Goal: Answer question/provide support: Share knowledge or assist other users

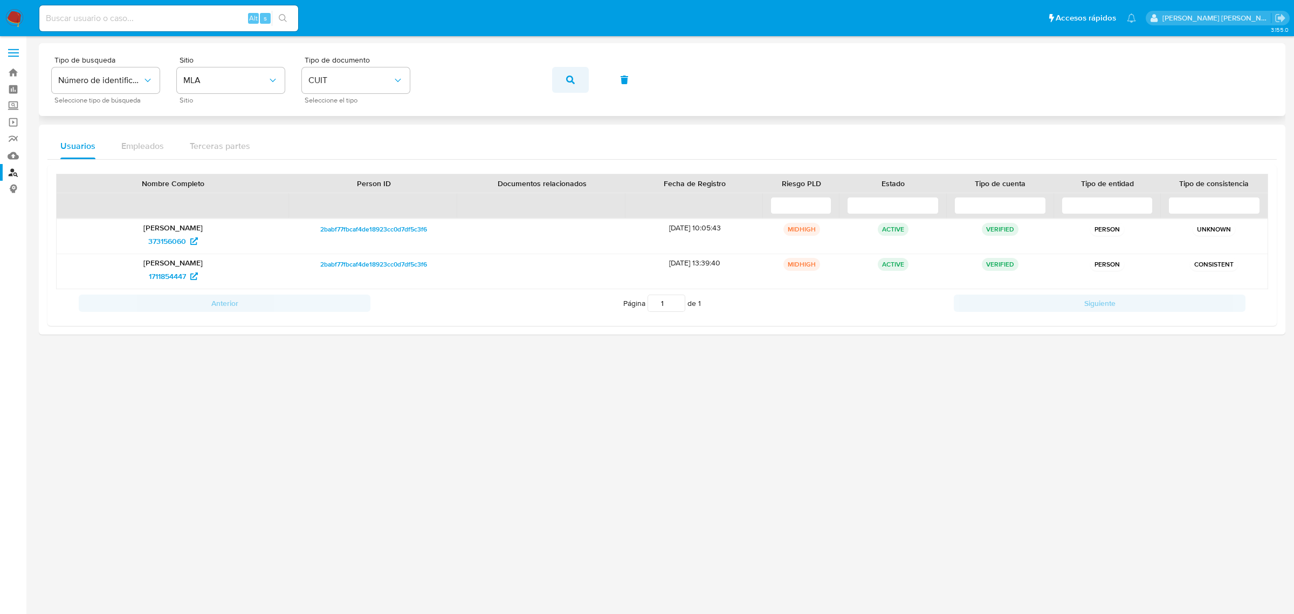
click at [569, 84] on icon "button" at bounding box center [570, 79] width 9 height 9
click at [181, 278] on span "2447469965" at bounding box center [167, 275] width 43 height 17
click at [173, 241] on span "1198036794" at bounding box center [167, 240] width 40 height 17
click at [573, 81] on icon "button" at bounding box center [570, 79] width 9 height 9
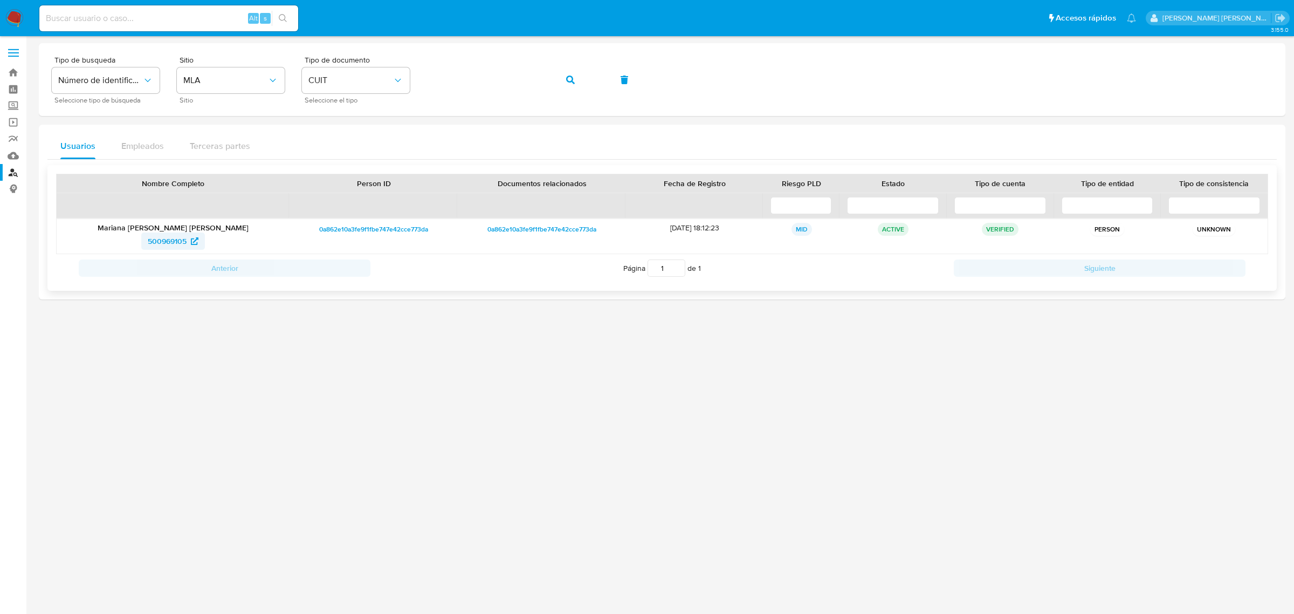
click at [163, 243] on span "500969105" at bounding box center [167, 240] width 39 height 17
click at [572, 73] on span "button" at bounding box center [570, 80] width 9 height 24
click at [160, 244] on span "101948873" at bounding box center [167, 240] width 36 height 17
click at [570, 83] on icon "button" at bounding box center [570, 79] width 9 height 9
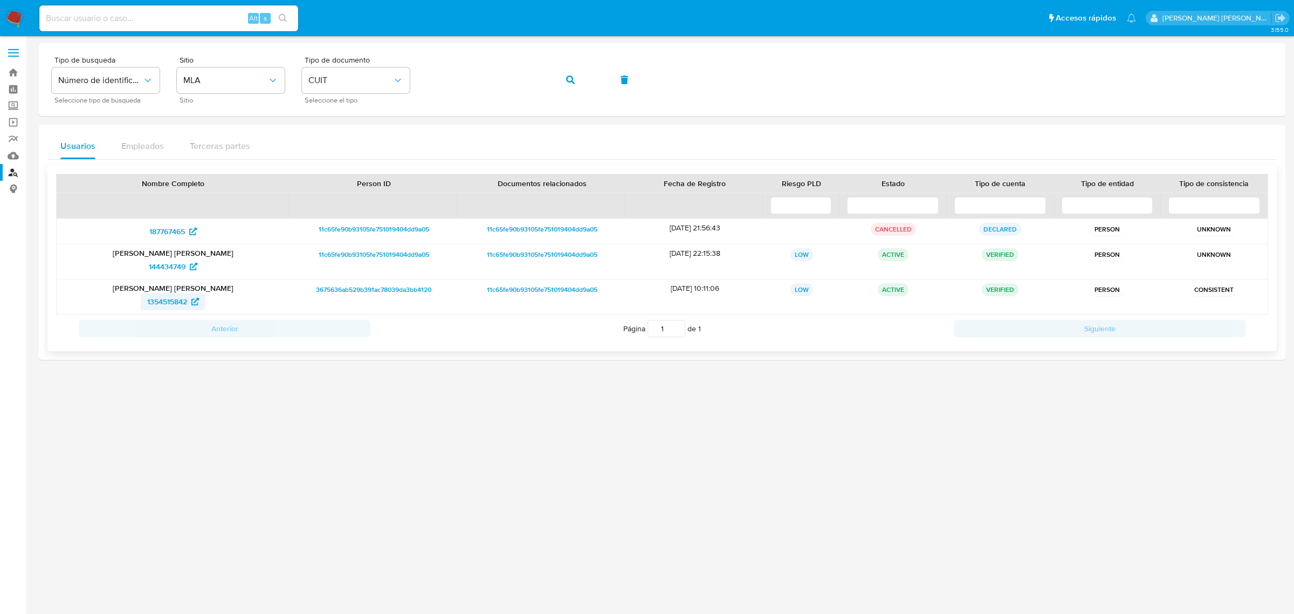
click at [171, 301] on span "1354515842" at bounding box center [167, 301] width 40 height 17
click at [576, 84] on button "button" at bounding box center [570, 80] width 37 height 26
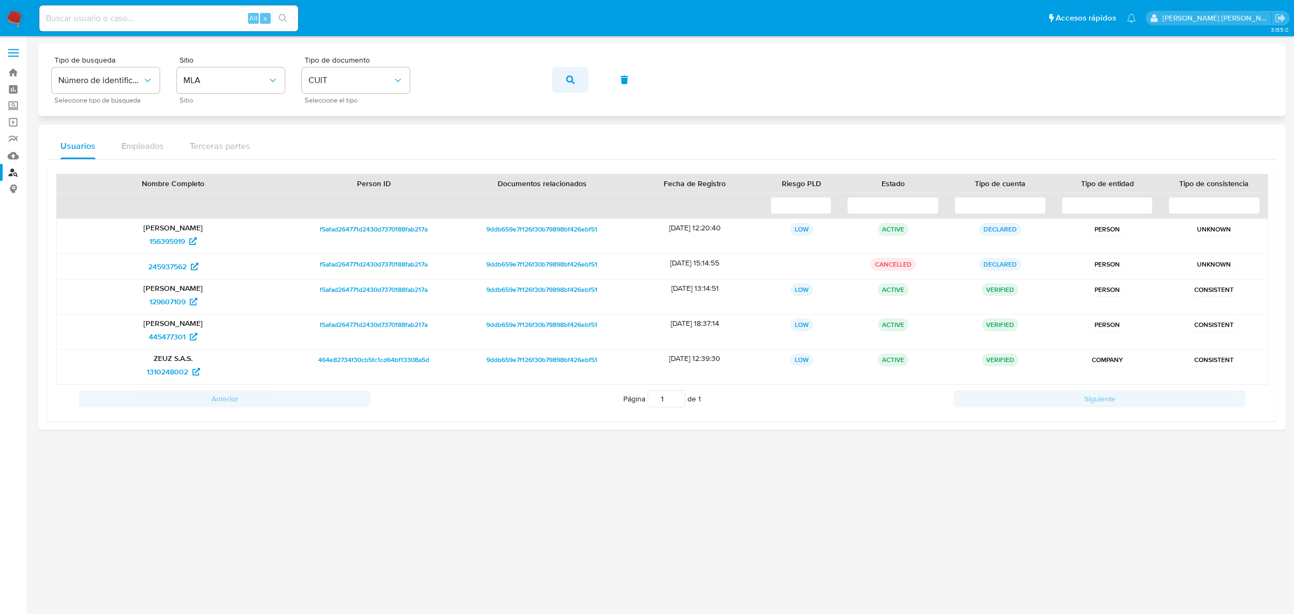
click at [559, 81] on button "button" at bounding box center [570, 80] width 37 height 26
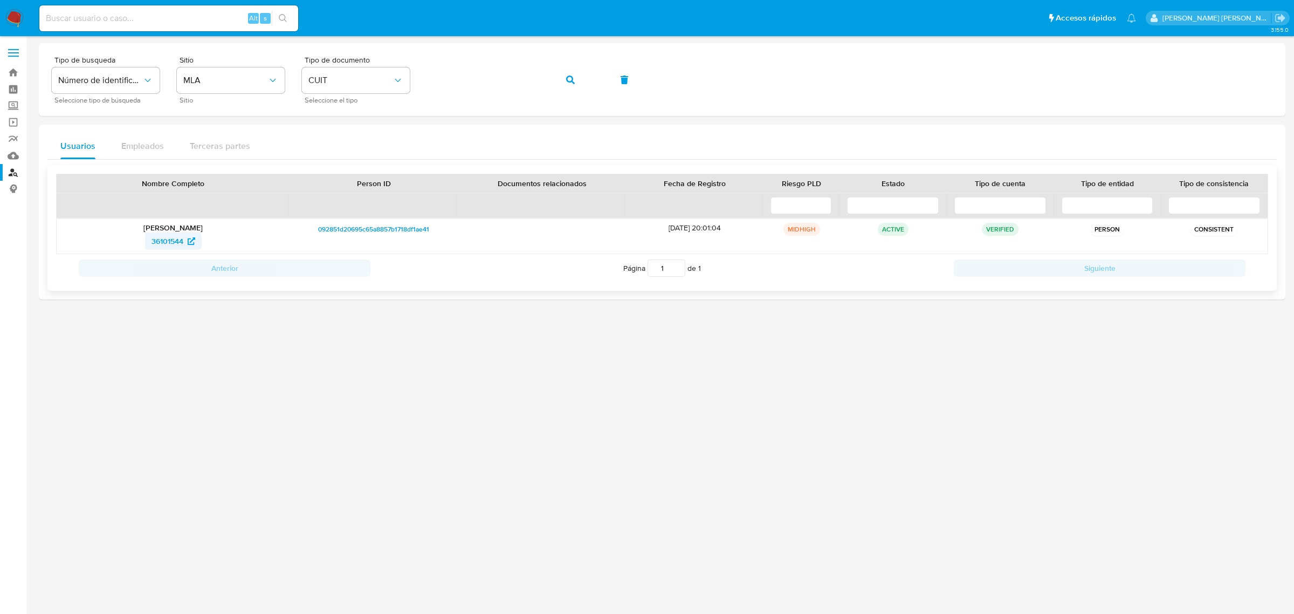
click at [165, 235] on span "36101544" at bounding box center [168, 240] width 32 height 17
click at [562, 73] on button "button" at bounding box center [570, 80] width 37 height 26
click at [163, 244] on span "31558890" at bounding box center [166, 240] width 33 height 17
click at [562, 83] on button "button" at bounding box center [570, 80] width 37 height 26
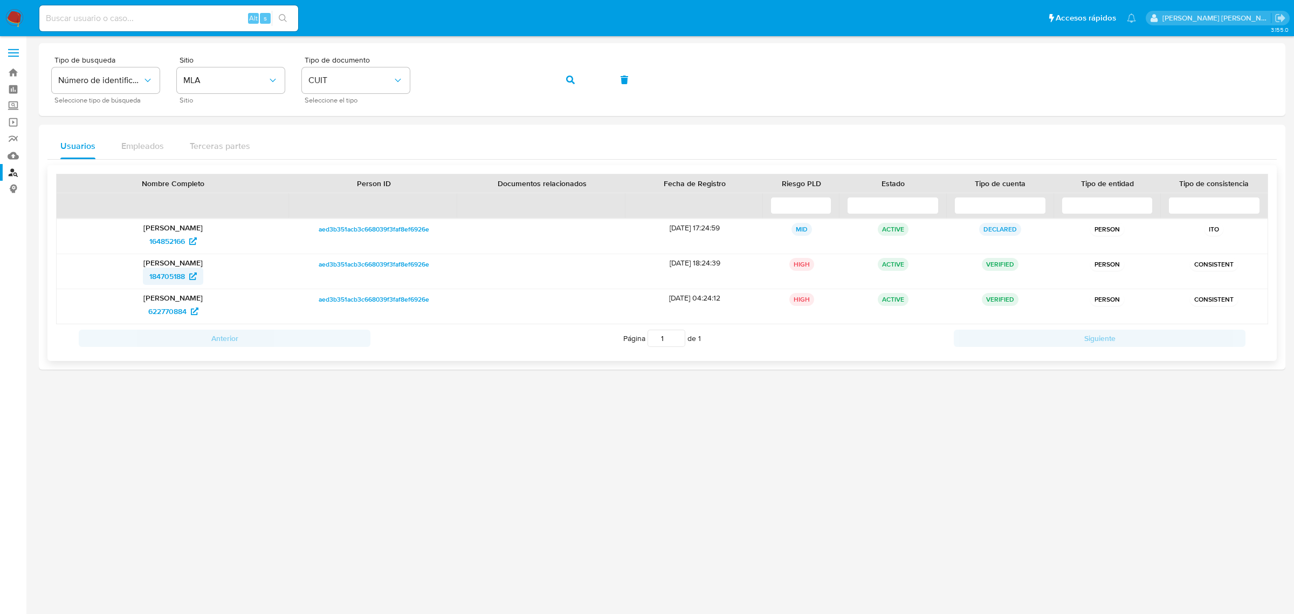
click at [174, 275] on span "184705188" at bounding box center [167, 275] width 36 height 17
click at [572, 81] on icon "button" at bounding box center [570, 79] width 9 height 9
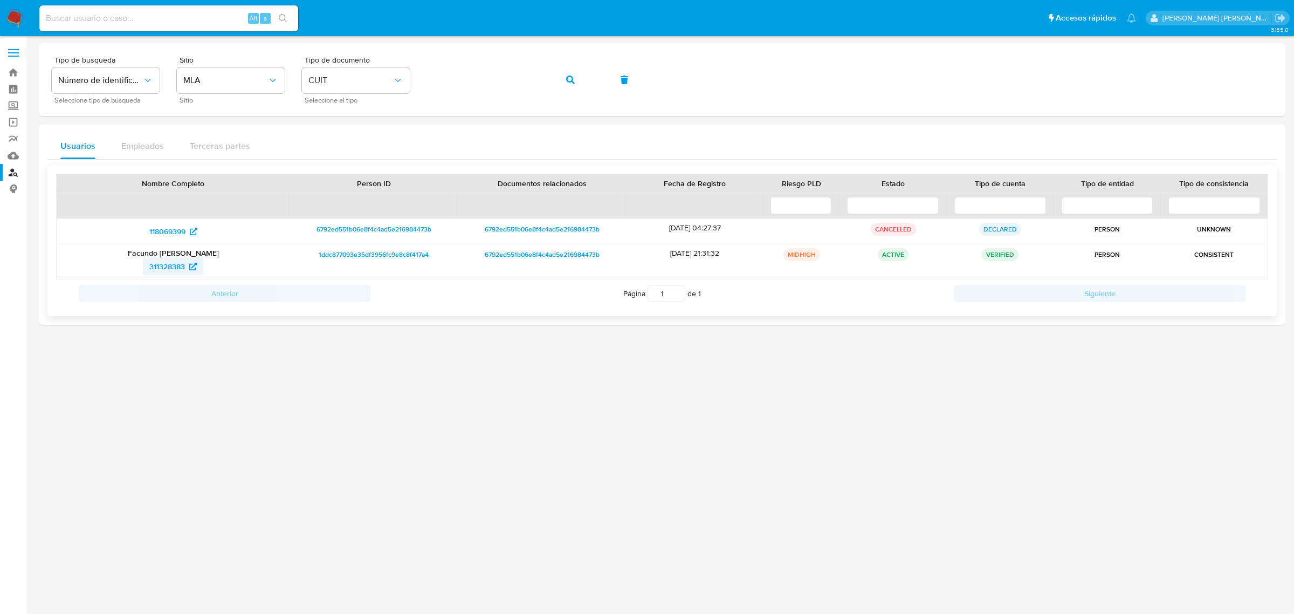
click at [173, 271] on span "311328383" at bounding box center [167, 266] width 36 height 17
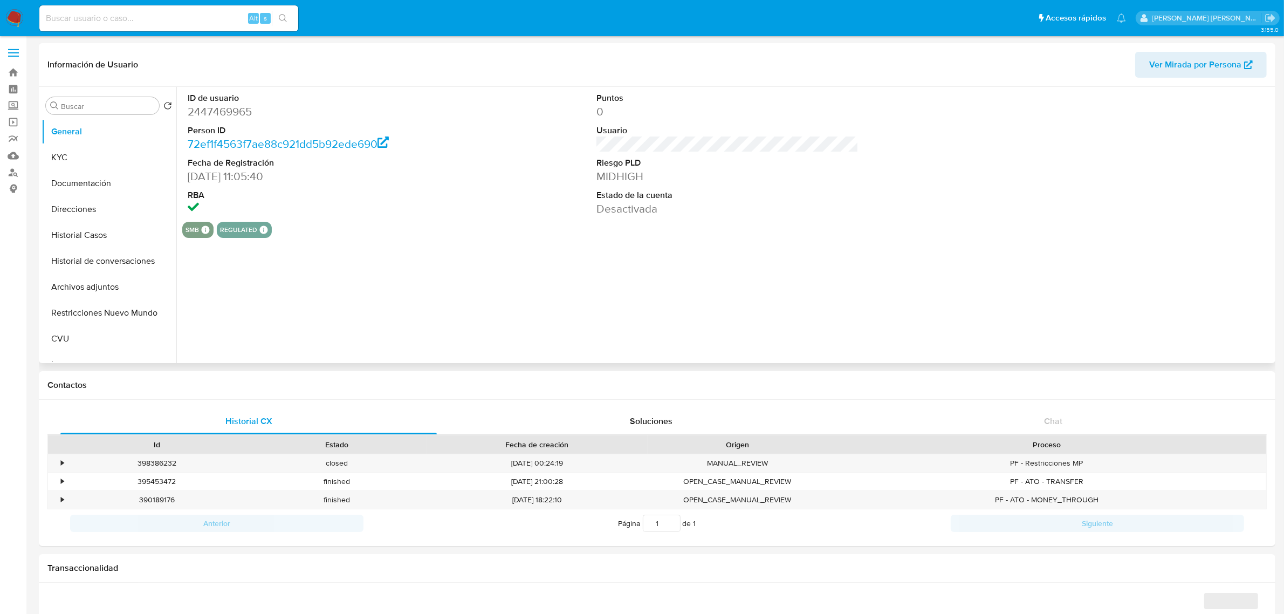
select select "10"
click at [77, 243] on button "Historial Casos" at bounding box center [105, 235] width 126 height 26
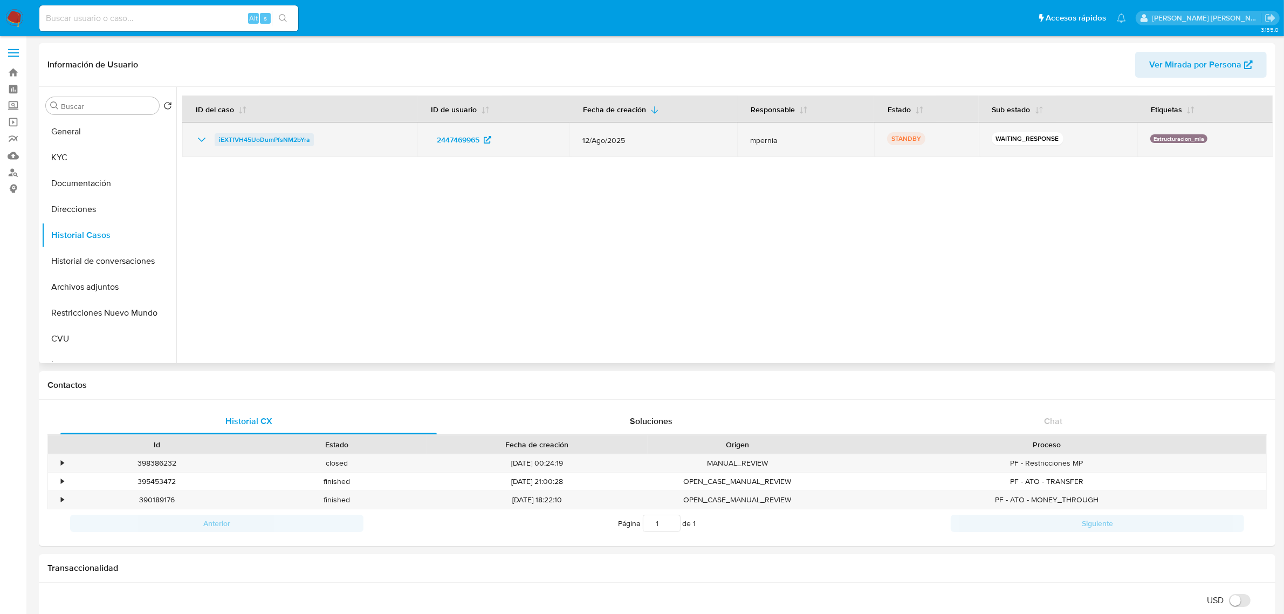
click at [248, 135] on span "iEXTfVH45UoDumPfsNM2bYra" at bounding box center [264, 139] width 91 height 13
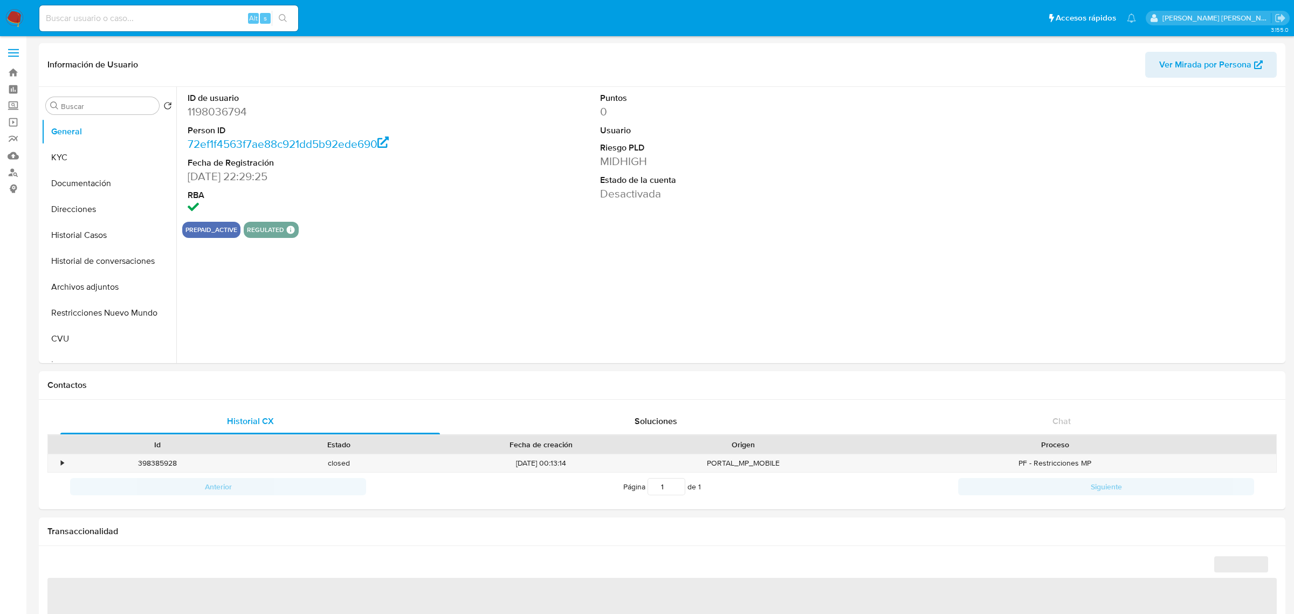
select select "10"
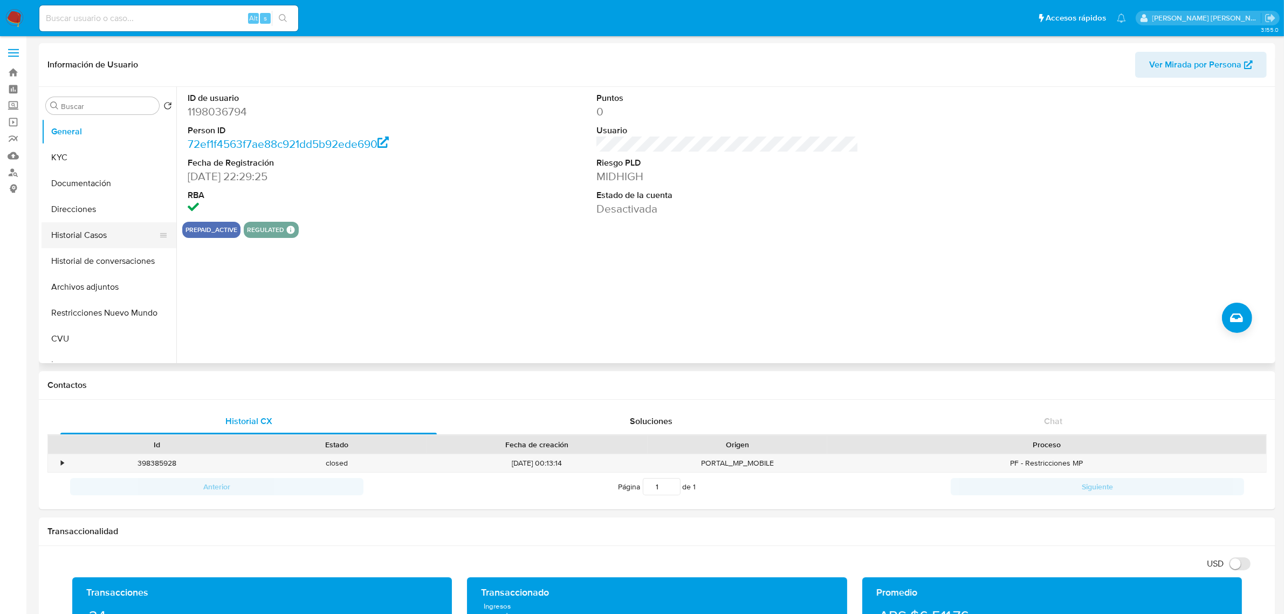
click at [112, 238] on button "Historial Casos" at bounding box center [105, 235] width 126 height 26
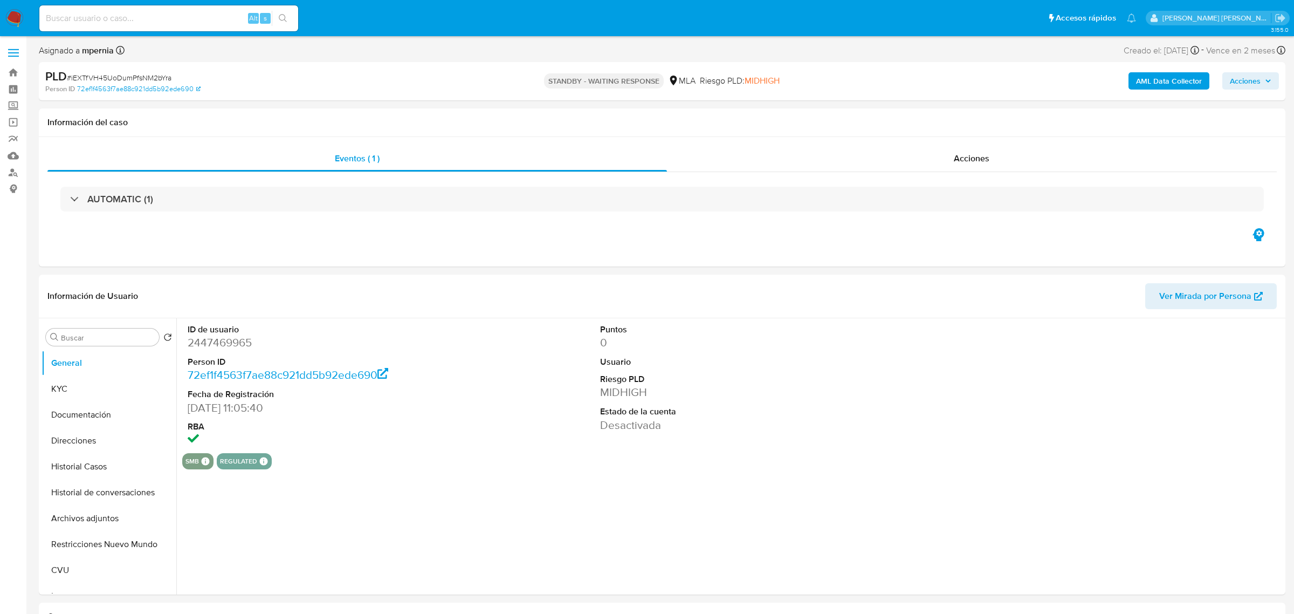
select select "10"
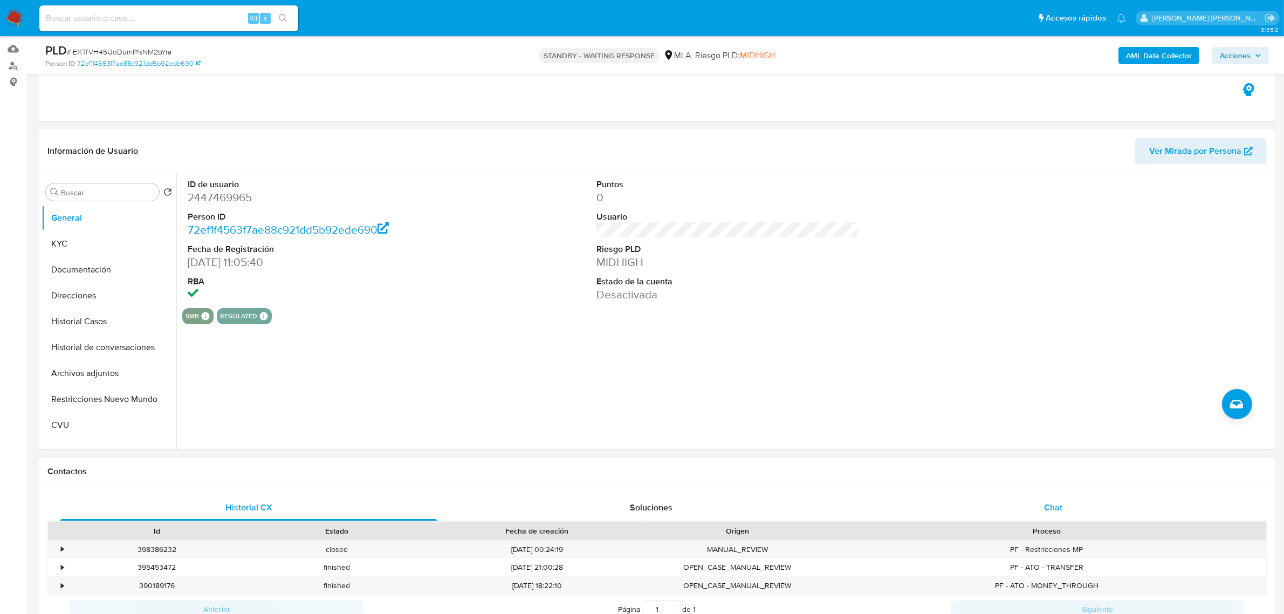
scroll to position [202, 0]
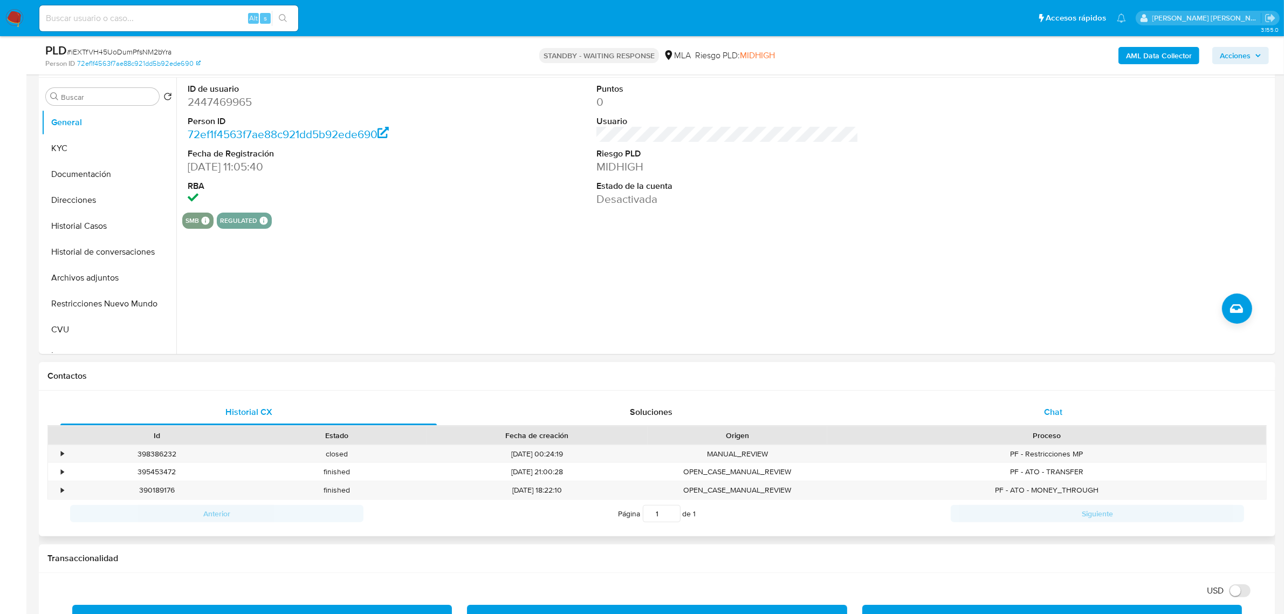
click at [1074, 421] on div "Chat" at bounding box center [1053, 412] width 376 height 26
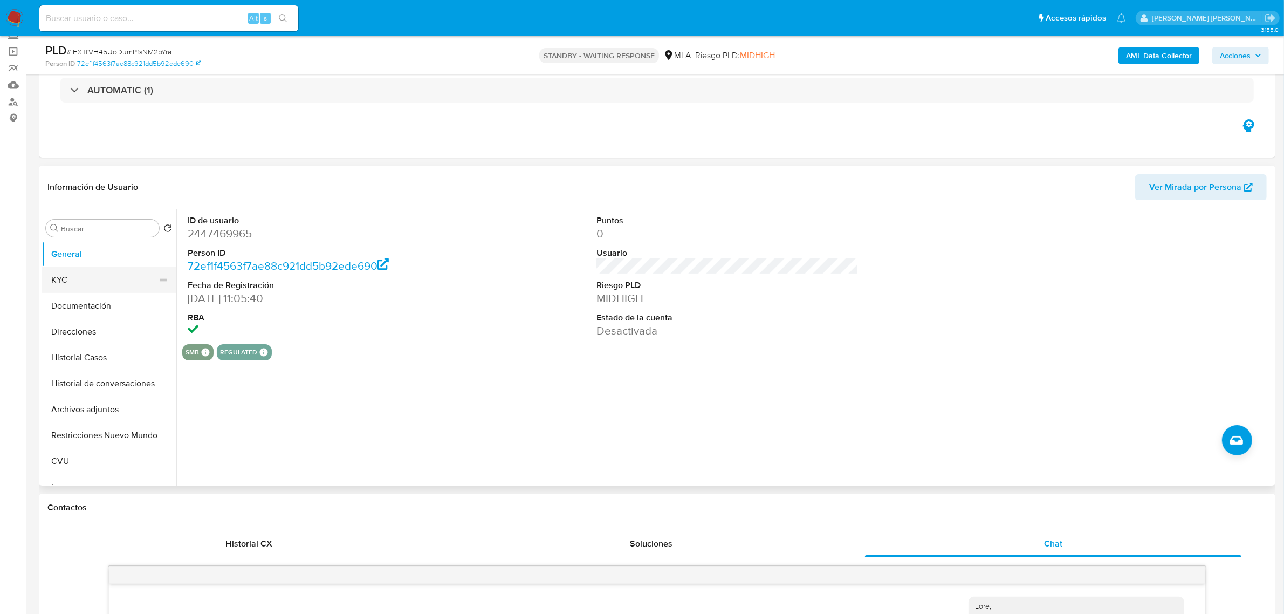
scroll to position [67, 0]
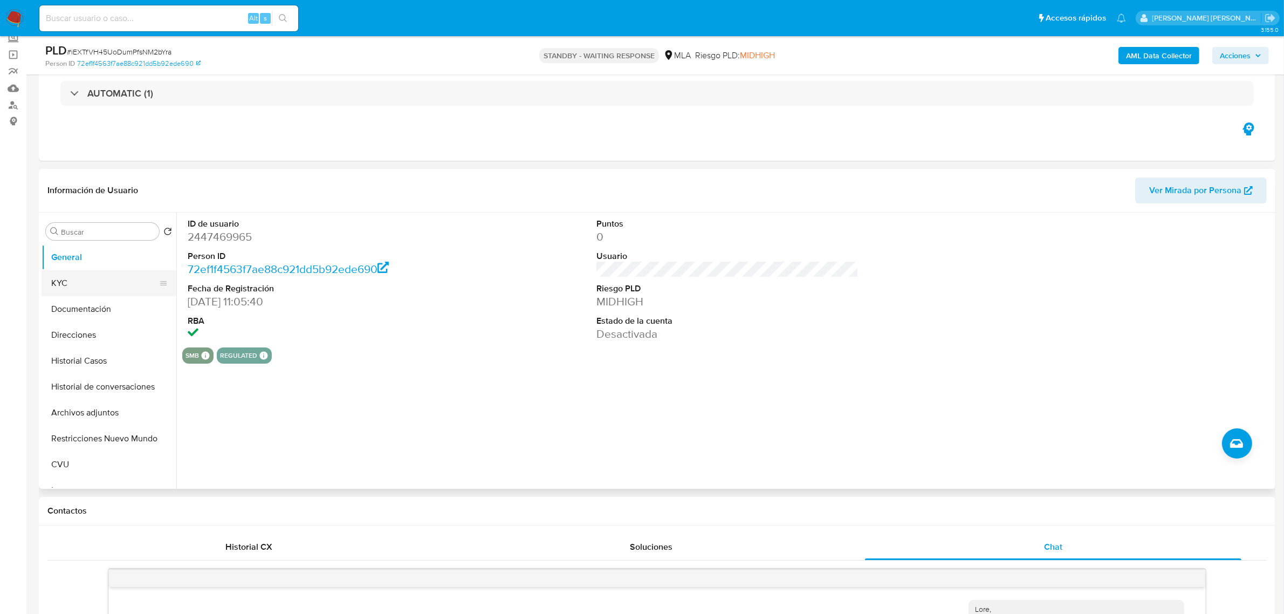
click at [74, 277] on button "KYC" at bounding box center [105, 283] width 126 height 26
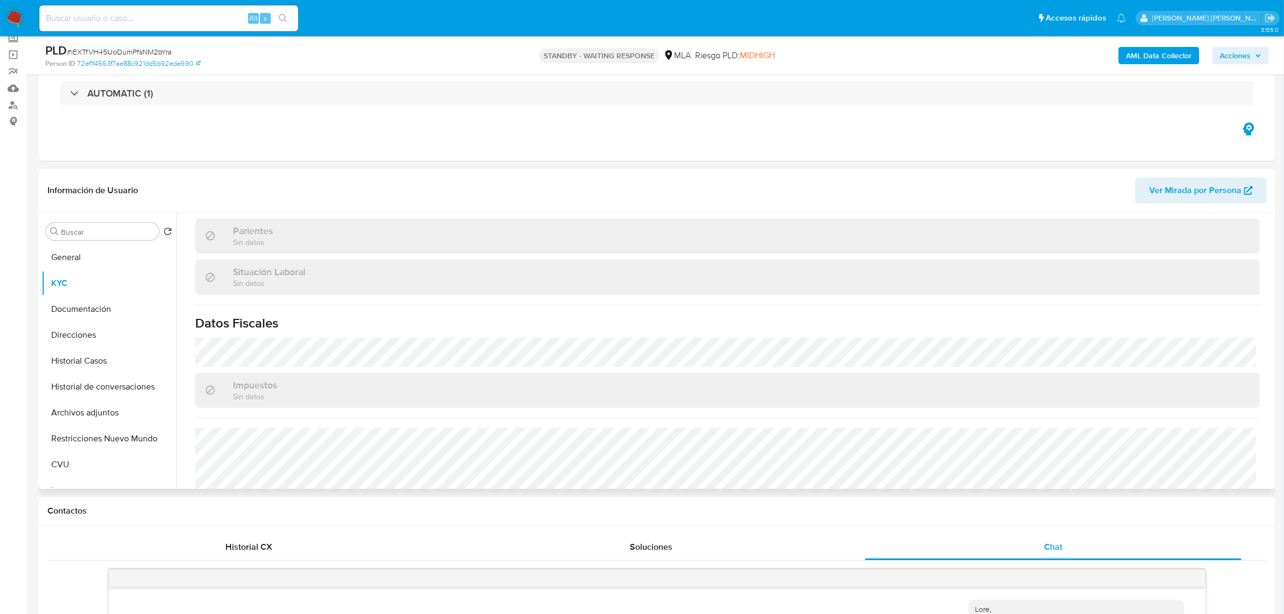
scroll to position [539, 0]
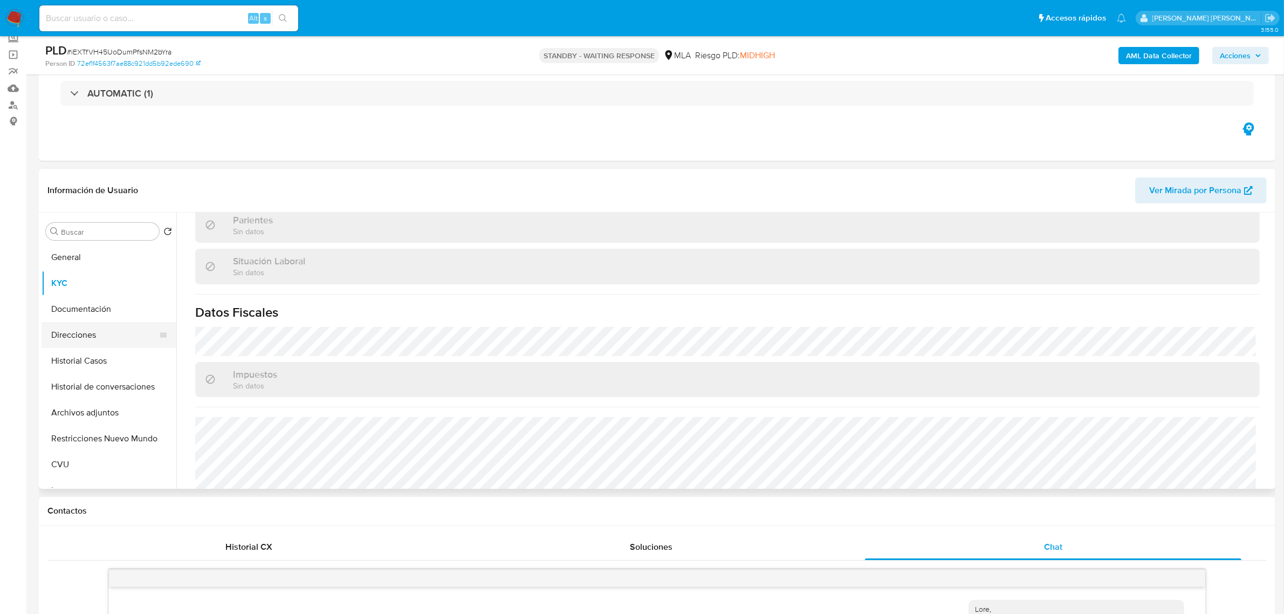
click at [72, 337] on button "Direcciones" at bounding box center [105, 335] width 126 height 26
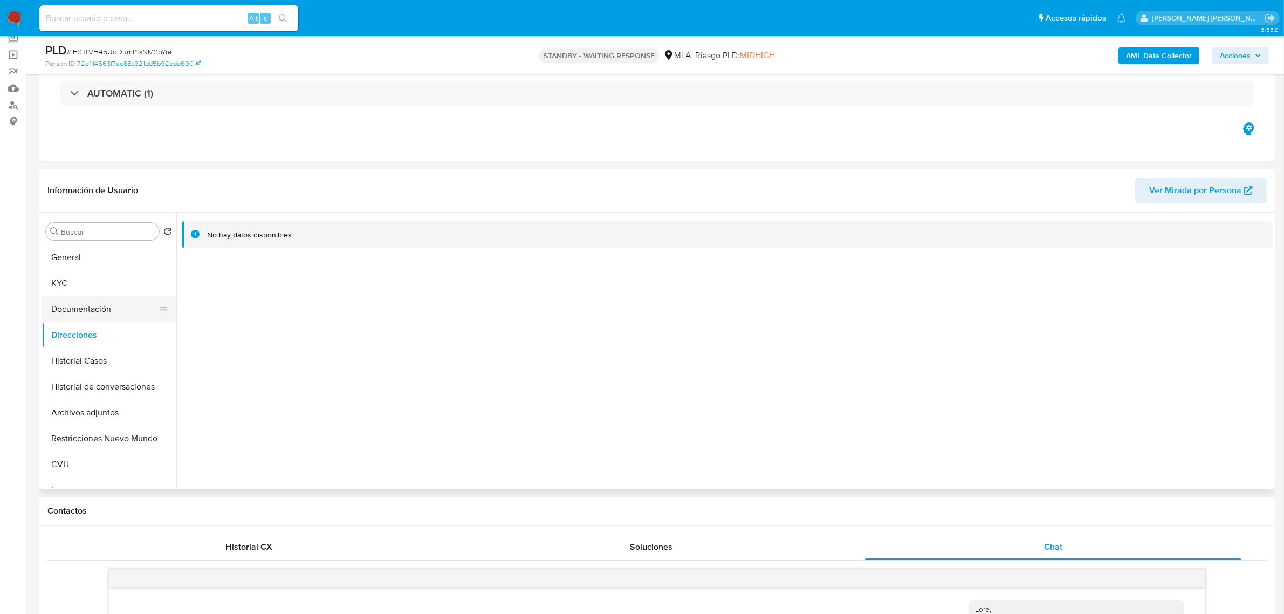
click at [73, 300] on button "Documentación" at bounding box center [105, 309] width 126 height 26
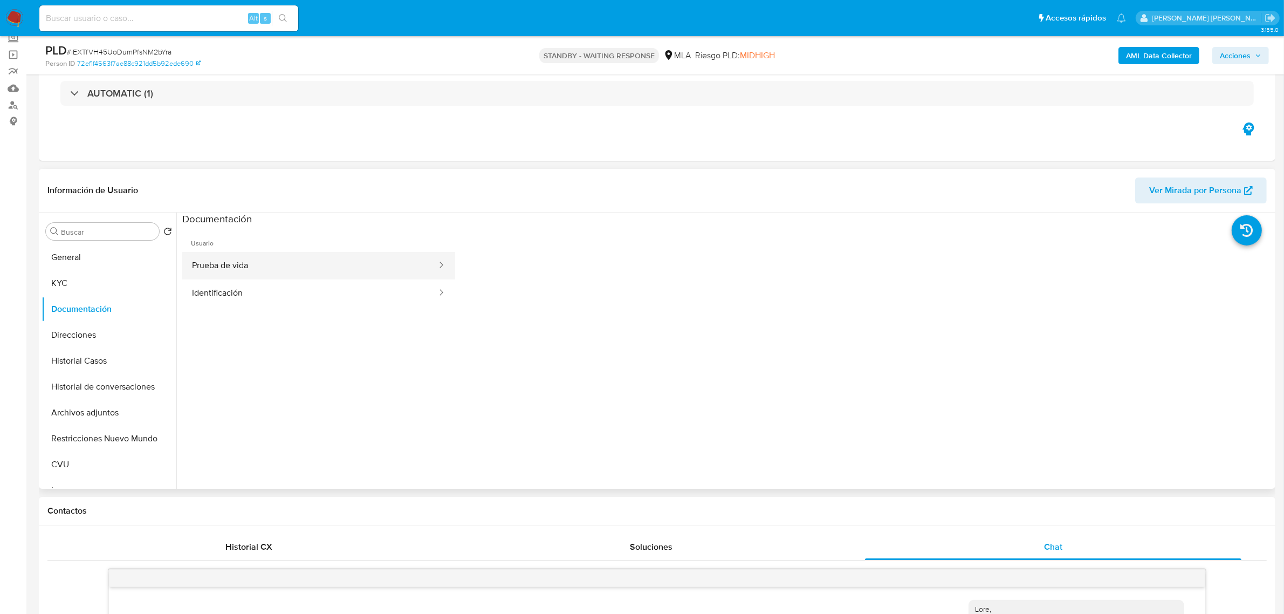
click at [231, 259] on button "Prueba de vida" at bounding box center [310, 266] width 256 height 28
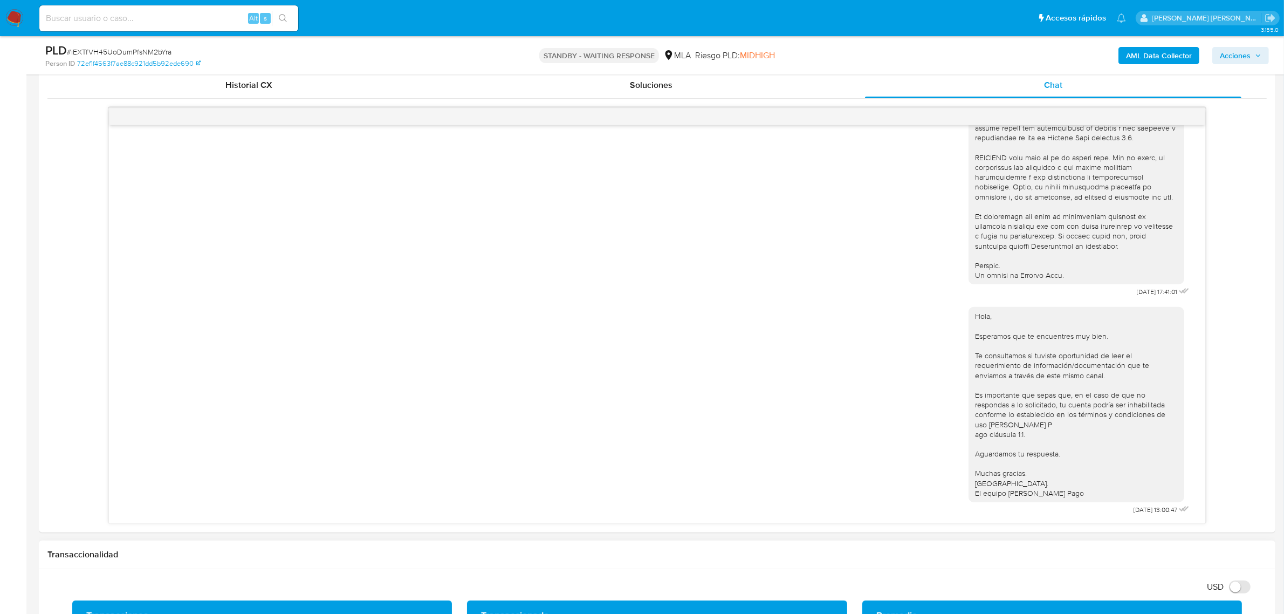
scroll to position [741, 0]
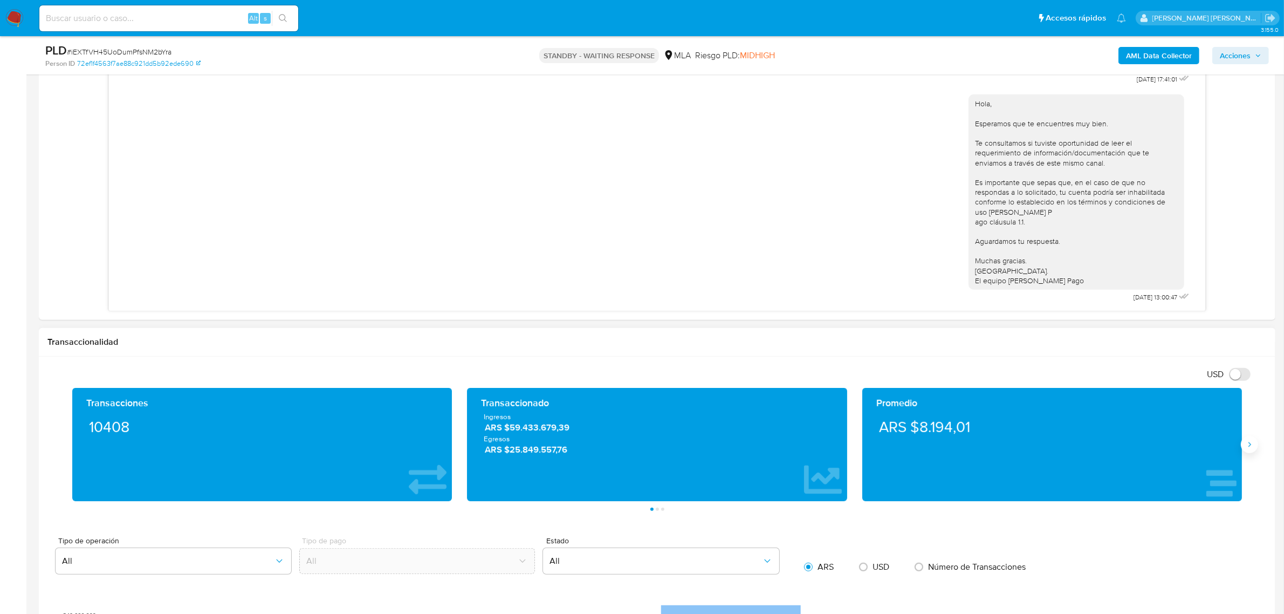
click at [1248, 449] on icon "Siguiente" at bounding box center [1249, 444] width 9 height 9
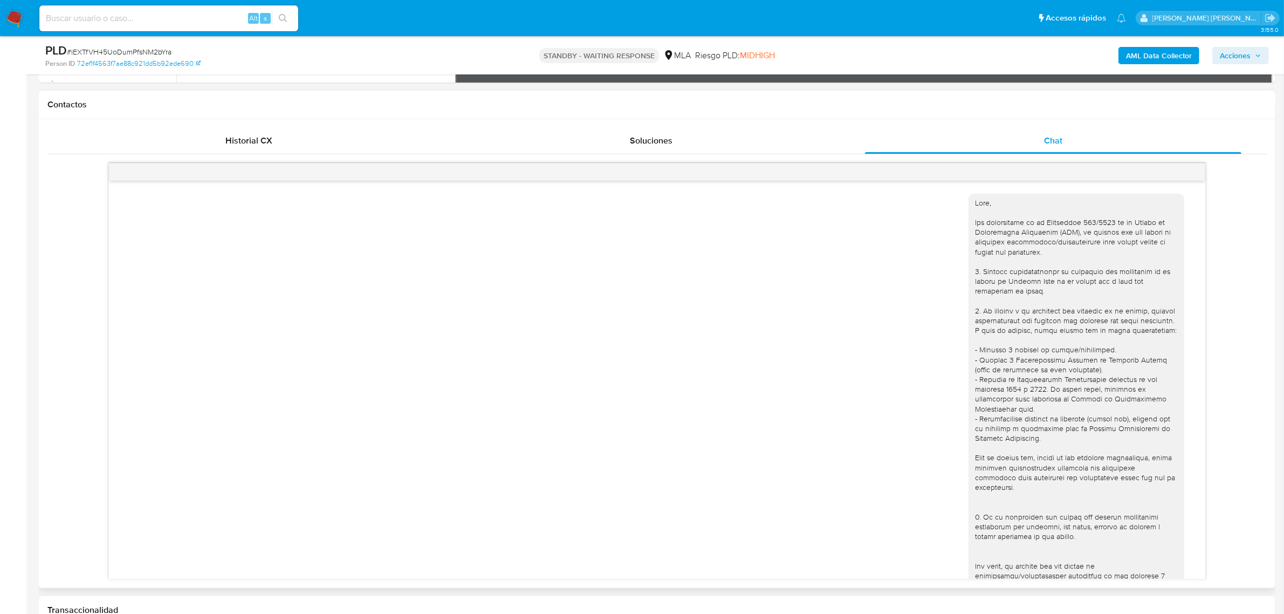
scroll to position [337, 0]
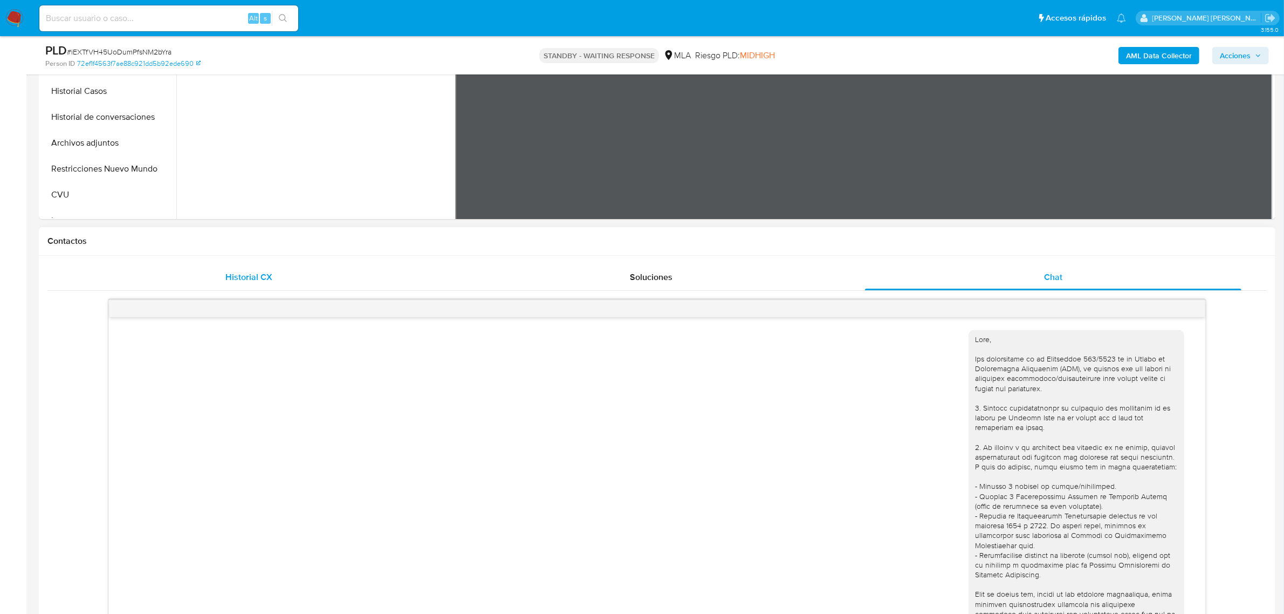
click at [256, 271] on span "Historial CX" at bounding box center [248, 277] width 47 height 12
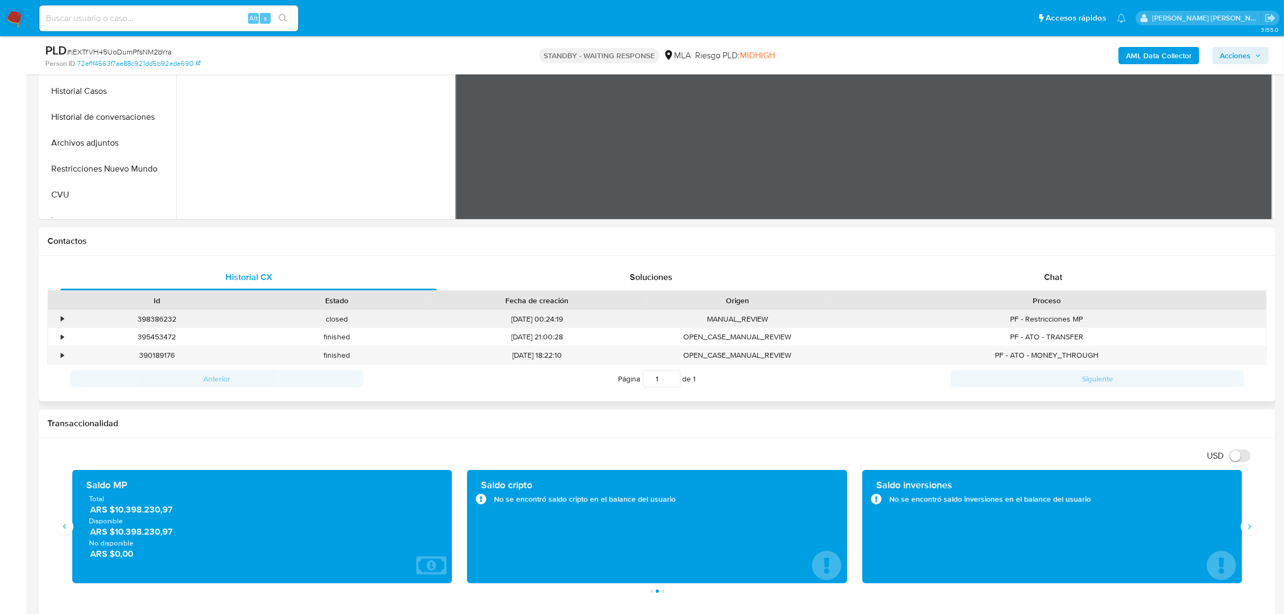
click at [155, 321] on div "398386232" at bounding box center [157, 319] width 180 height 18
copy div "398386232"
click at [88, 174] on button "Restricciones Nuevo Mundo" at bounding box center [105, 169] width 126 height 26
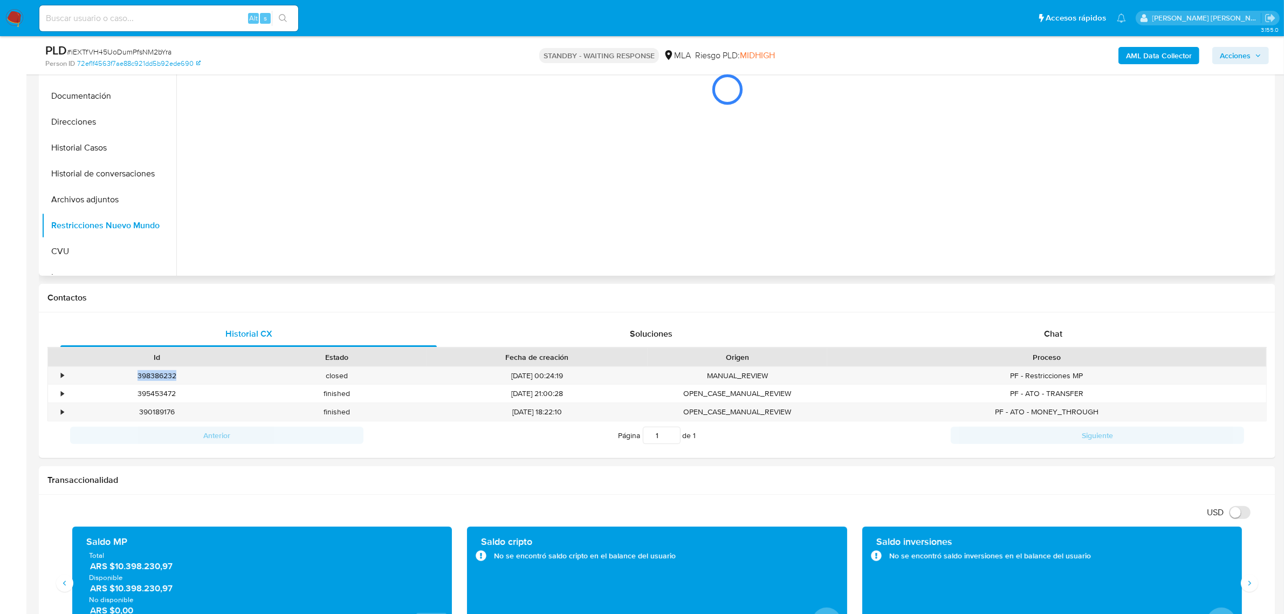
scroll to position [202, 0]
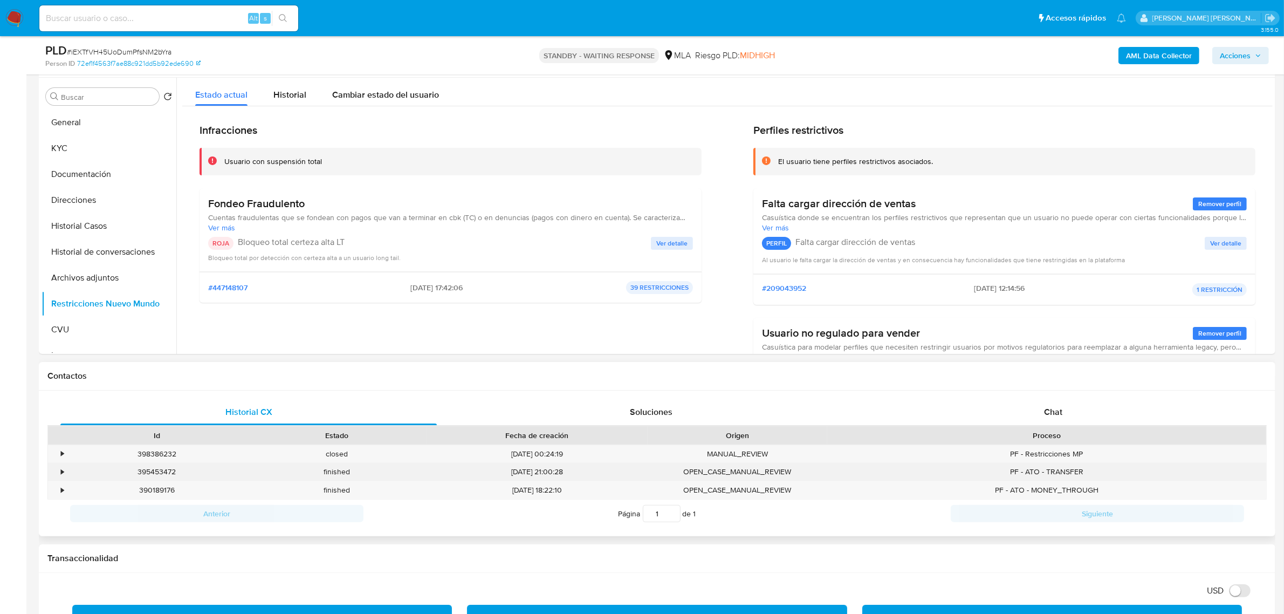
click at [163, 470] on div "395453472" at bounding box center [157, 472] width 180 height 18
copy div "395453472"
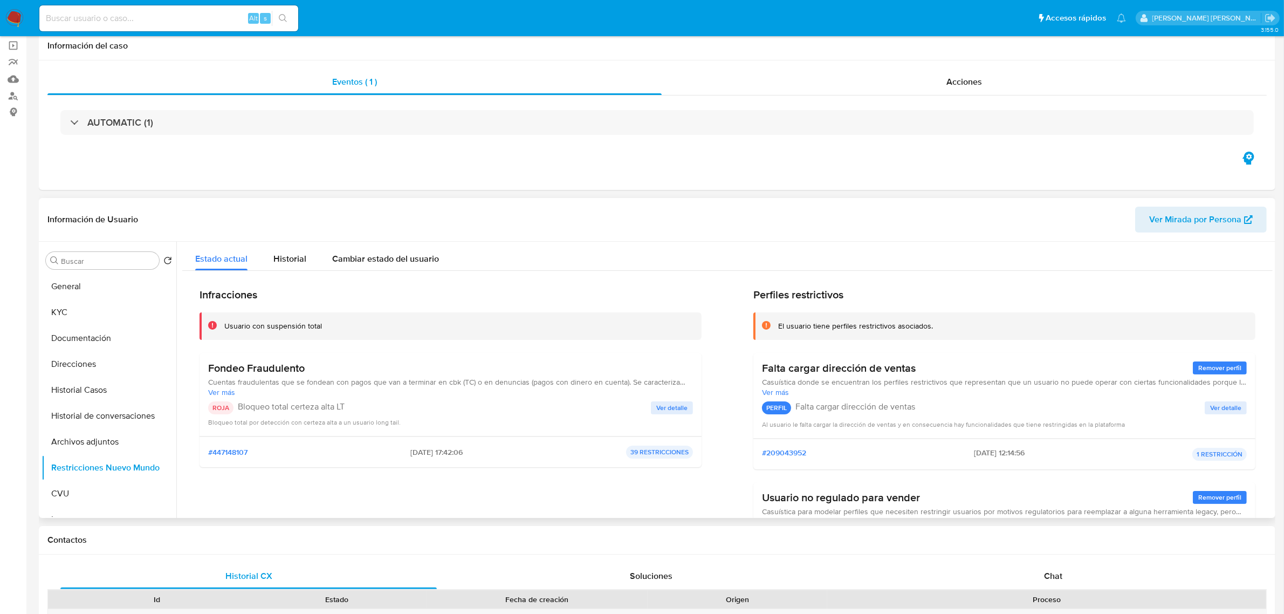
scroll to position [0, 0]
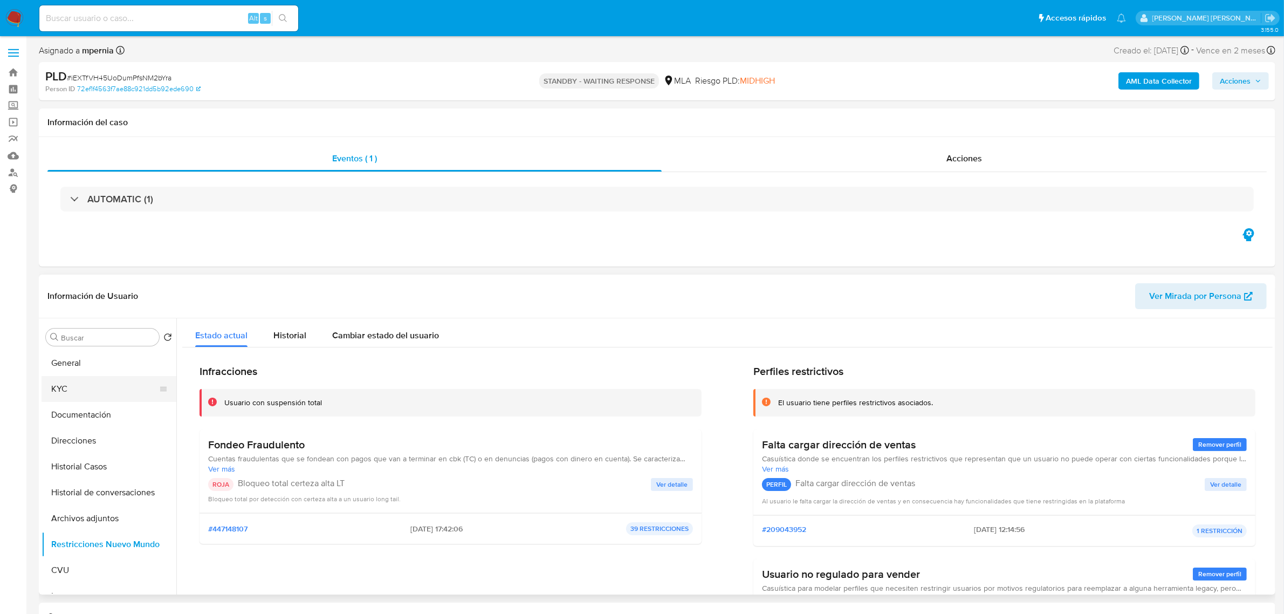
click at [58, 389] on button "KYC" at bounding box center [105, 389] width 126 height 26
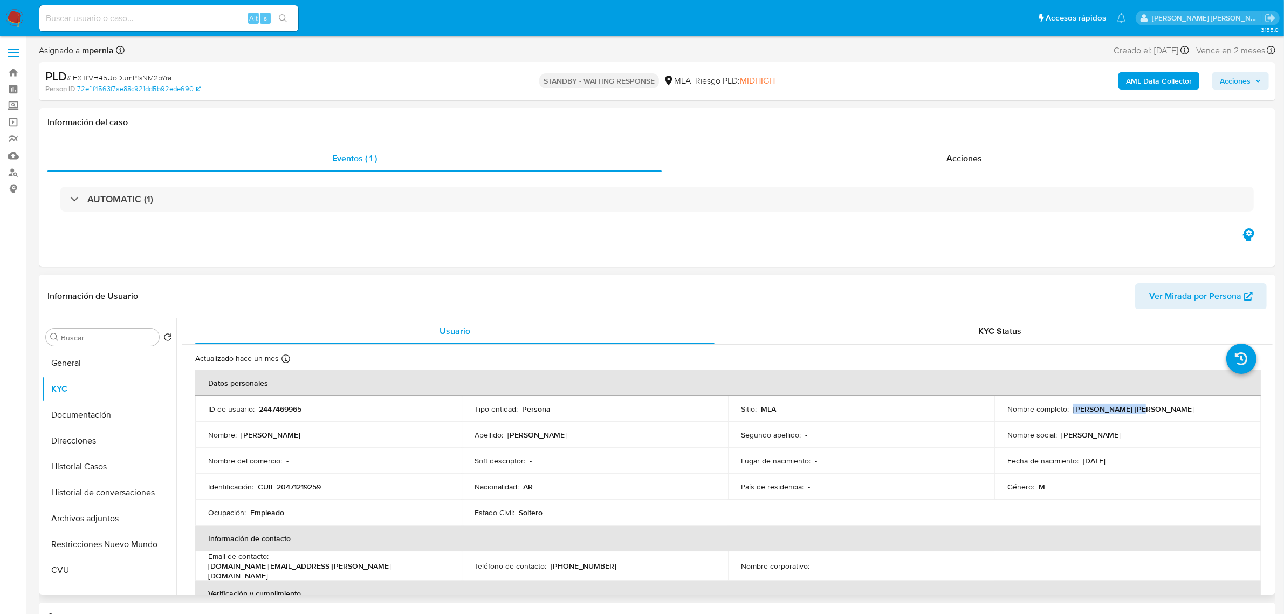
drag, startPoint x: 1069, startPoint y: 409, endPoint x: 1138, endPoint y: 415, distance: 69.3
click at [1138, 415] on td "Nombre completo : Elias Jose Mendez" at bounding box center [1127, 409] width 266 height 26
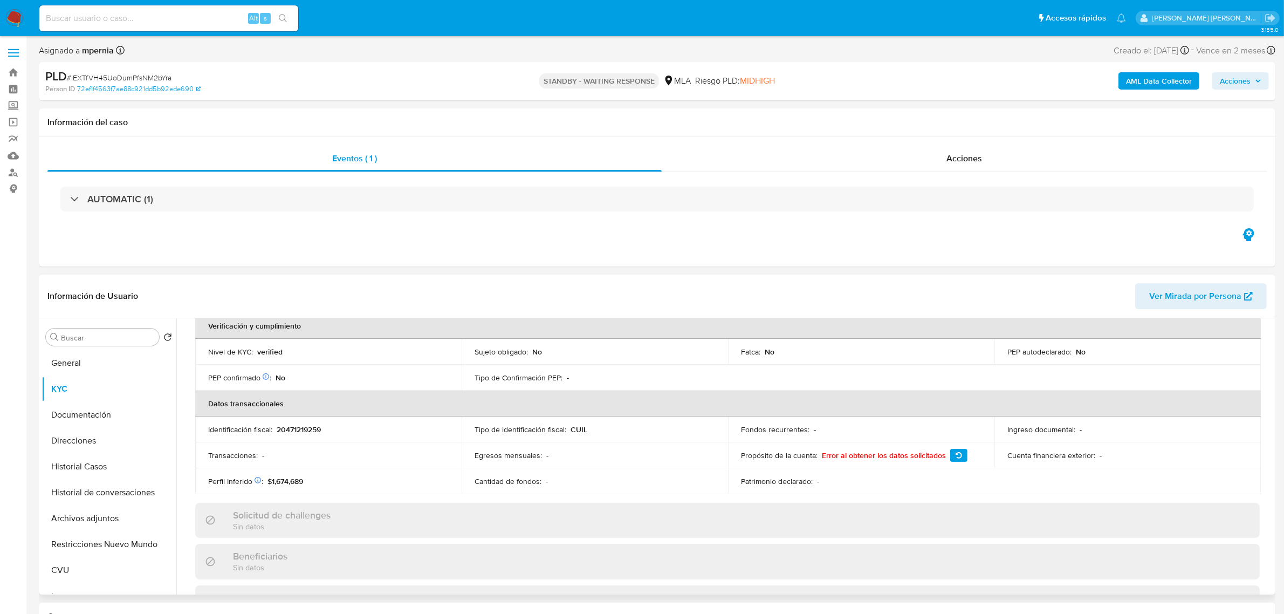
scroll to position [270, 0]
click at [59, 566] on button "CVU" at bounding box center [105, 570] width 126 height 26
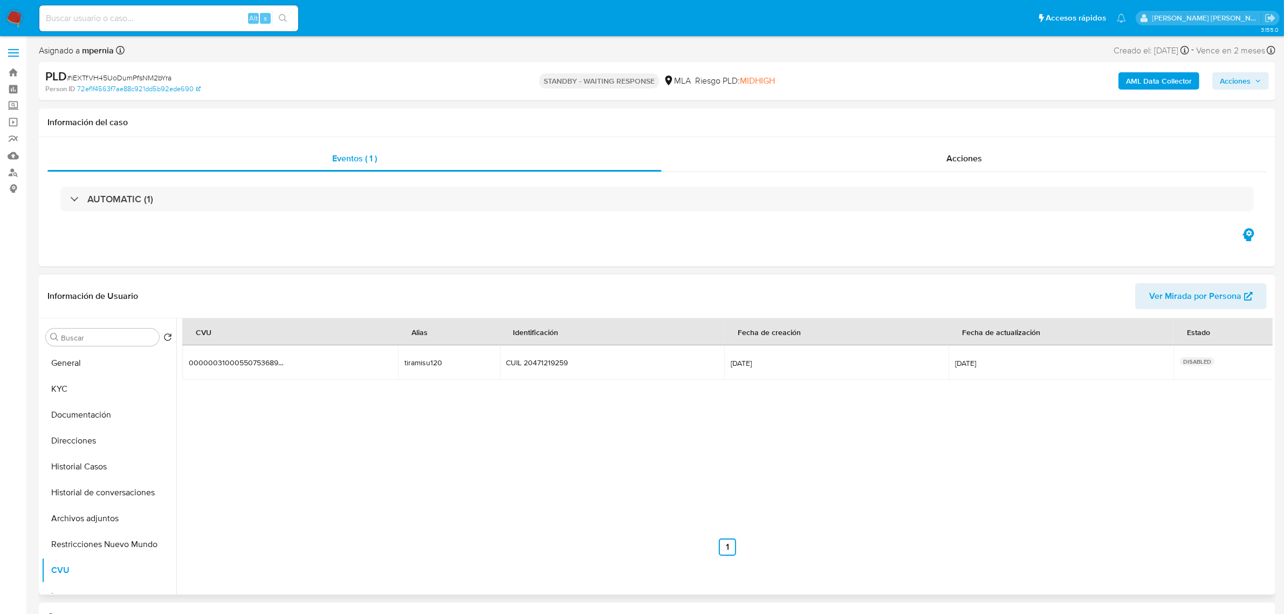
drag, startPoint x: 453, startPoint y: 364, endPoint x: 400, endPoint y: 363, distance: 53.4
click at [400, 363] on td "tiramisu120 tiramisu120" at bounding box center [448, 362] width 101 height 35
click at [93, 392] on button "KYC" at bounding box center [105, 389] width 126 height 26
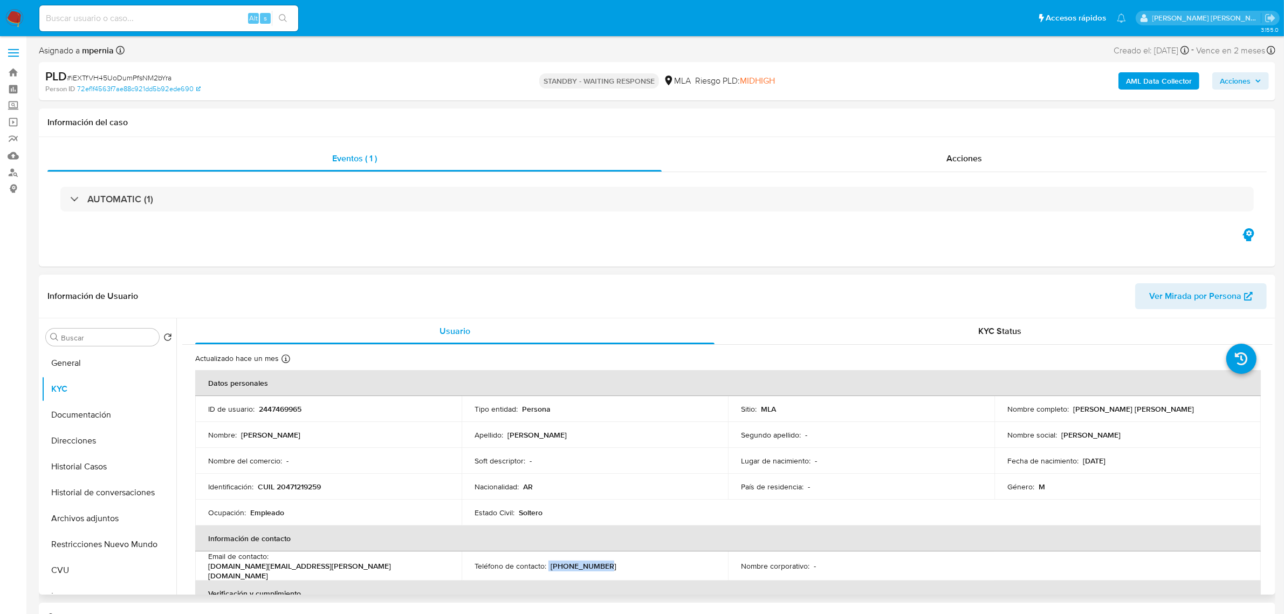
drag, startPoint x: 547, startPoint y: 567, endPoint x: 598, endPoint y: 567, distance: 50.2
click at [598, 567] on div "Teléfono de contacto : (11) 44361498" at bounding box center [595, 566] width 241 height 10
click at [73, 420] on button "Documentación" at bounding box center [105, 415] width 126 height 26
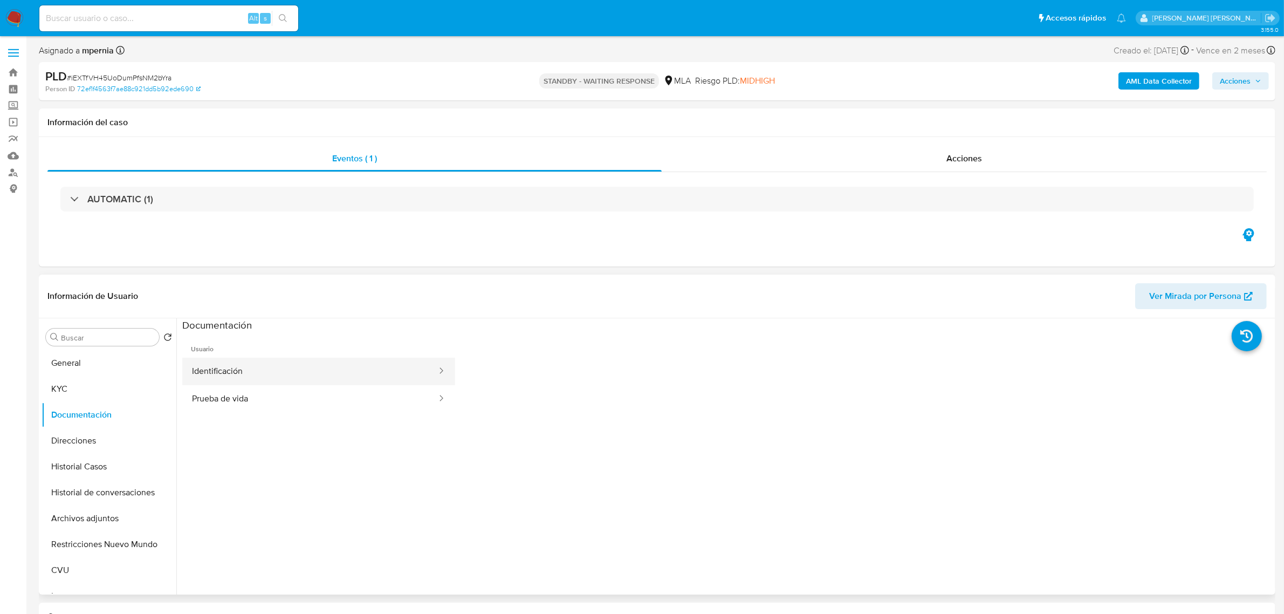
click at [267, 375] on button "Identificación" at bounding box center [310, 372] width 256 height 28
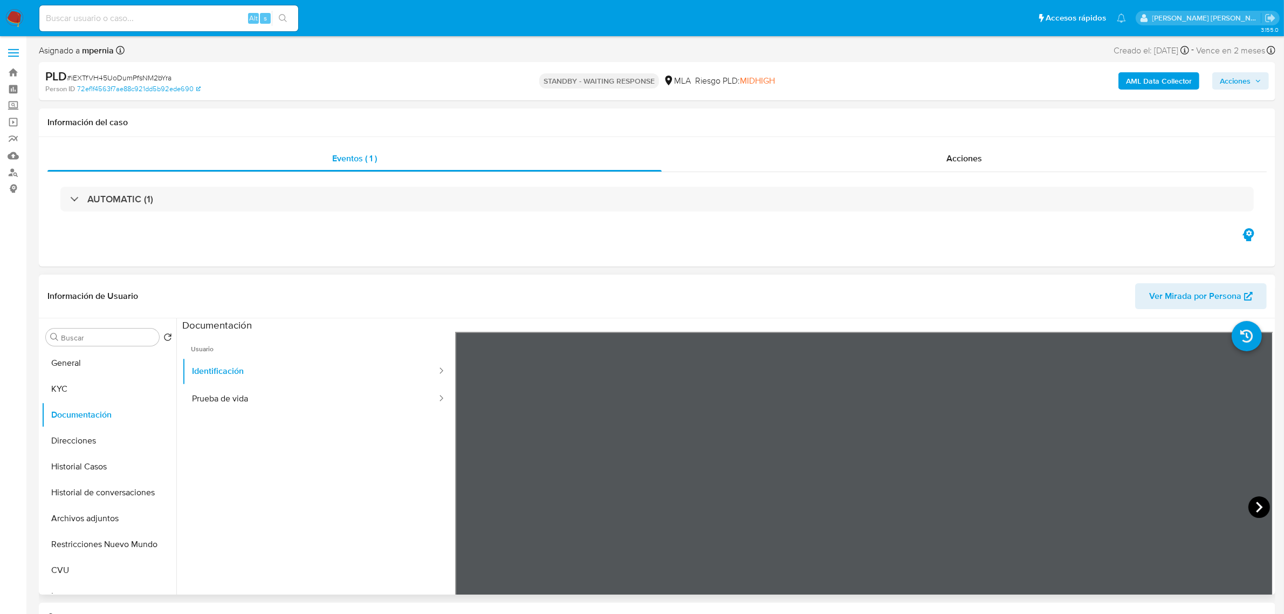
click at [1258, 511] on icon at bounding box center [1259, 507] width 22 height 22
click at [276, 401] on button "Prueba de vida" at bounding box center [310, 399] width 256 height 28
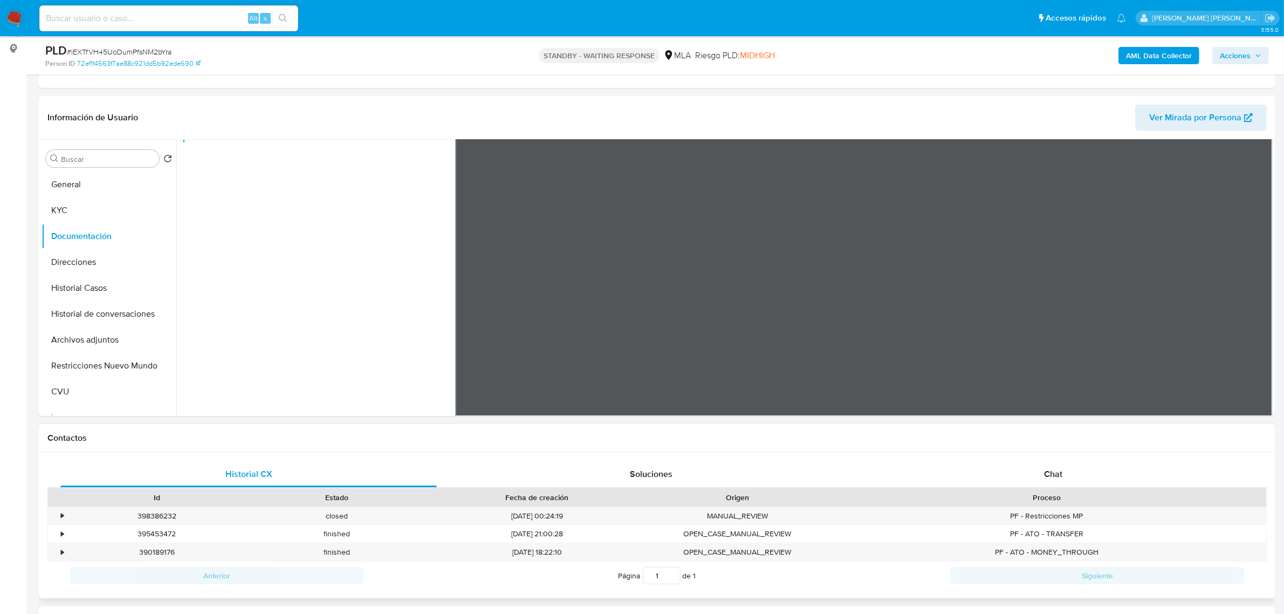
scroll to position [135, 0]
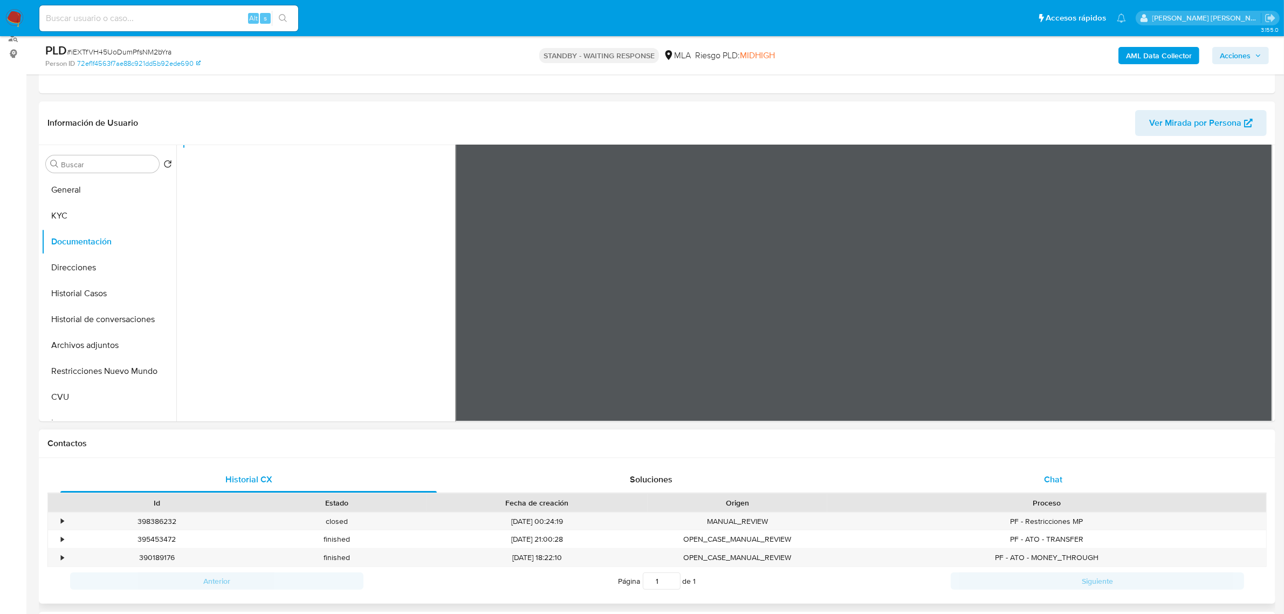
click at [1047, 489] on div "Chat" at bounding box center [1053, 479] width 376 height 26
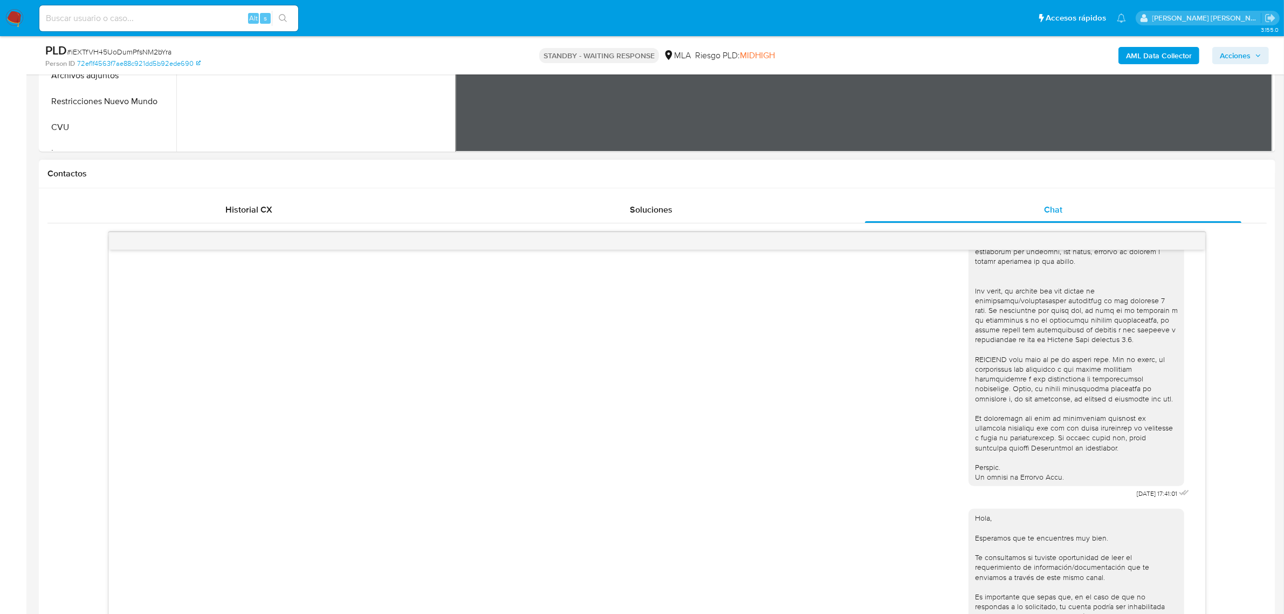
scroll to position [182, 0]
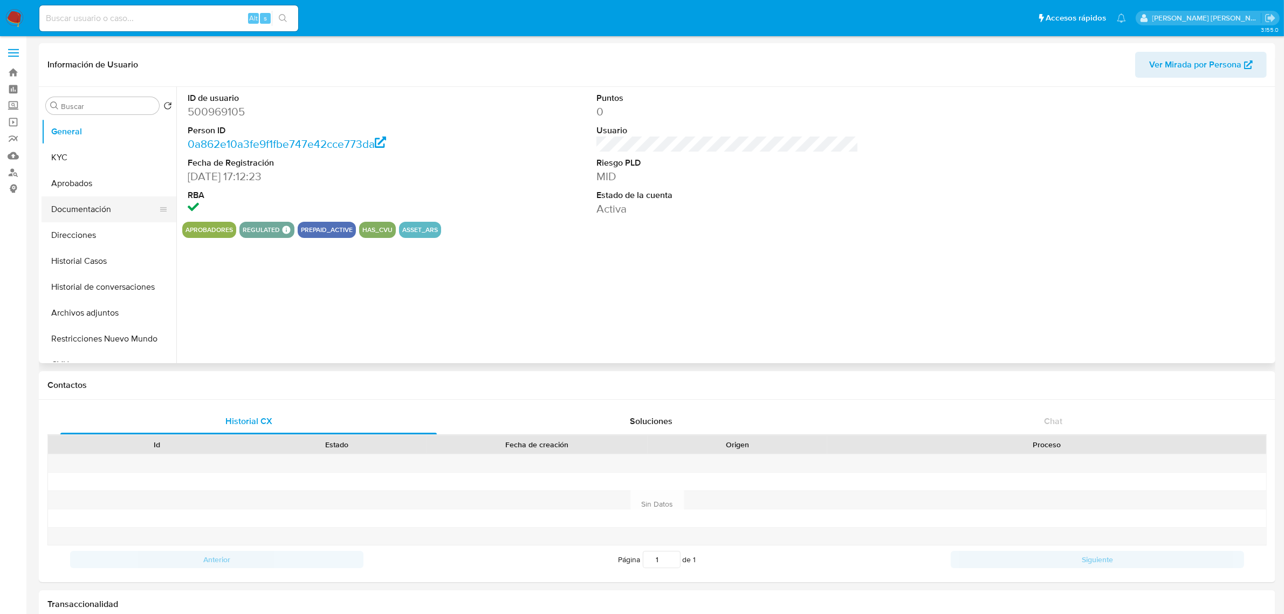
select select "10"
click at [73, 262] on button "Historial Casos" at bounding box center [105, 261] width 126 height 26
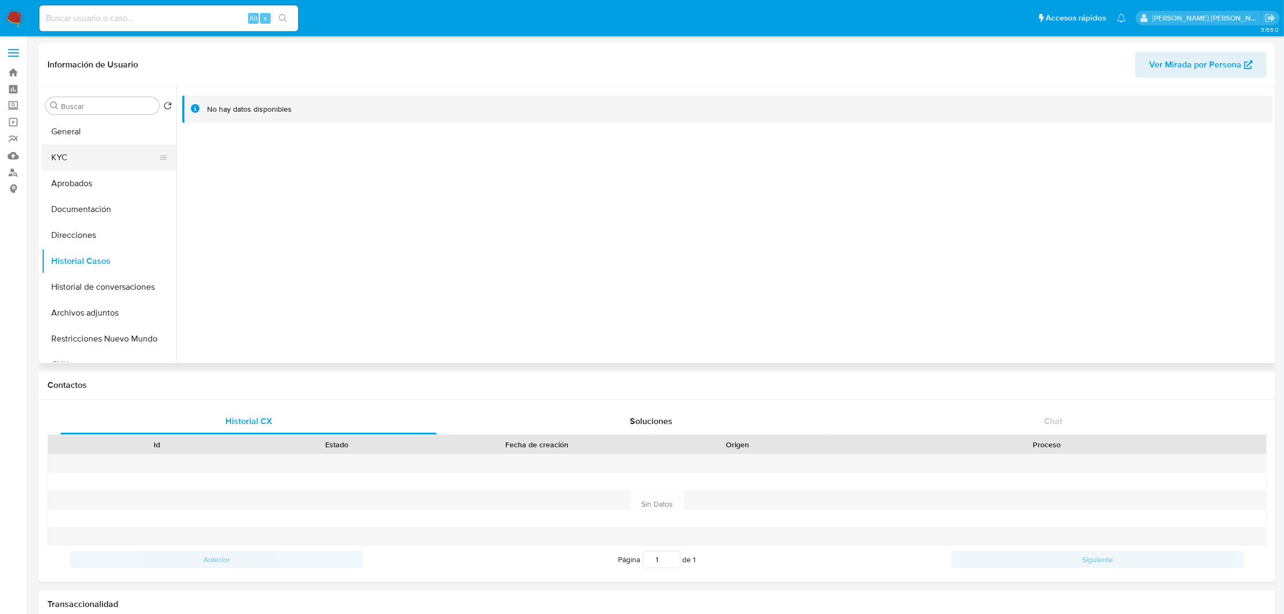
click at [67, 155] on button "KYC" at bounding box center [105, 158] width 126 height 26
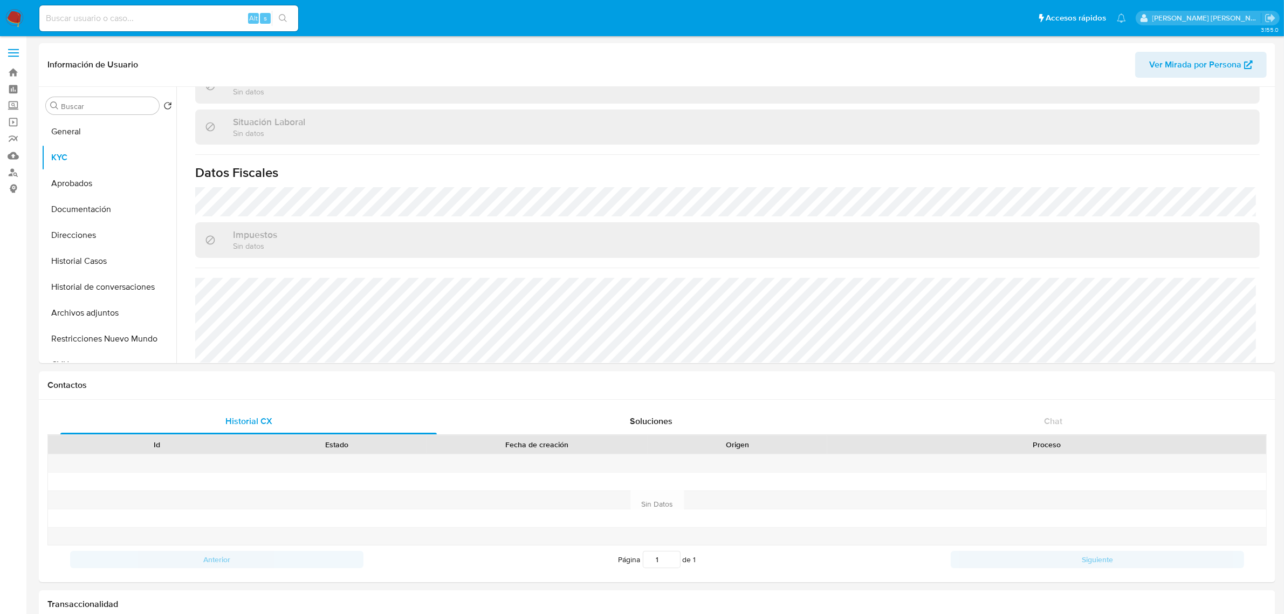
scroll to position [558, 0]
click at [90, 209] on button "Documentación" at bounding box center [105, 209] width 126 height 26
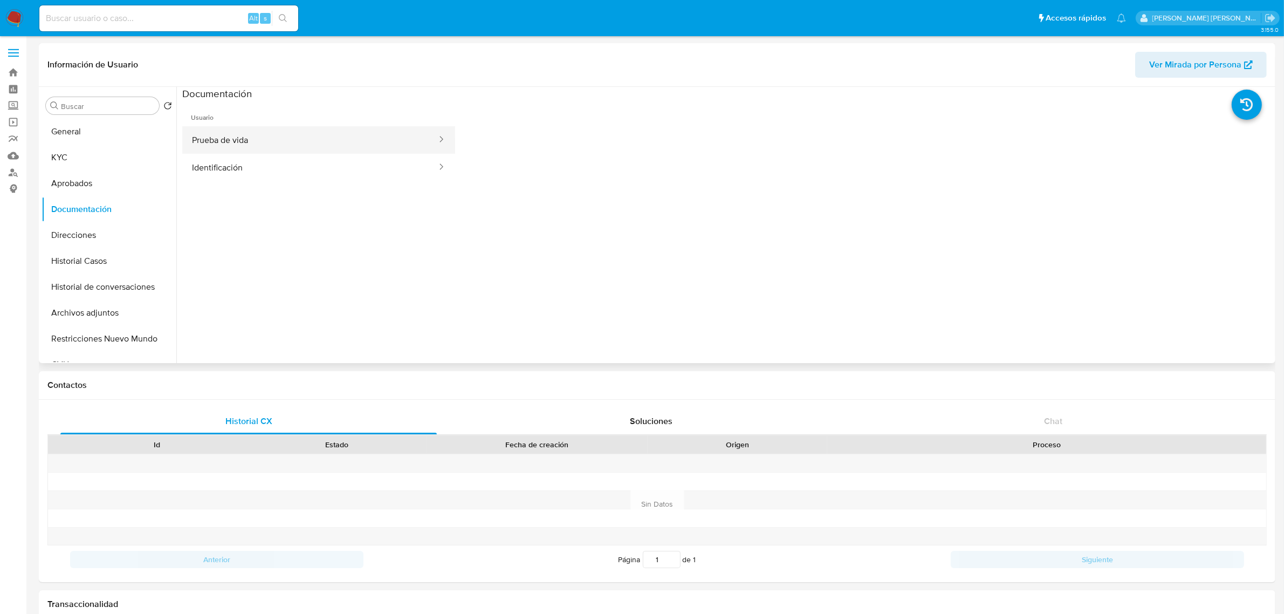
click at [259, 140] on button "Prueba de vida" at bounding box center [310, 140] width 256 height 28
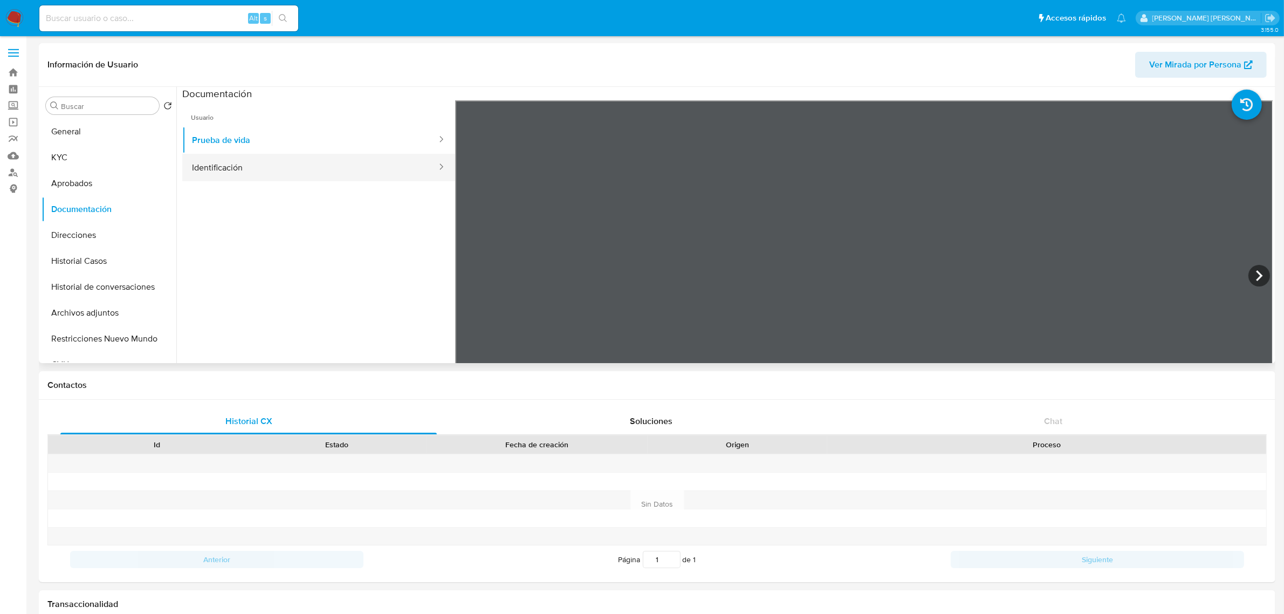
click at [331, 173] on button "Identificación" at bounding box center [310, 168] width 256 height 28
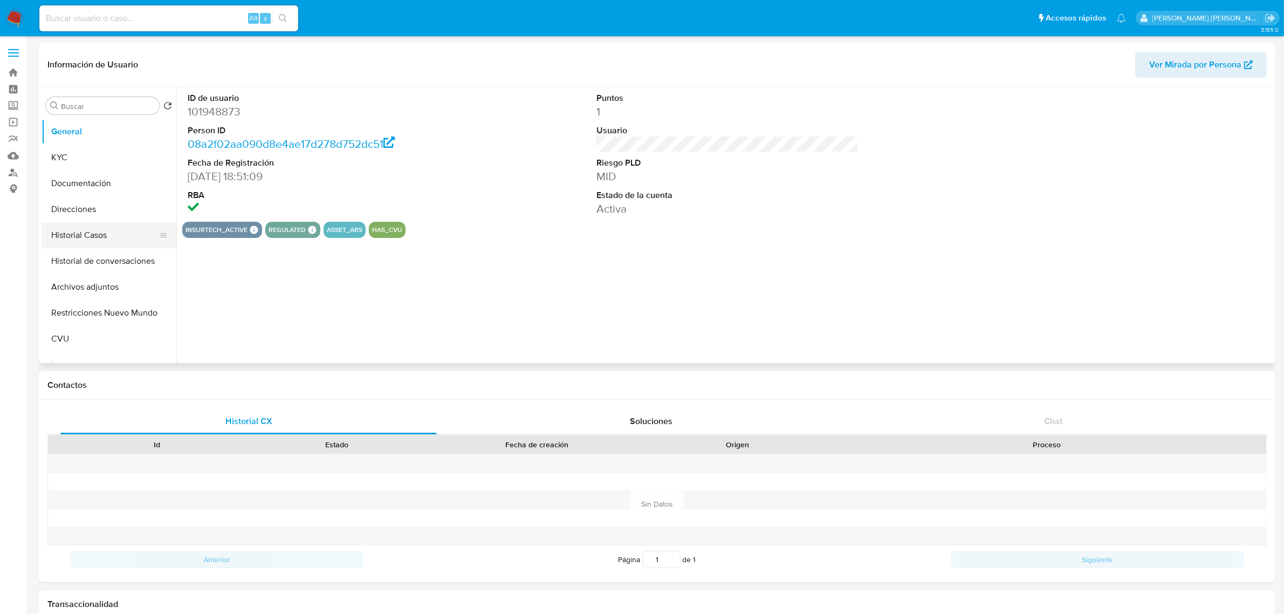
click at [76, 231] on button "Historial Casos" at bounding box center [105, 235] width 126 height 26
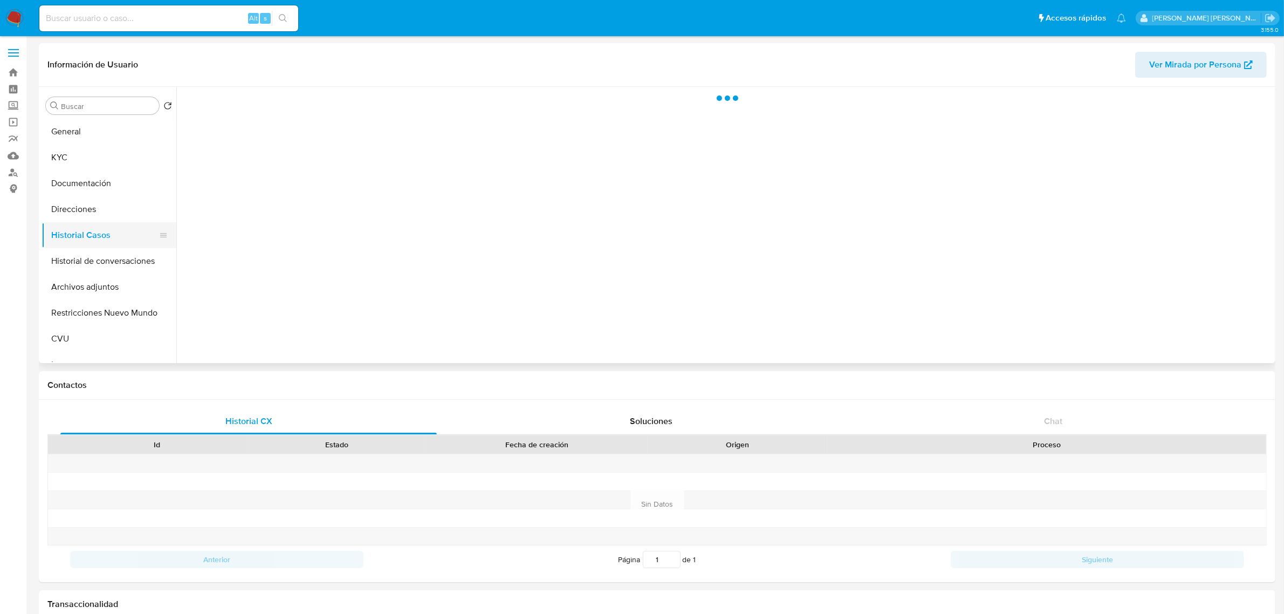
select select "10"
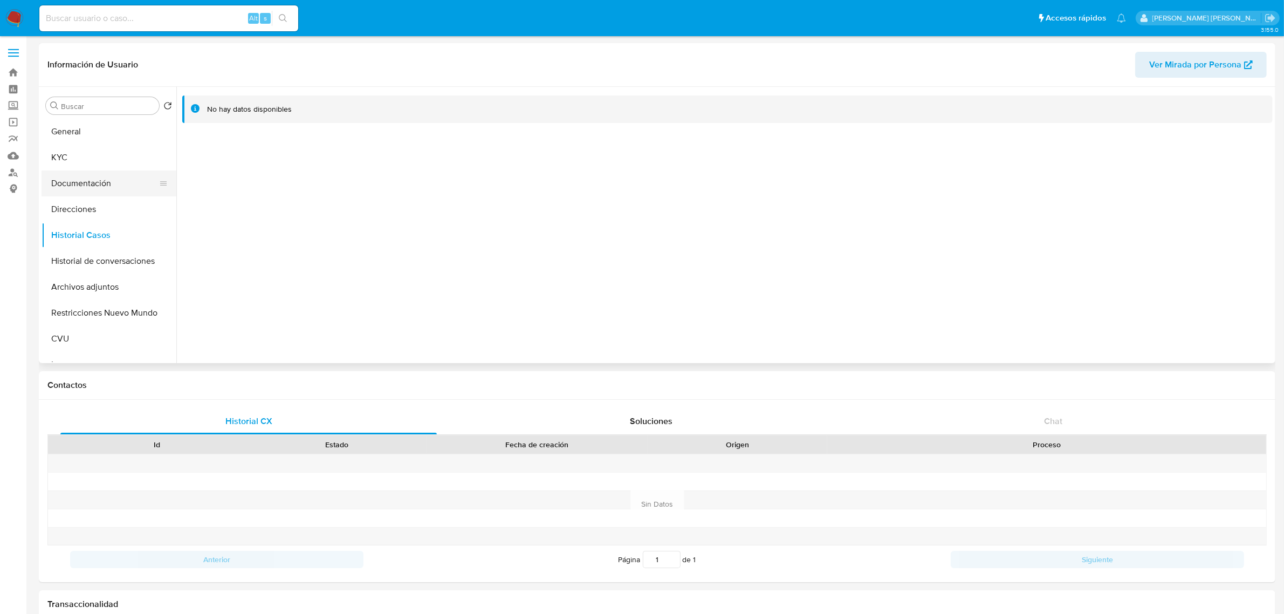
click at [73, 184] on button "Documentación" at bounding box center [105, 183] width 126 height 26
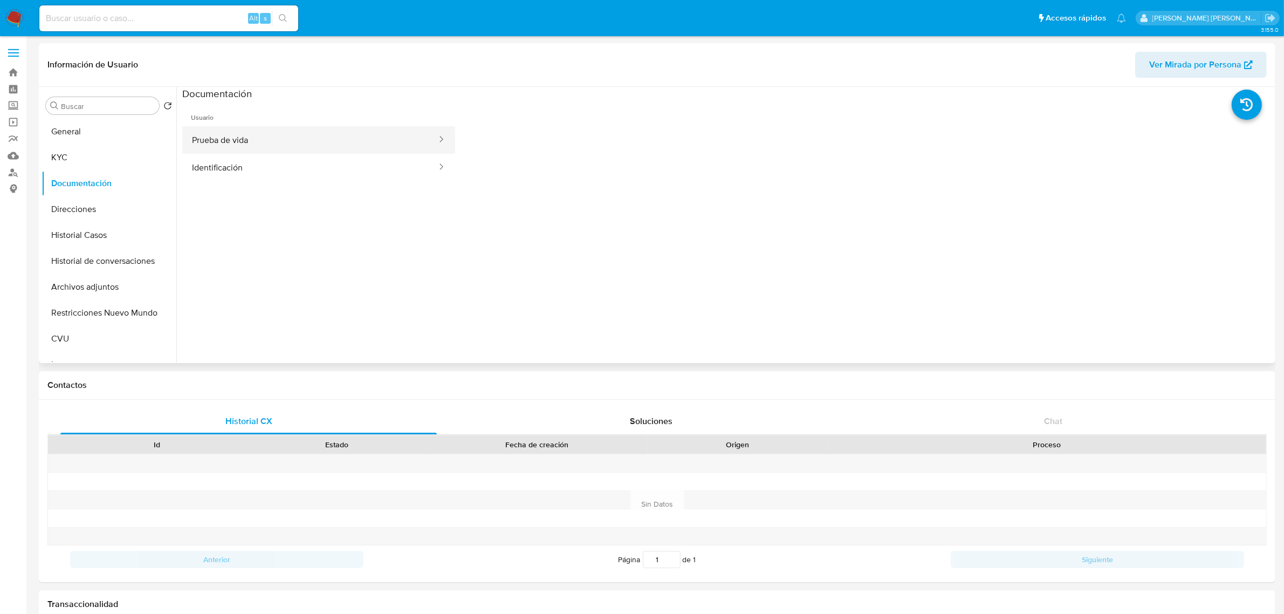
click at [260, 141] on button "Prueba de vida" at bounding box center [310, 140] width 256 height 28
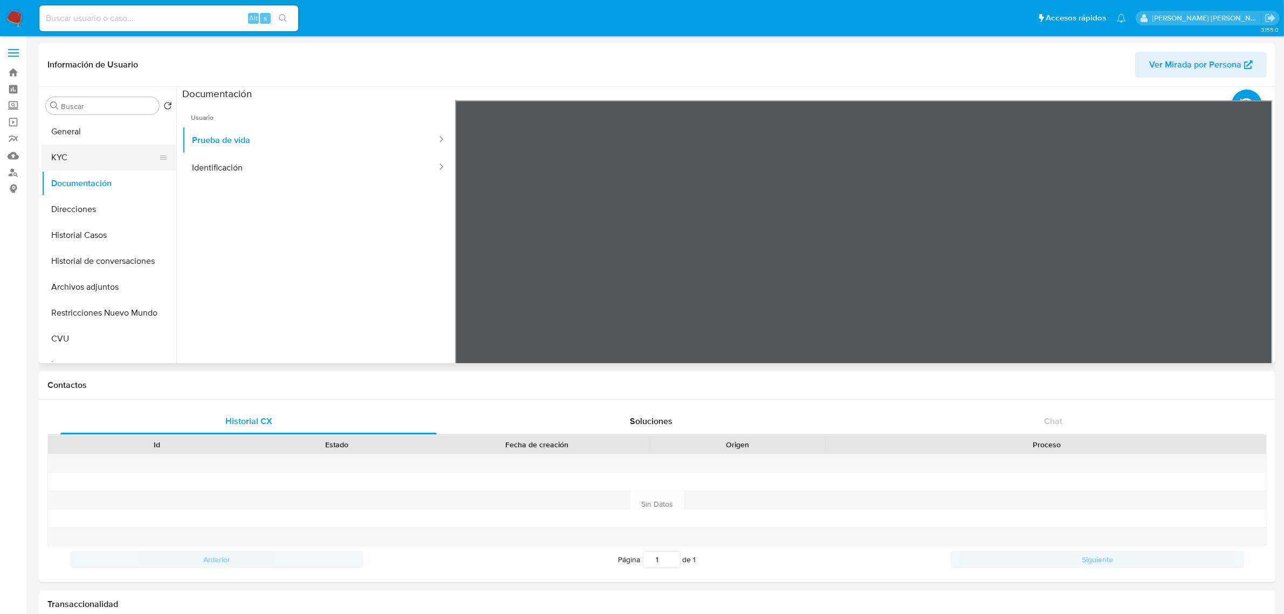
click at [95, 151] on button "KYC" at bounding box center [105, 158] width 126 height 26
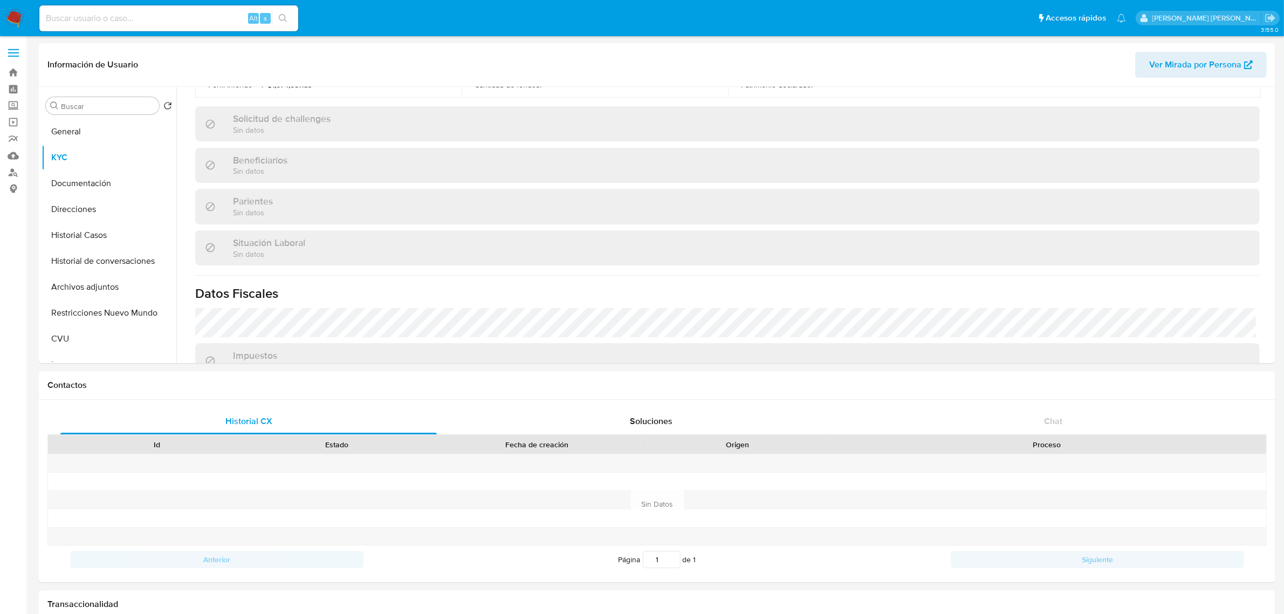
scroll to position [558, 0]
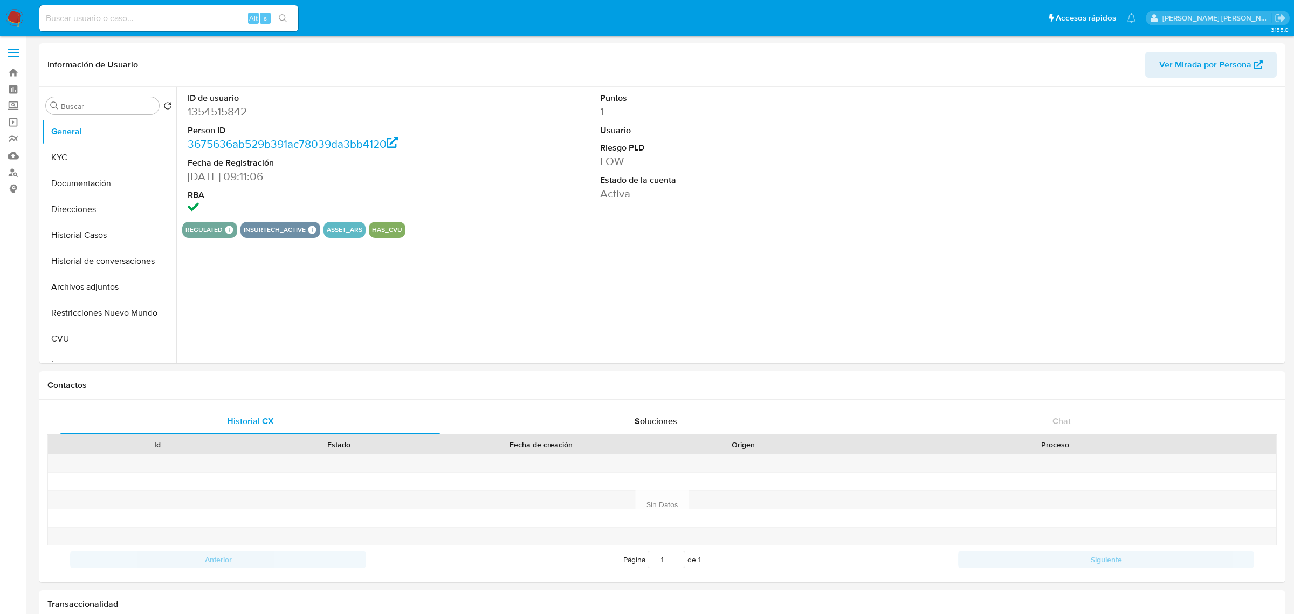
select select "10"
click at [79, 234] on button "Historial Casos" at bounding box center [105, 235] width 126 height 26
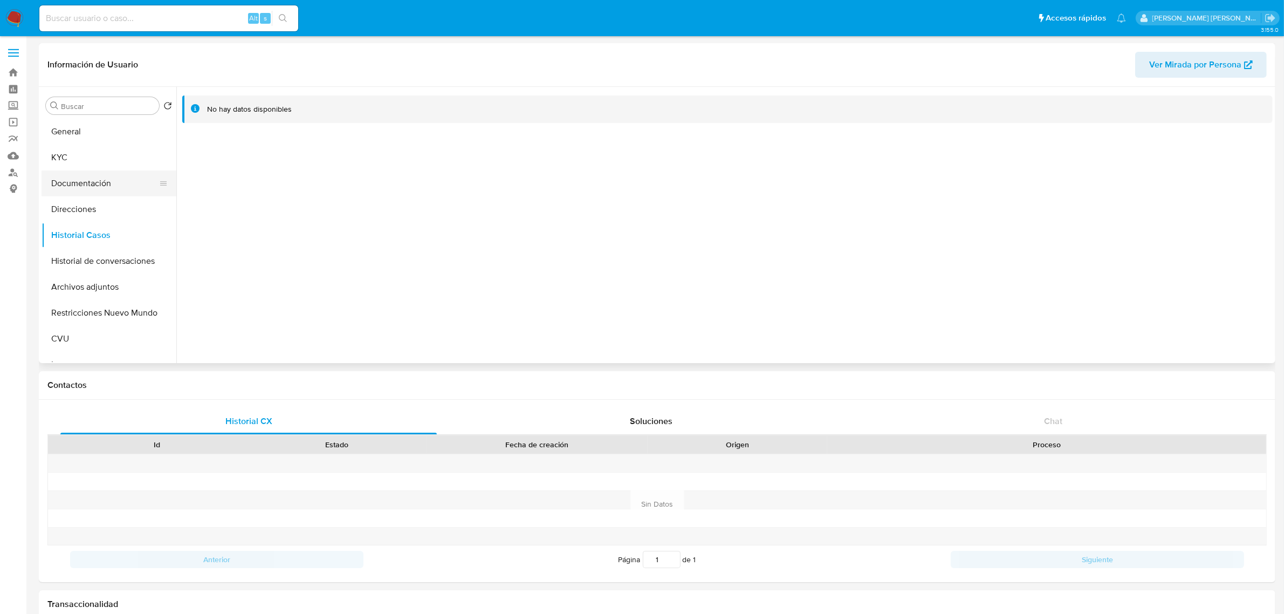
click at [68, 178] on button "Documentación" at bounding box center [105, 183] width 126 height 26
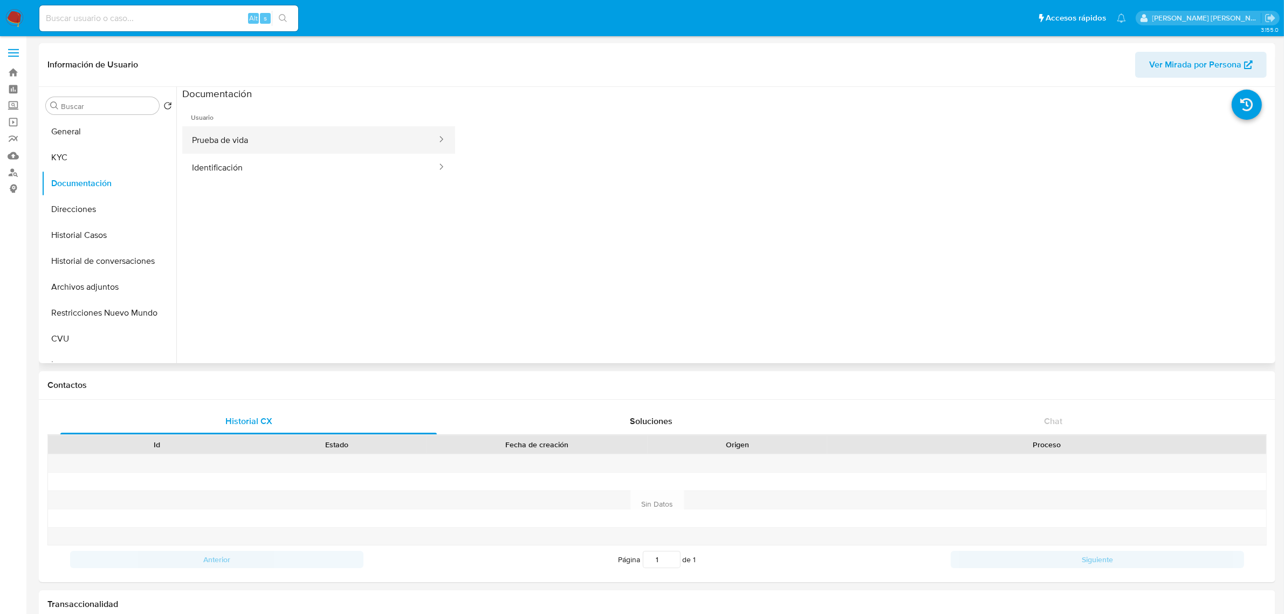
click at [282, 141] on button "Prueba de vida" at bounding box center [310, 140] width 256 height 28
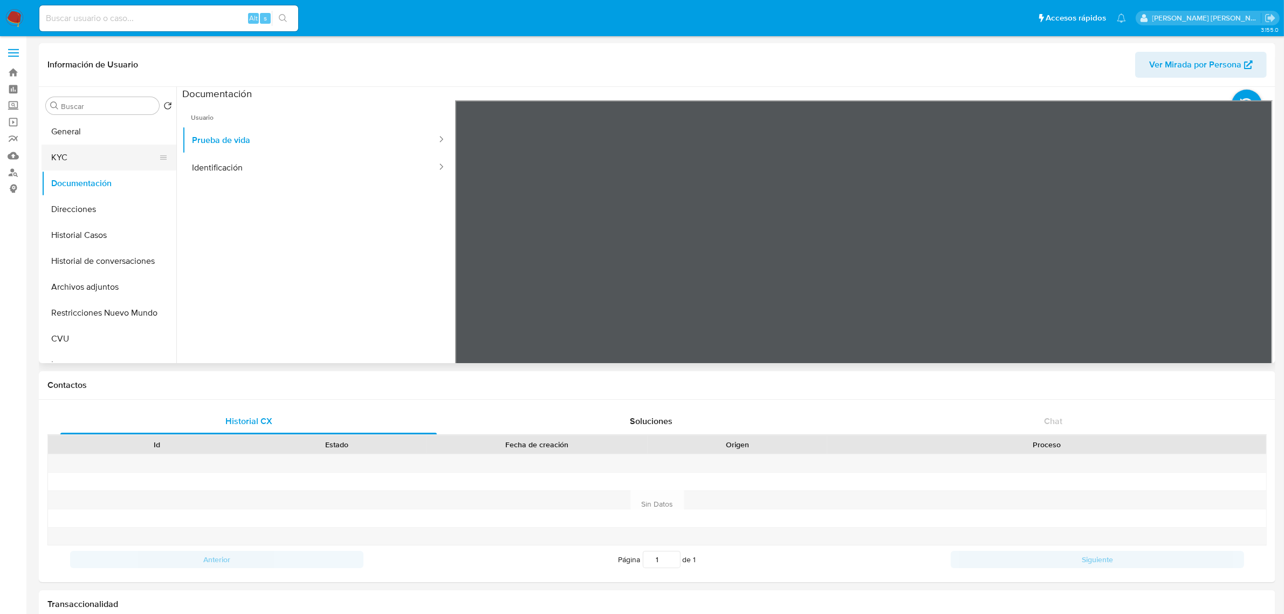
click at [87, 155] on button "KYC" at bounding box center [105, 158] width 126 height 26
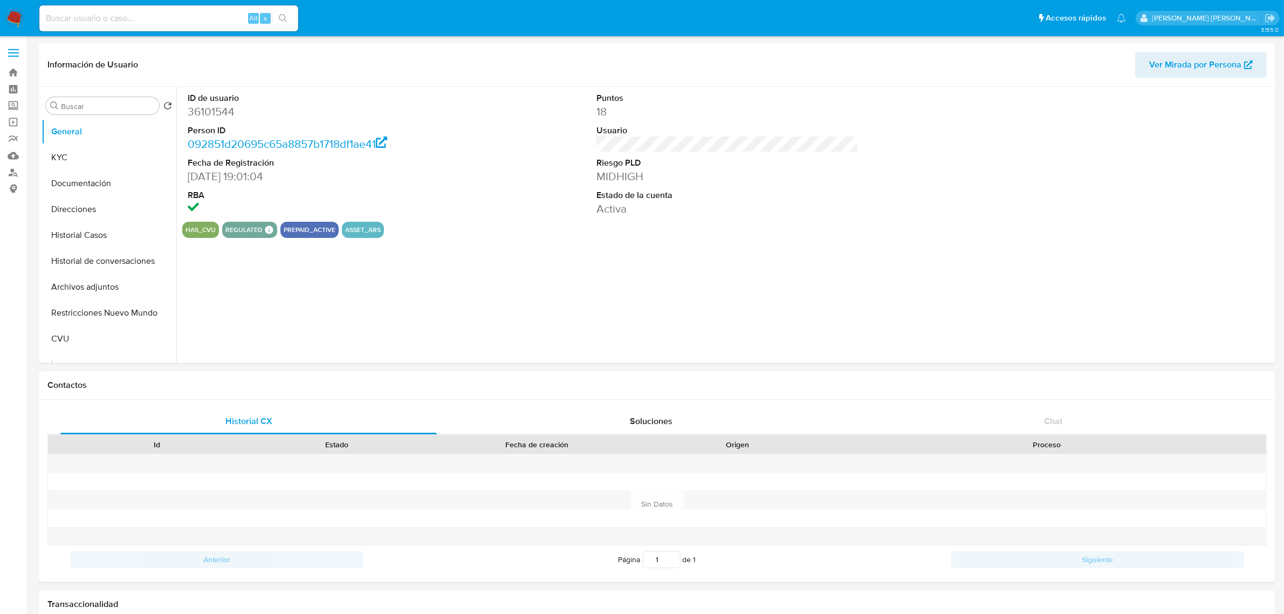
select select "10"
drag, startPoint x: 78, startPoint y: 238, endPoint x: 216, endPoint y: 120, distance: 181.7
click at [78, 238] on button "Historial Casos" at bounding box center [109, 235] width 135 height 26
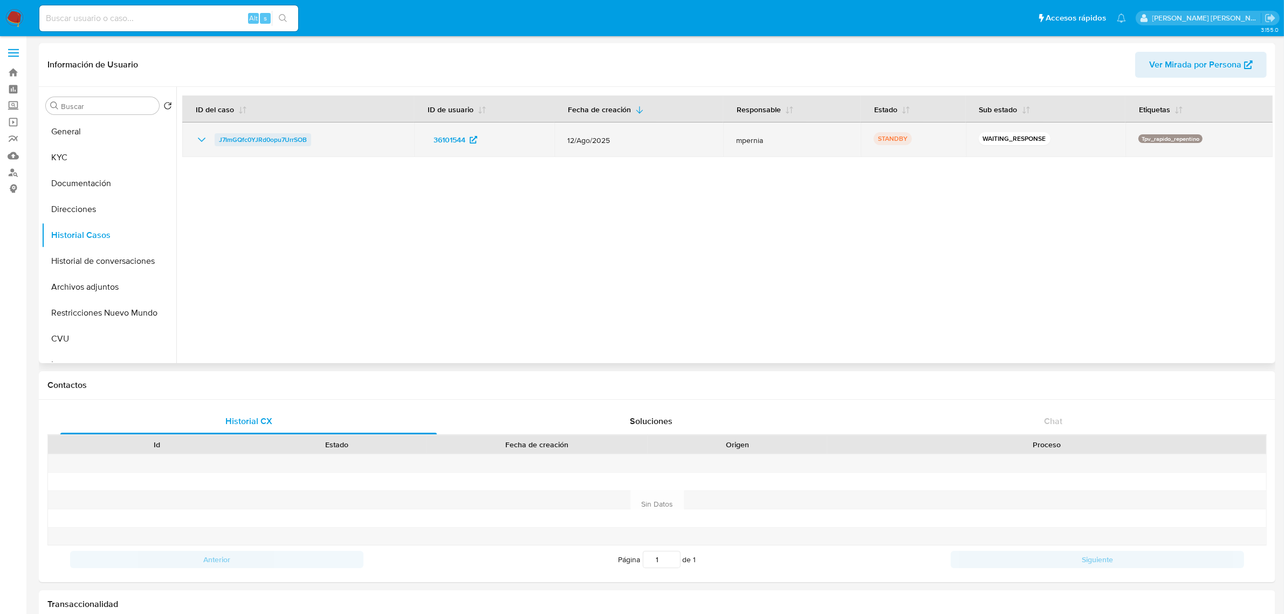
click at [267, 142] on span "J7ImGQfc0YJRd0opu7UrrSOB" at bounding box center [263, 139] width 88 height 13
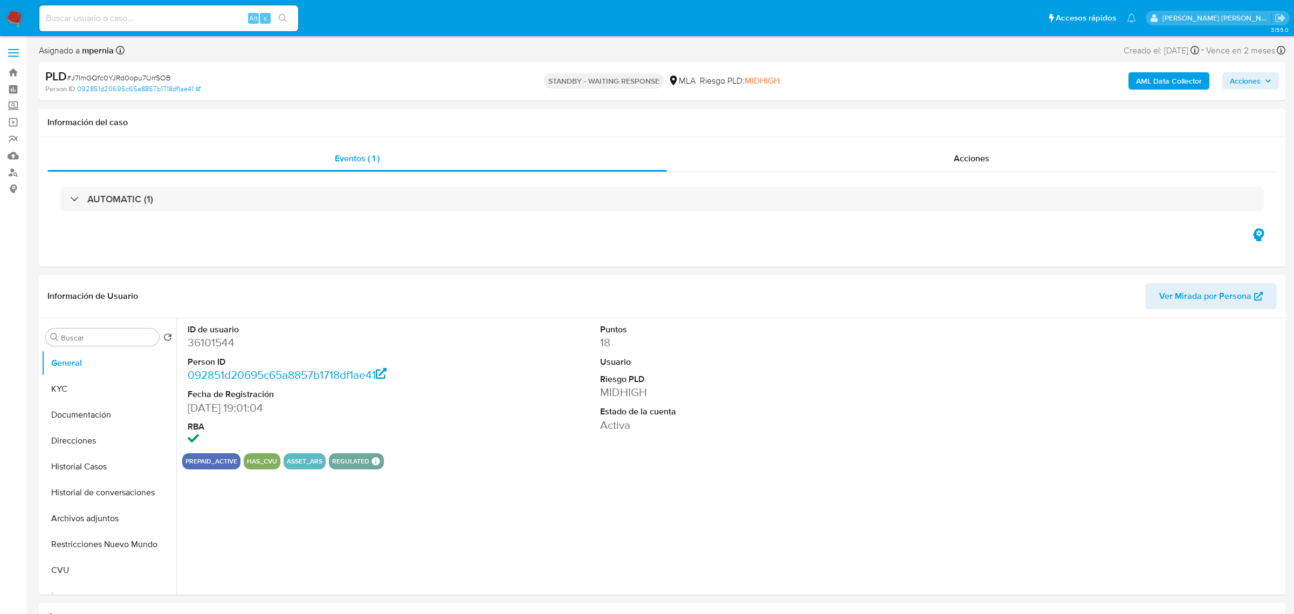
select select "10"
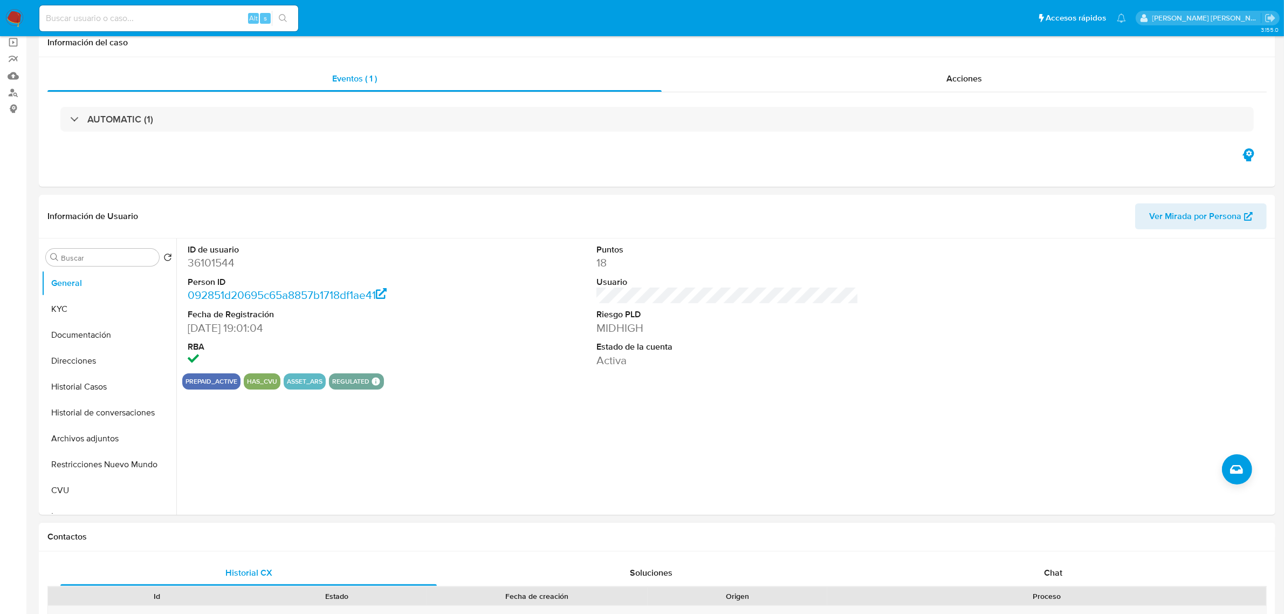
scroll to position [270, 0]
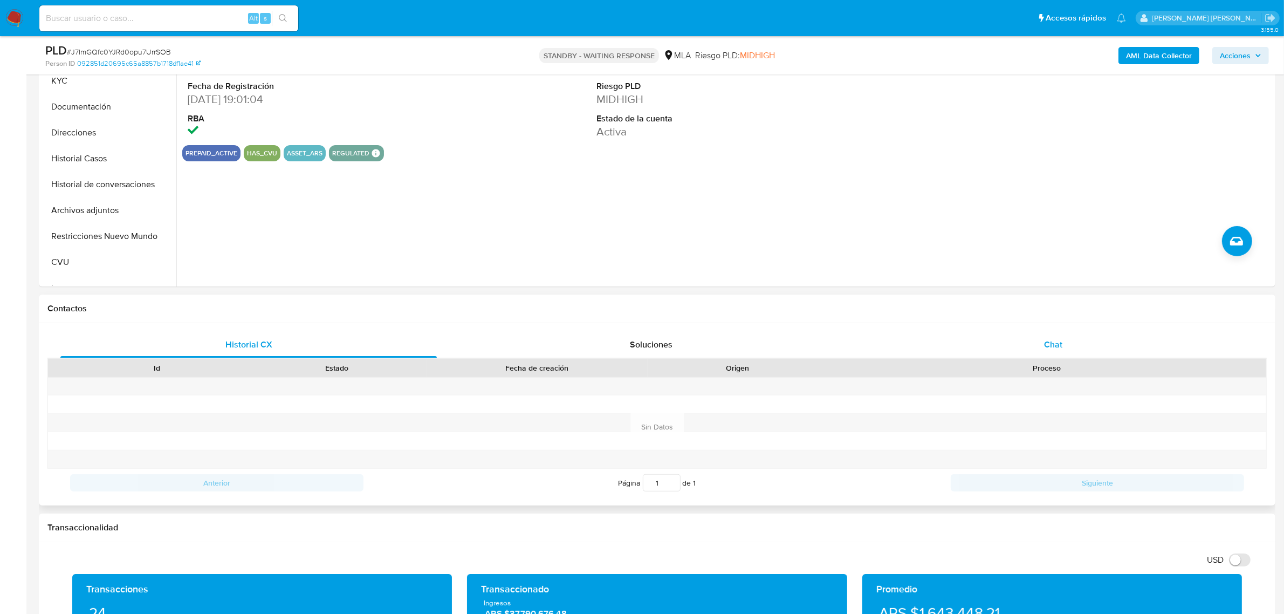
click at [1036, 349] on div "Chat" at bounding box center [1053, 345] width 376 height 26
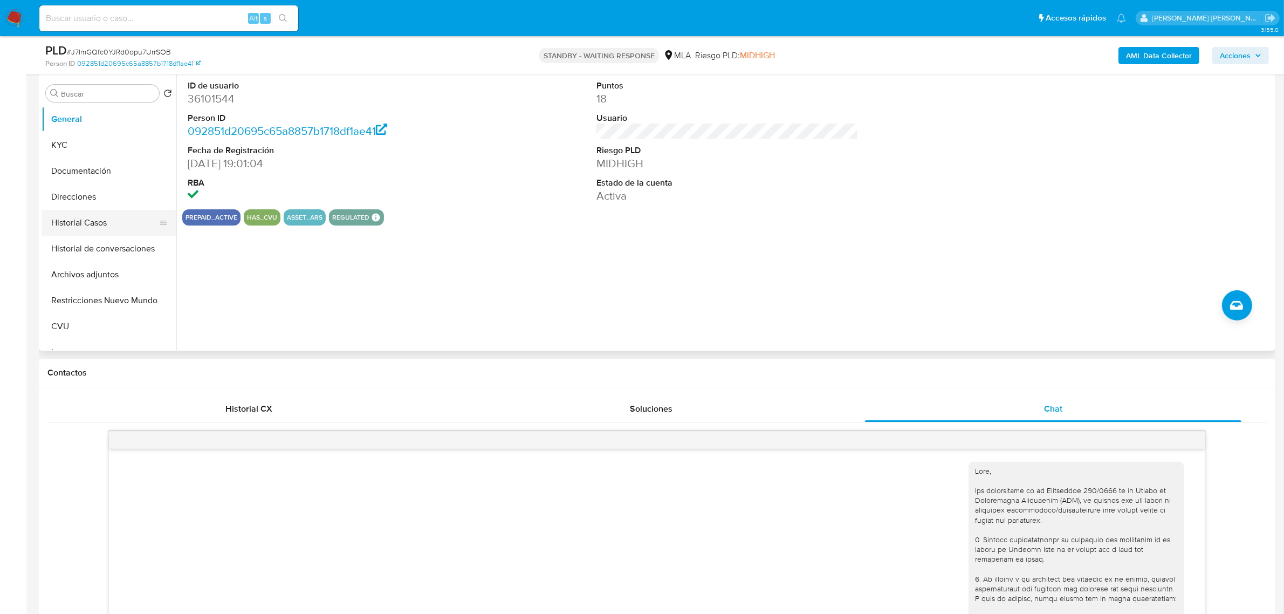
scroll to position [202, 0]
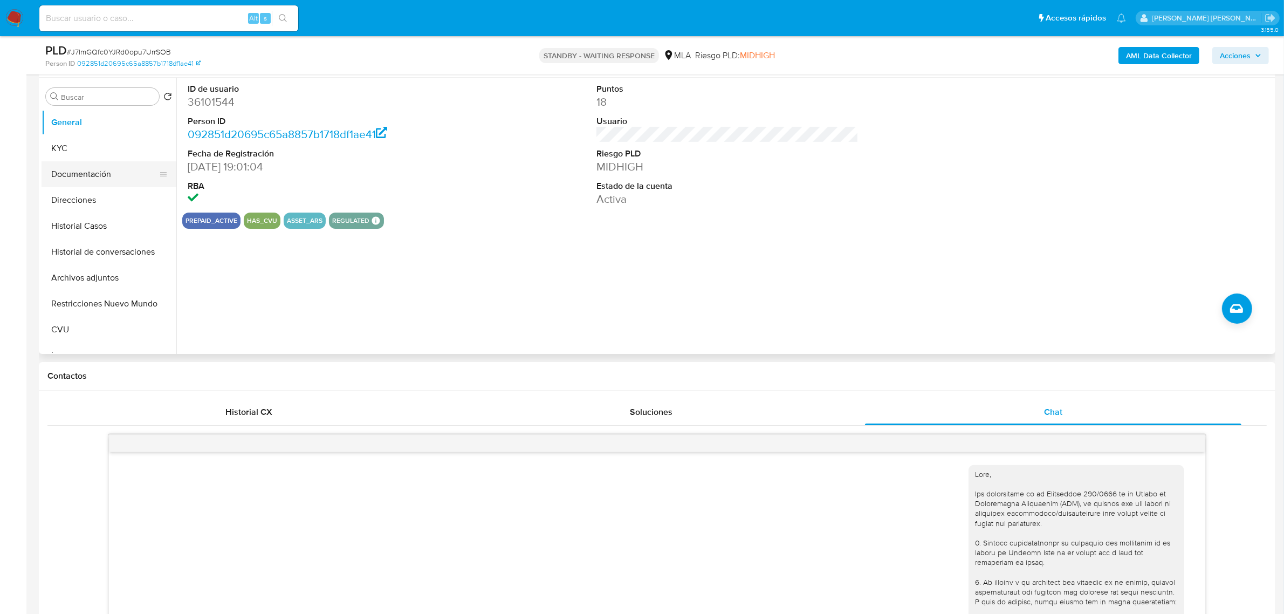
click at [82, 176] on button "Documentación" at bounding box center [105, 174] width 126 height 26
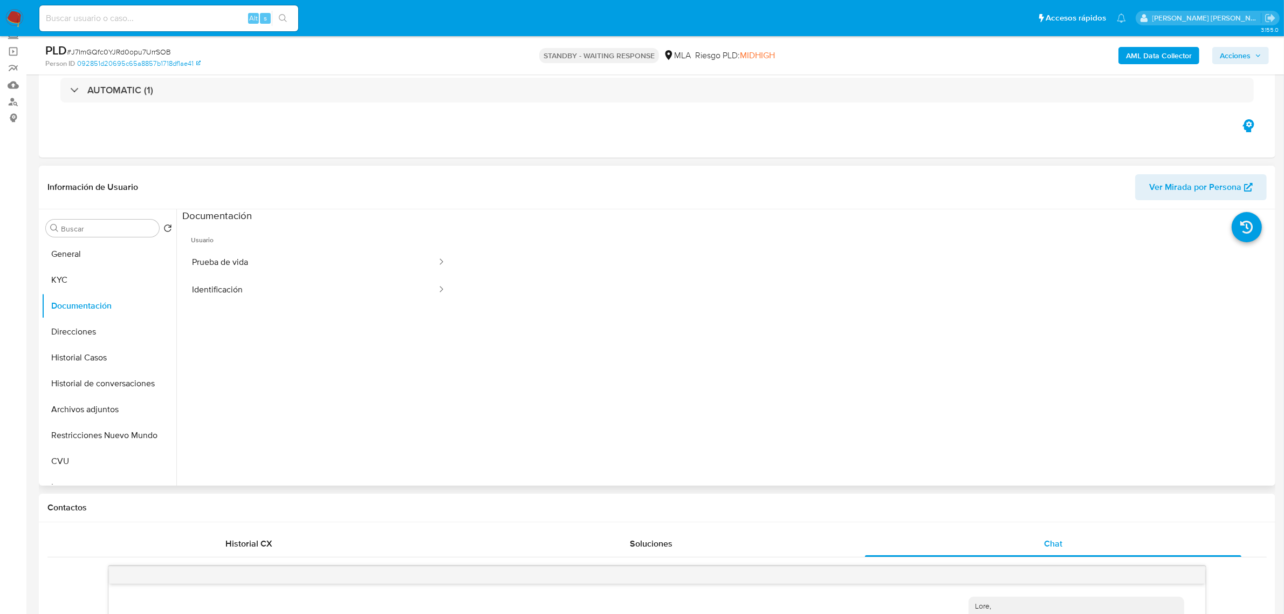
scroll to position [67, 0]
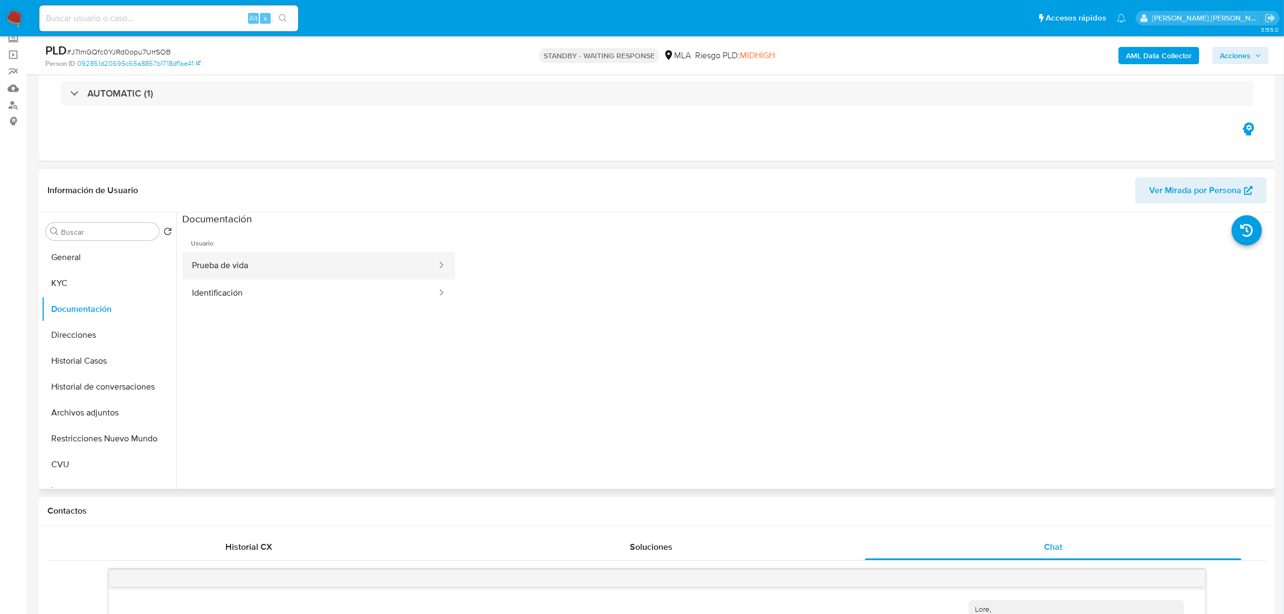
click at [222, 262] on button "Prueba de vida" at bounding box center [310, 266] width 256 height 28
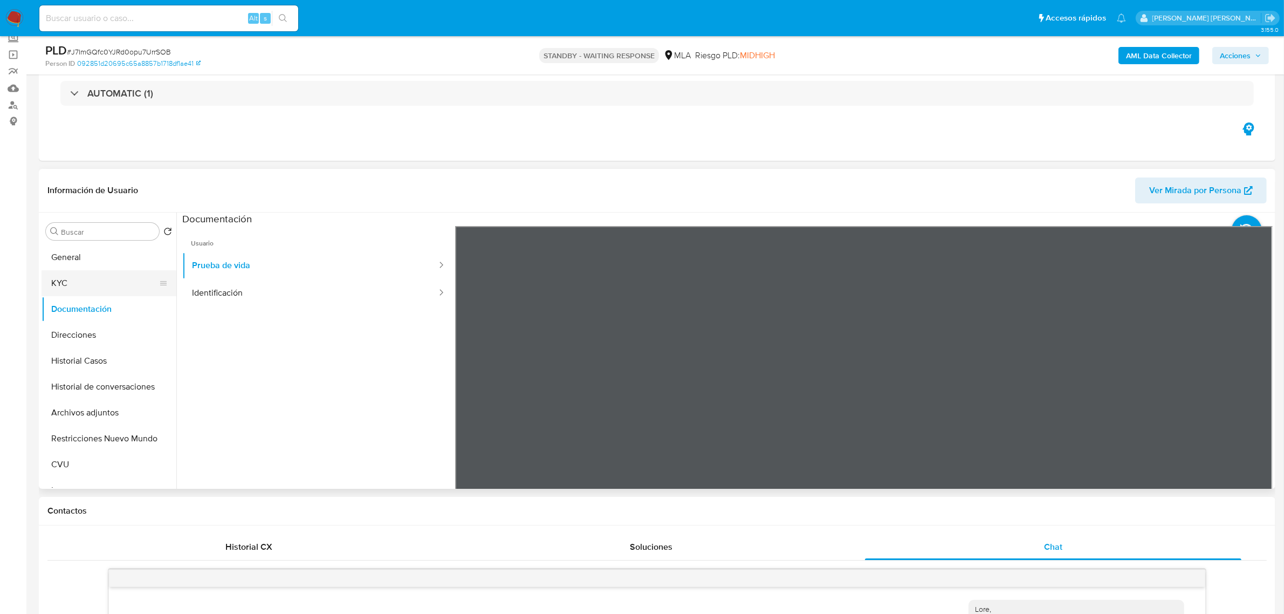
click at [68, 287] on button "KYC" at bounding box center [105, 283] width 126 height 26
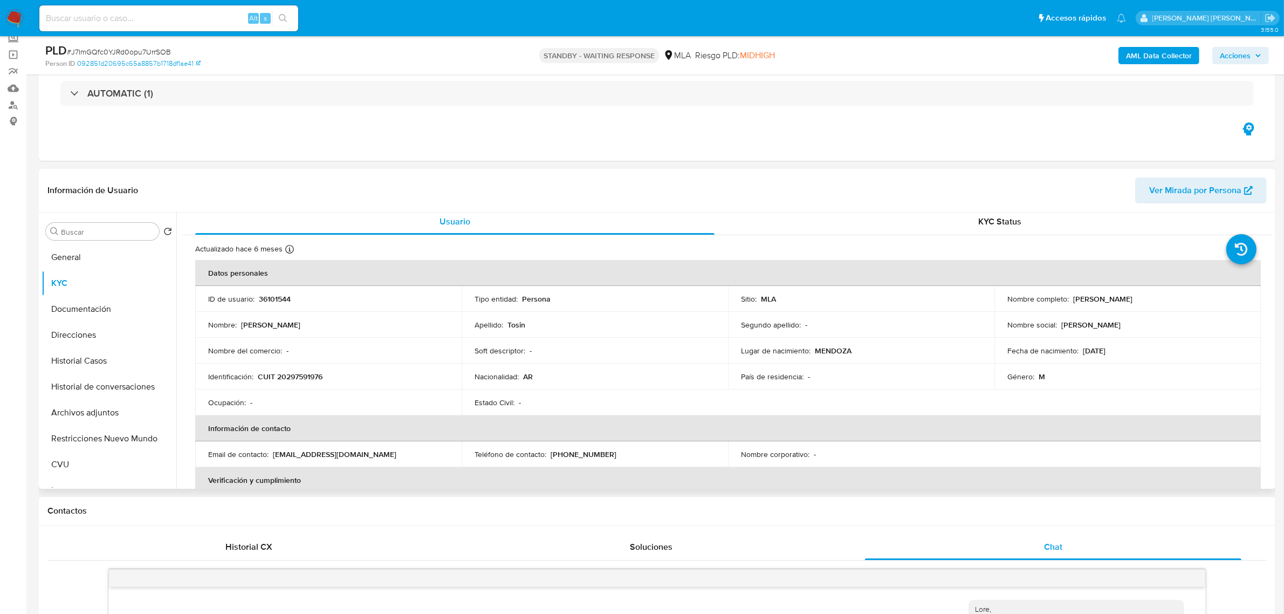
scroll to position [0, 0]
drag, startPoint x: 1069, startPoint y: 301, endPoint x: 1142, endPoint y: 300, distance: 72.8
click at [1142, 300] on div "Nombre completo : Leonardo Tosin" at bounding box center [1127, 303] width 241 height 10
click at [65, 356] on button "Historial Casos" at bounding box center [105, 361] width 126 height 26
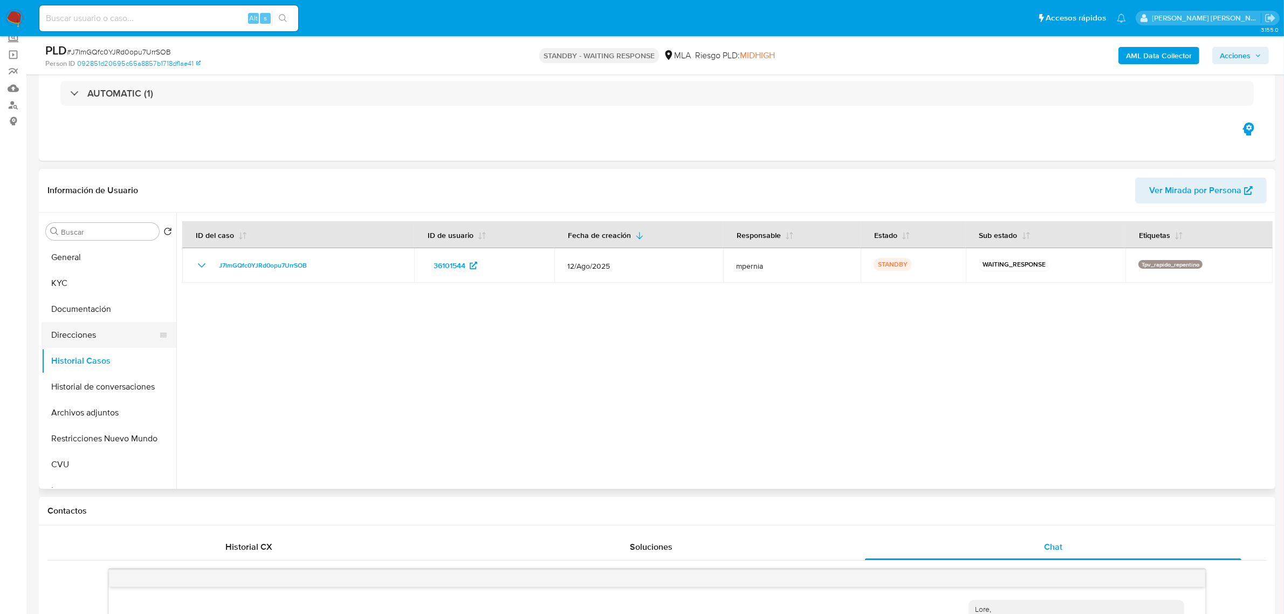
click at [64, 336] on button "Direcciones" at bounding box center [105, 335] width 126 height 26
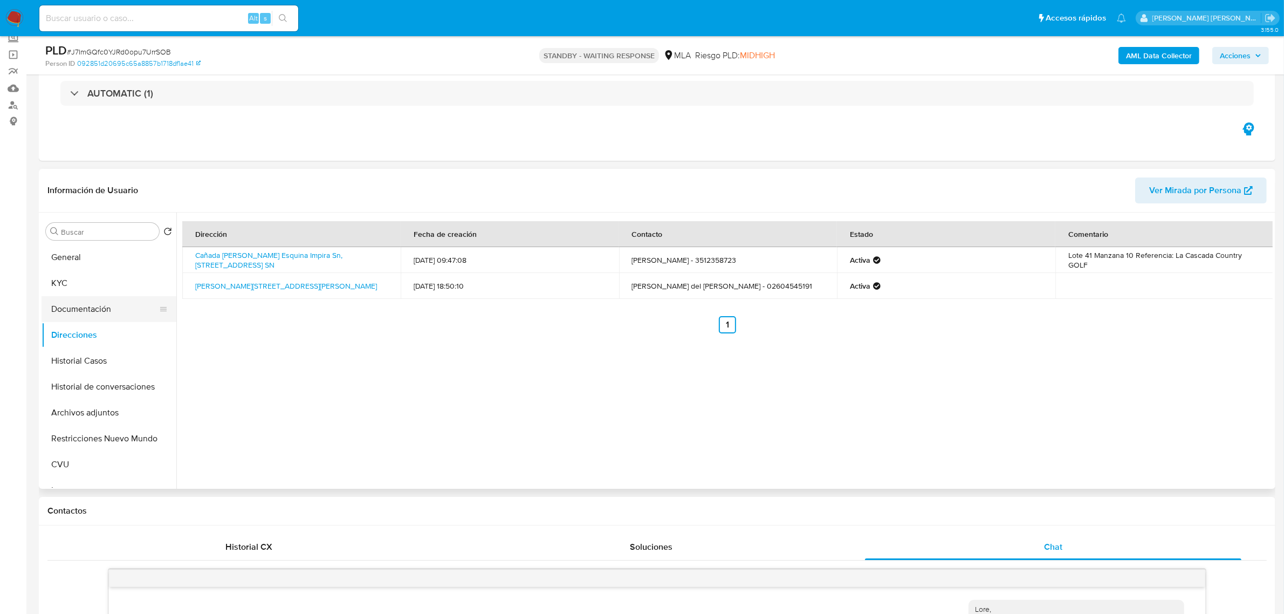
click at [72, 310] on button "Documentación" at bounding box center [105, 309] width 126 height 26
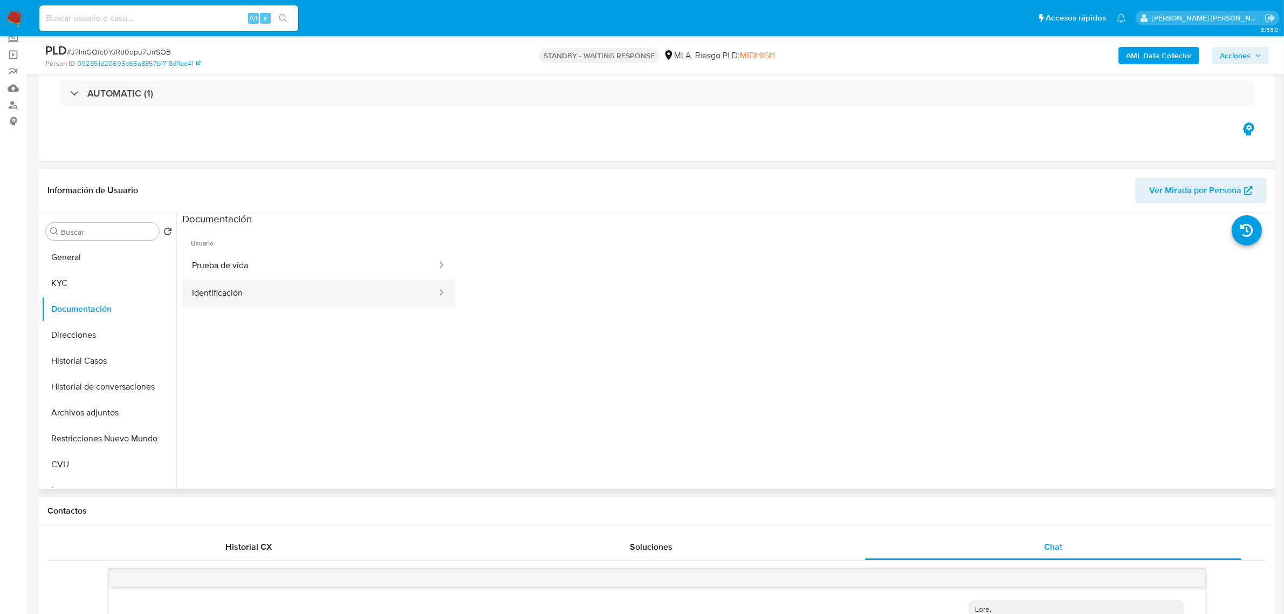
click at [236, 302] on button "Identificación" at bounding box center [310, 293] width 256 height 28
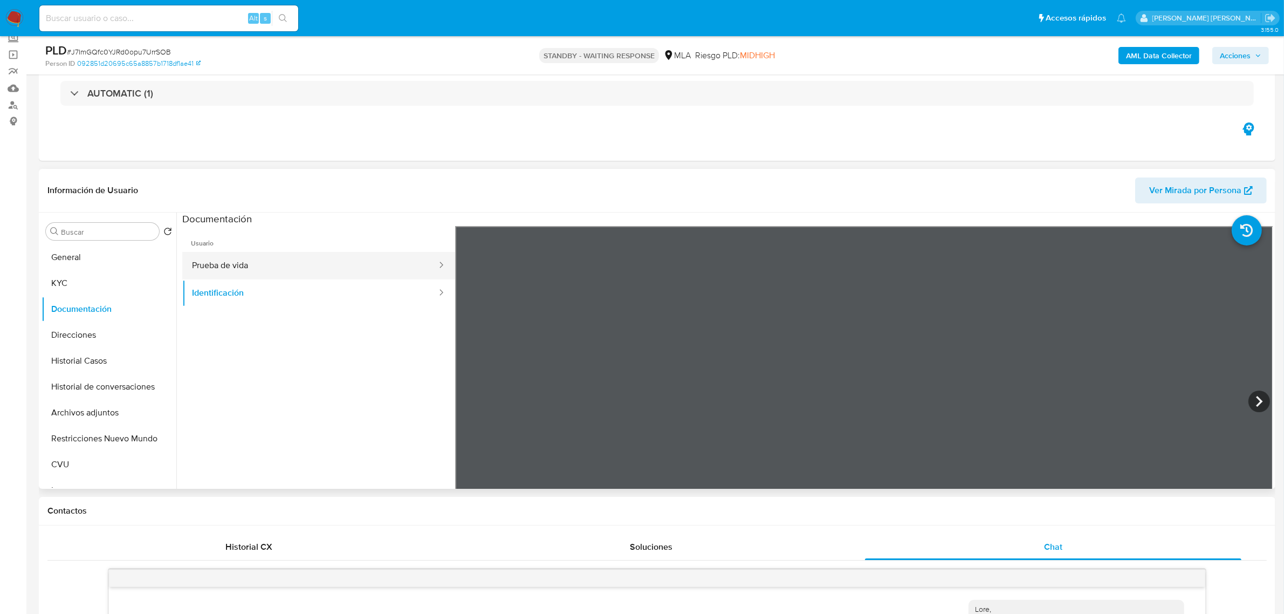
click at [289, 264] on button "Prueba de vida" at bounding box center [310, 266] width 256 height 28
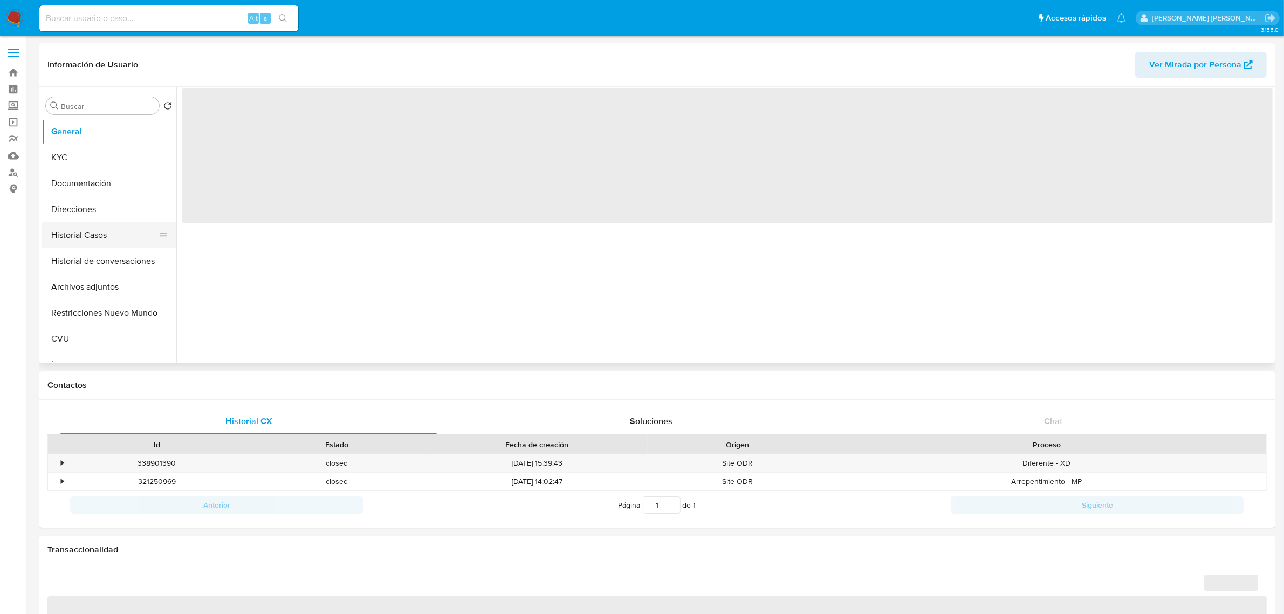
click at [107, 235] on button "Historial Casos" at bounding box center [105, 235] width 126 height 26
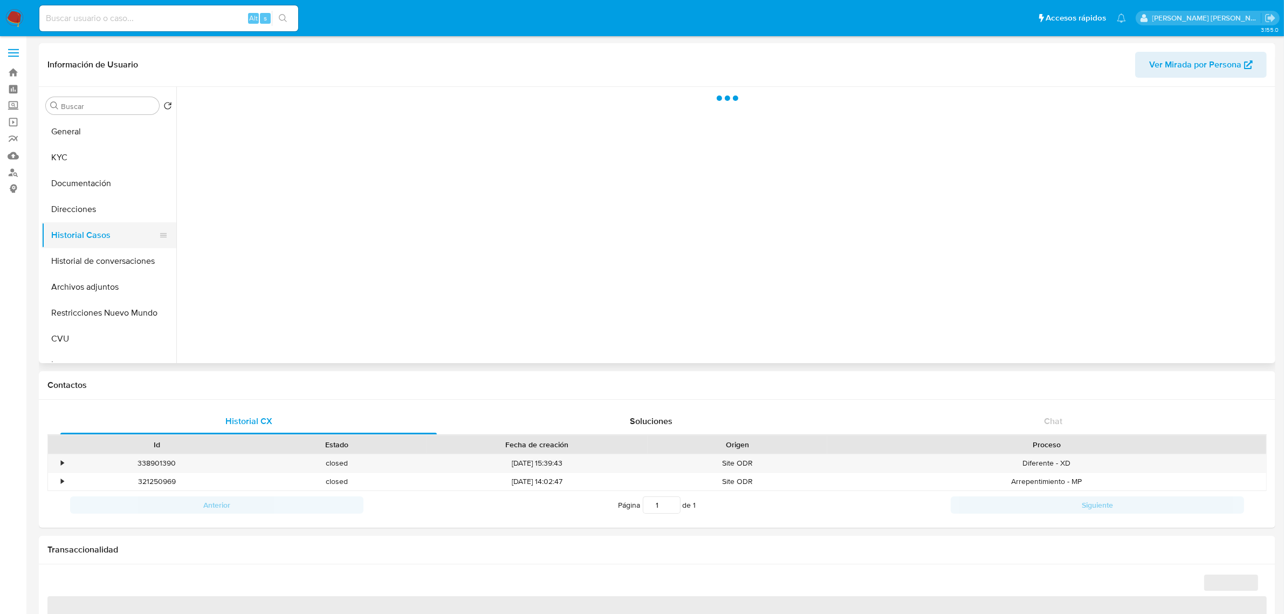
select select "10"
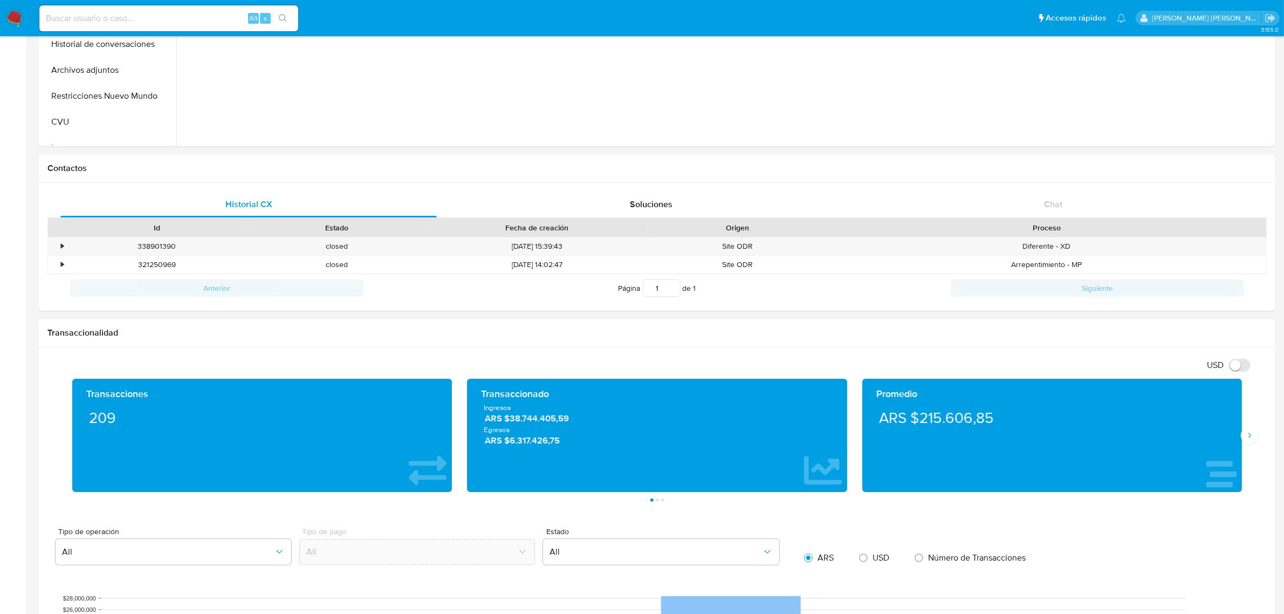
scroll to position [202, 0]
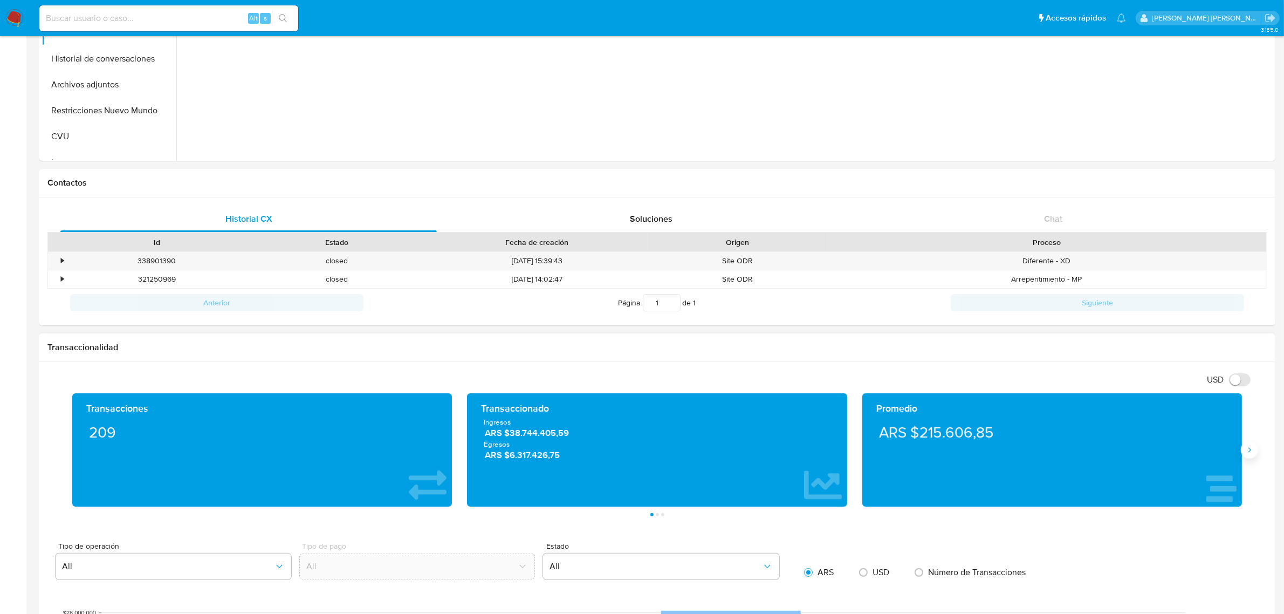
click at [1246, 451] on icon "Siguiente" at bounding box center [1249, 449] width 9 height 9
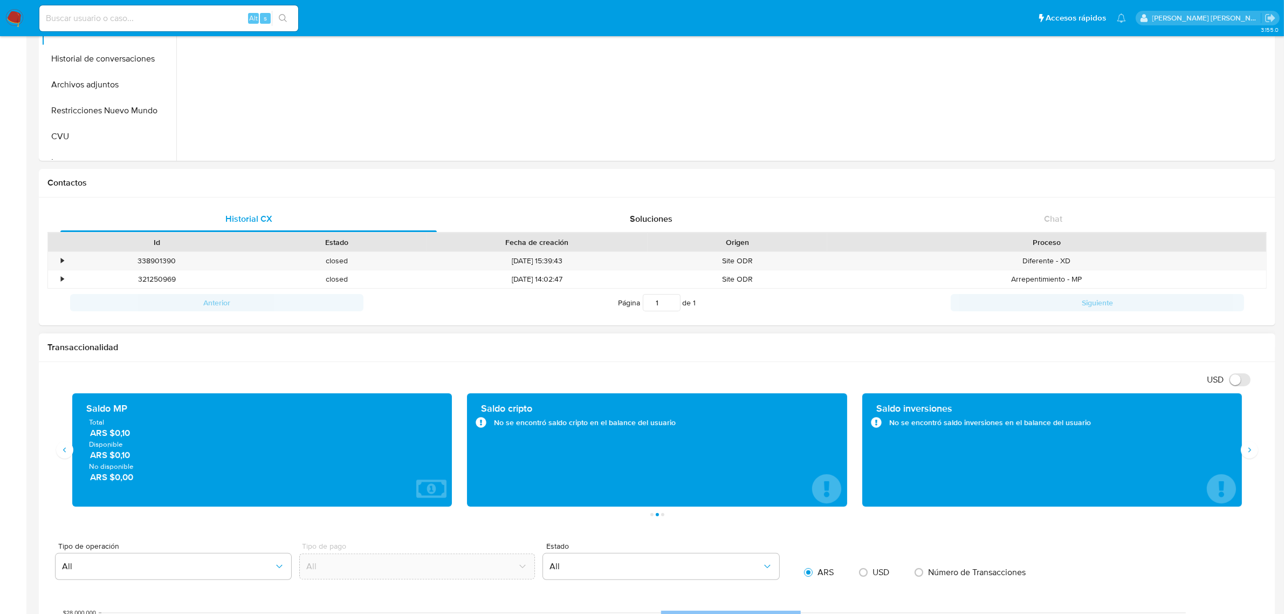
scroll to position [0, 0]
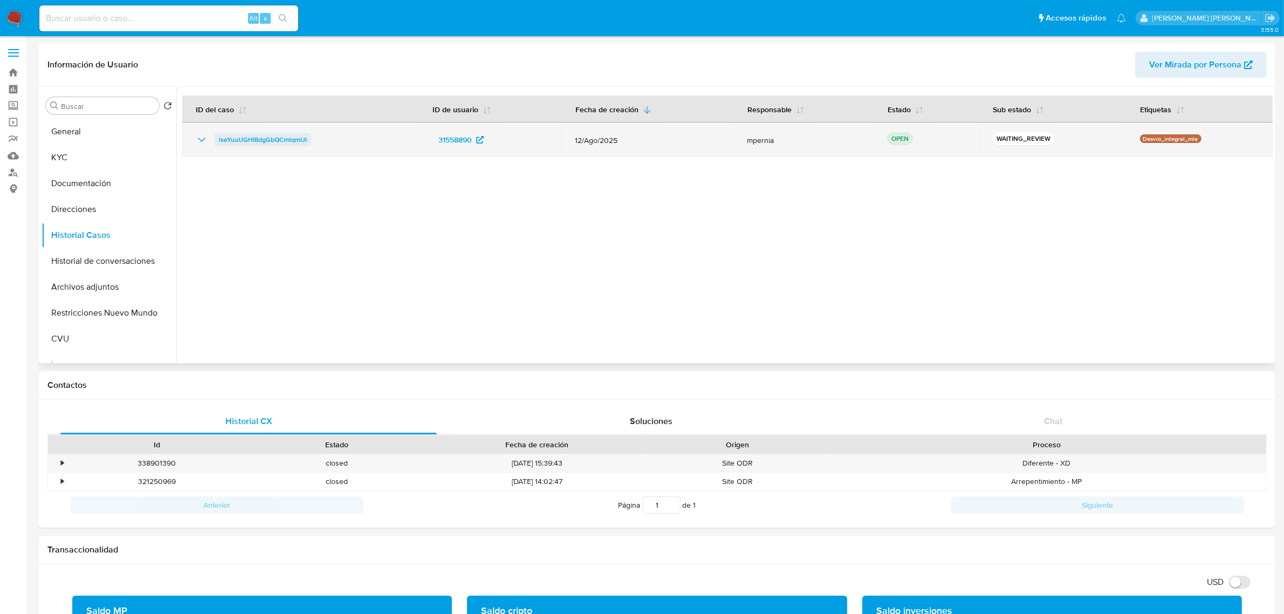
click at [279, 139] on span "lxeYuuUGHI8dgGbQCmtqmlJI" at bounding box center [263, 139] width 88 height 13
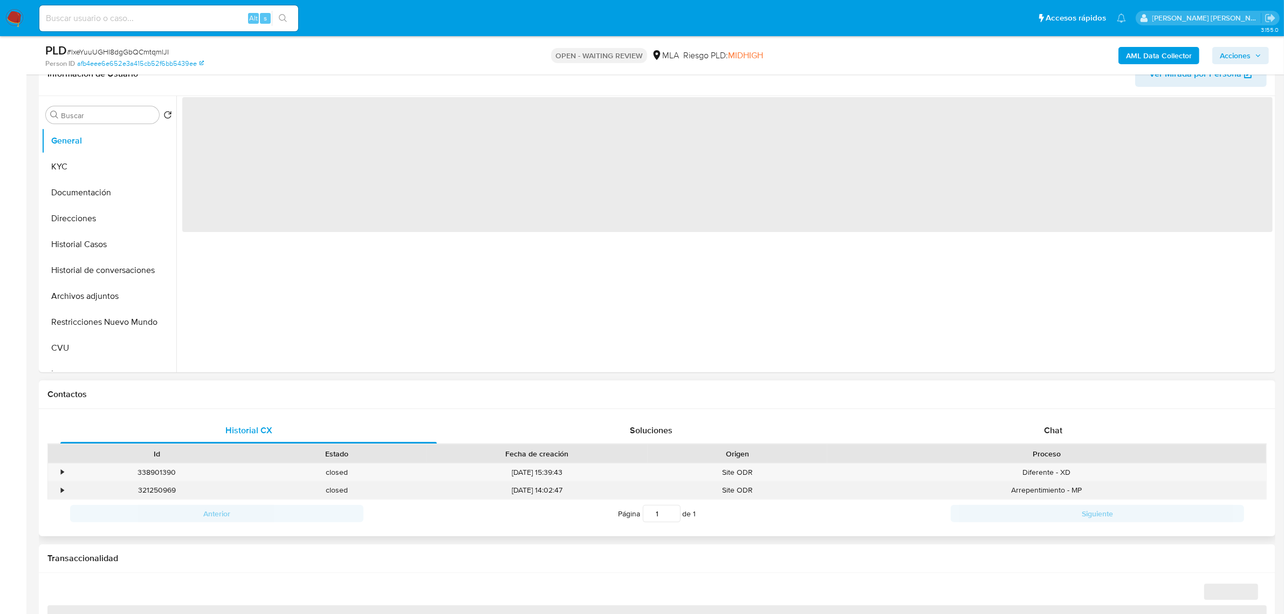
scroll to position [202, 0]
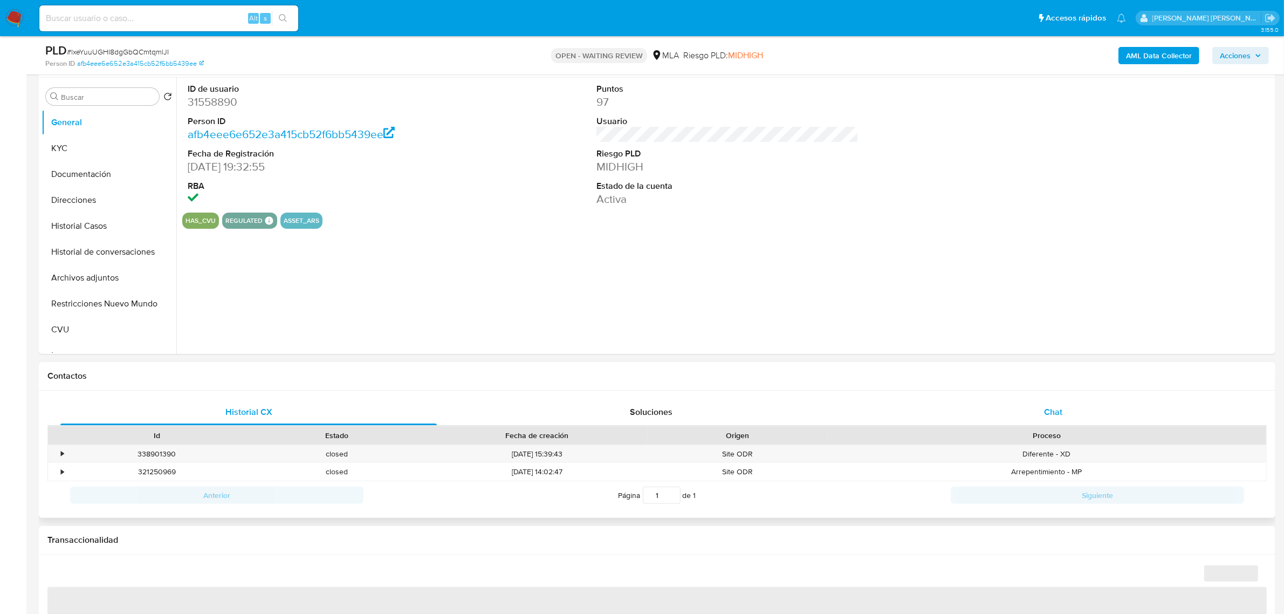
click at [1053, 402] on div "Chat" at bounding box center [1053, 412] width 376 height 26
select select "10"
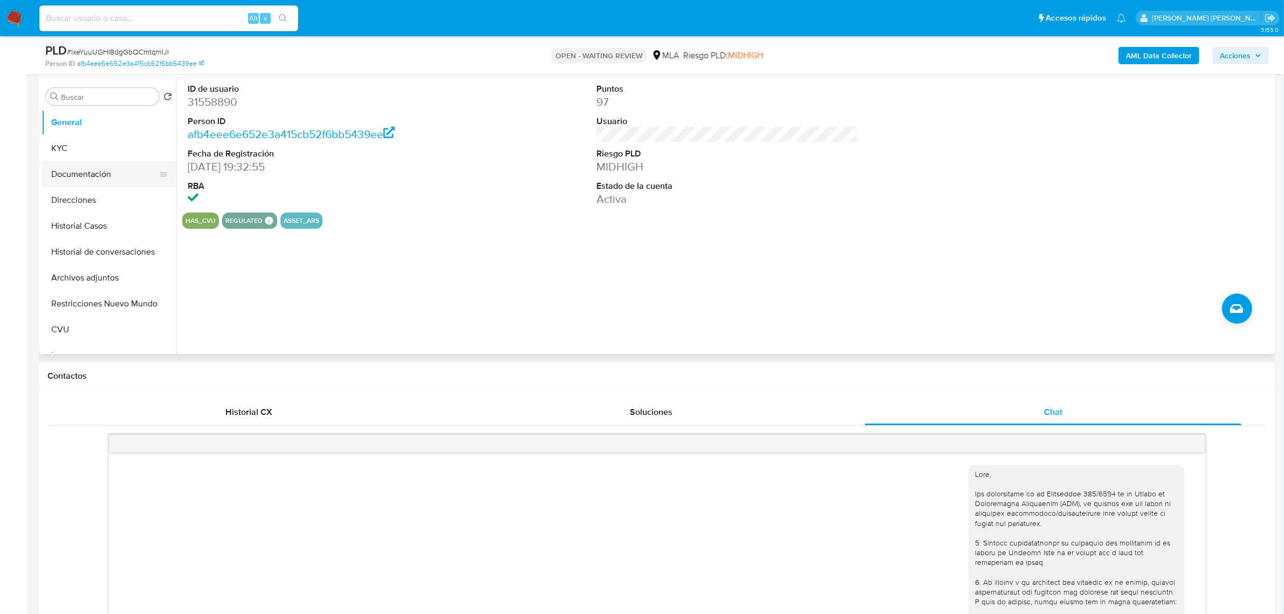
click at [77, 165] on button "Documentación" at bounding box center [105, 174] width 126 height 26
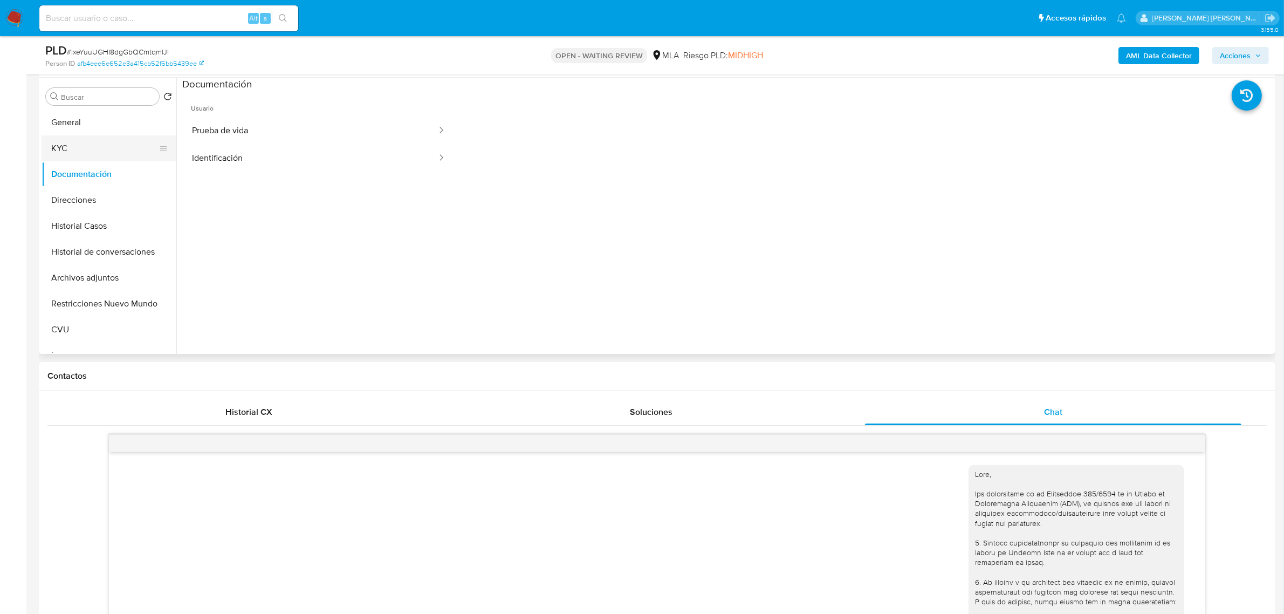
click at [73, 149] on button "KYC" at bounding box center [105, 148] width 126 height 26
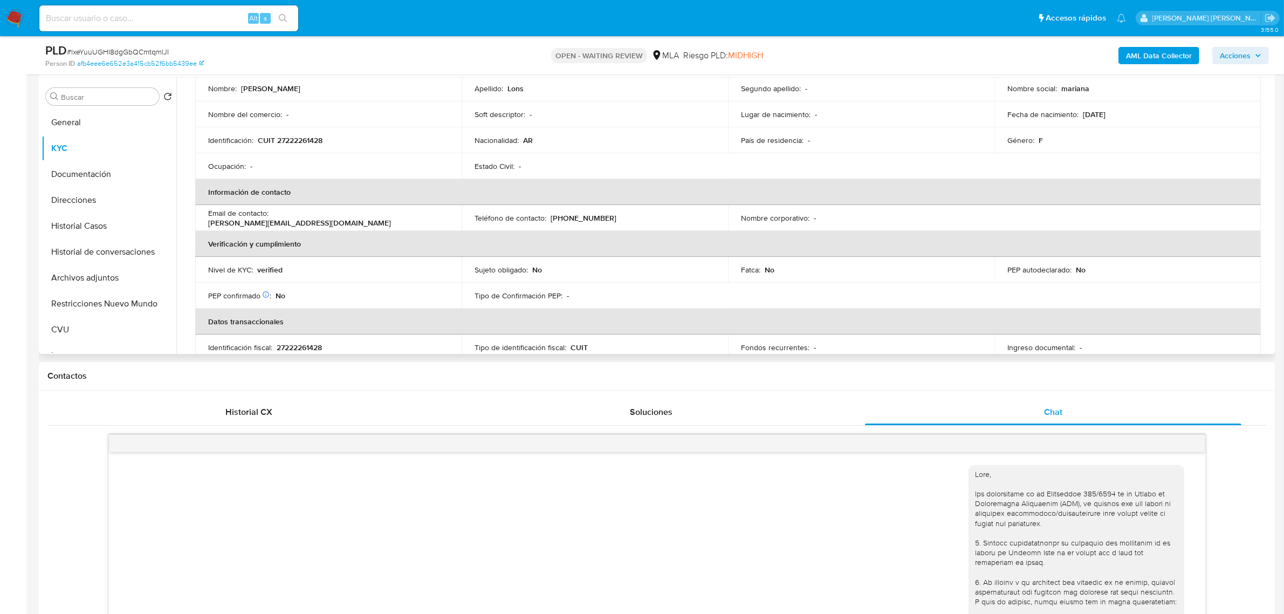
scroll to position [92, 0]
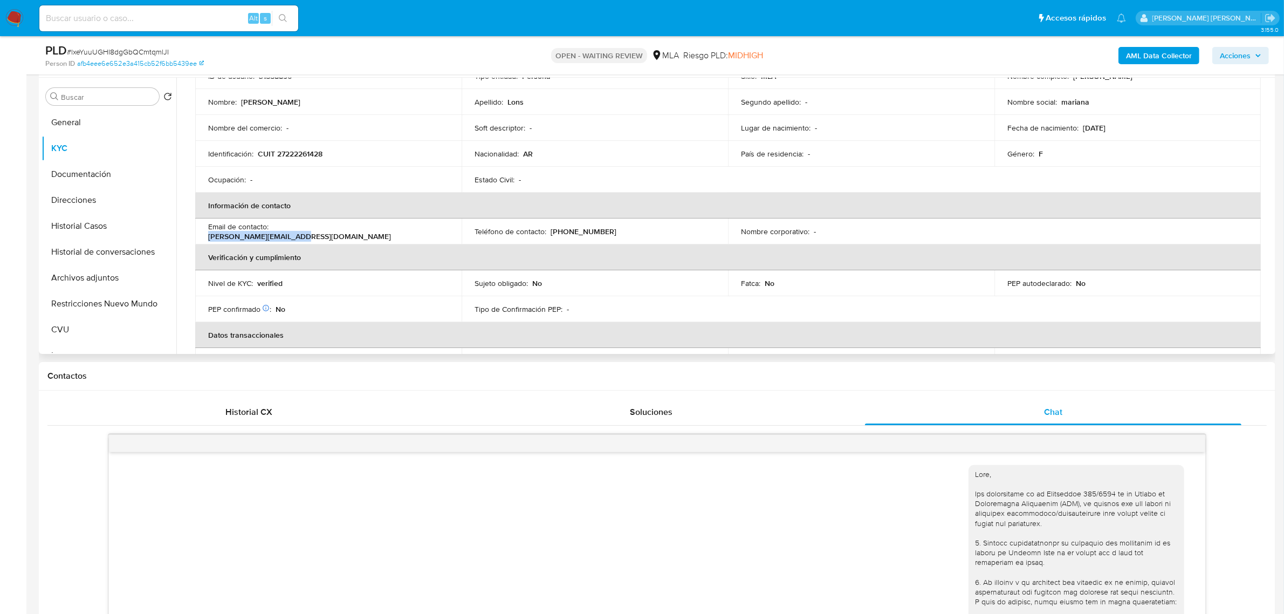
drag, startPoint x: 273, startPoint y: 231, endPoint x: 360, endPoint y: 234, distance: 86.9
click at [360, 234] on div "Email de contacto : [PERSON_NAME][EMAIL_ADDRESS][DOMAIN_NAME]" at bounding box center [328, 231] width 241 height 19
copy p "[PERSON_NAME][EMAIL_ADDRESS][DOMAIN_NAME]"
click at [100, 54] on span "# lxeYuuUGHI8dgGbQCmtqmlJI" at bounding box center [118, 51] width 102 height 11
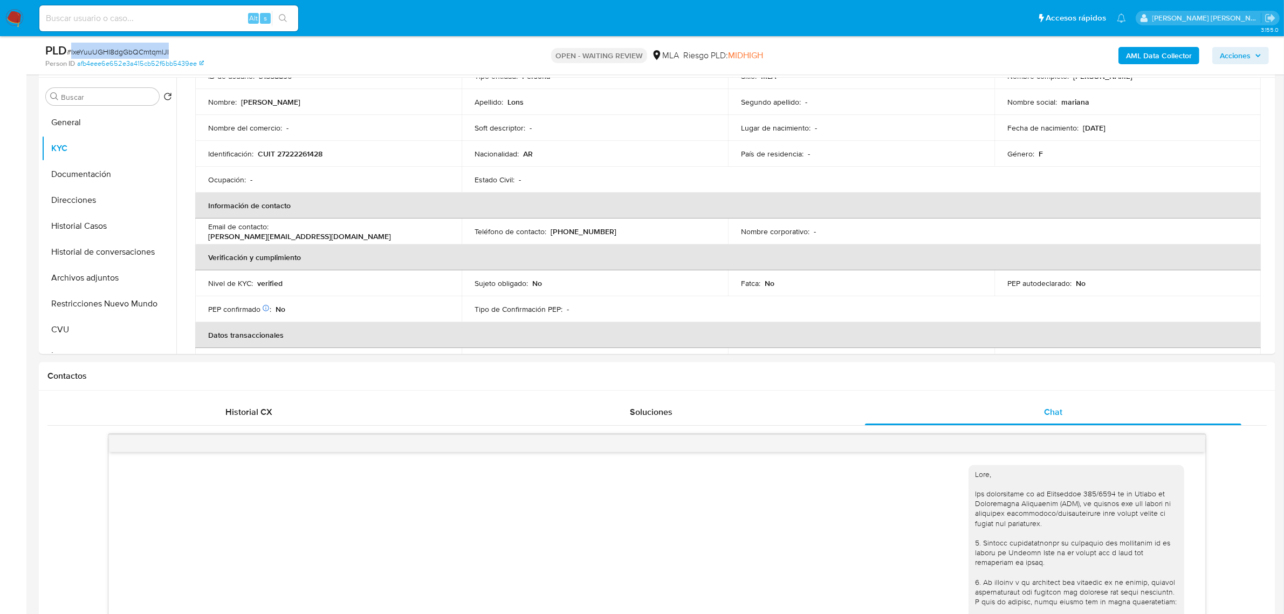
copy span "lxeYuuUGHI8dgGbQCmtqmlJI"
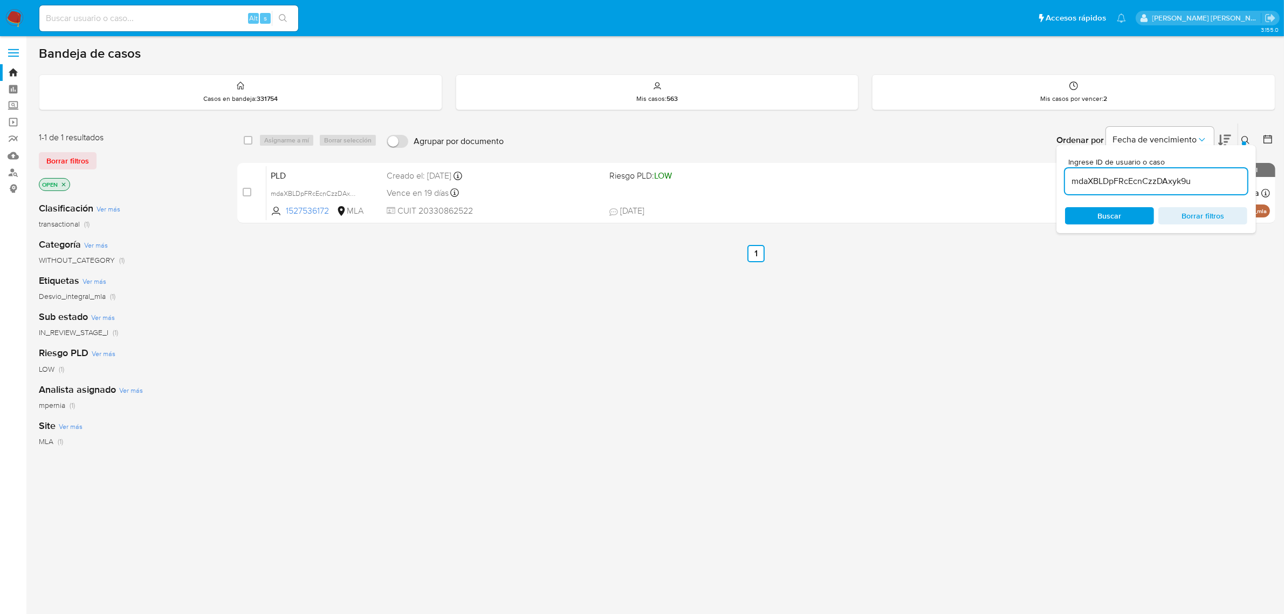
click at [1133, 183] on input "mdaXBLDpFRcEcnCzzDAxyk9u" at bounding box center [1156, 181] width 182 height 14
paste input "lxeYuuUGHI8dgGbQCmtqmlJI"
type input "lxeYuuUGHI8dgGbQCmtqmlJI"
drag, startPoint x: 246, startPoint y: 136, endPoint x: 267, endPoint y: 144, distance: 22.9
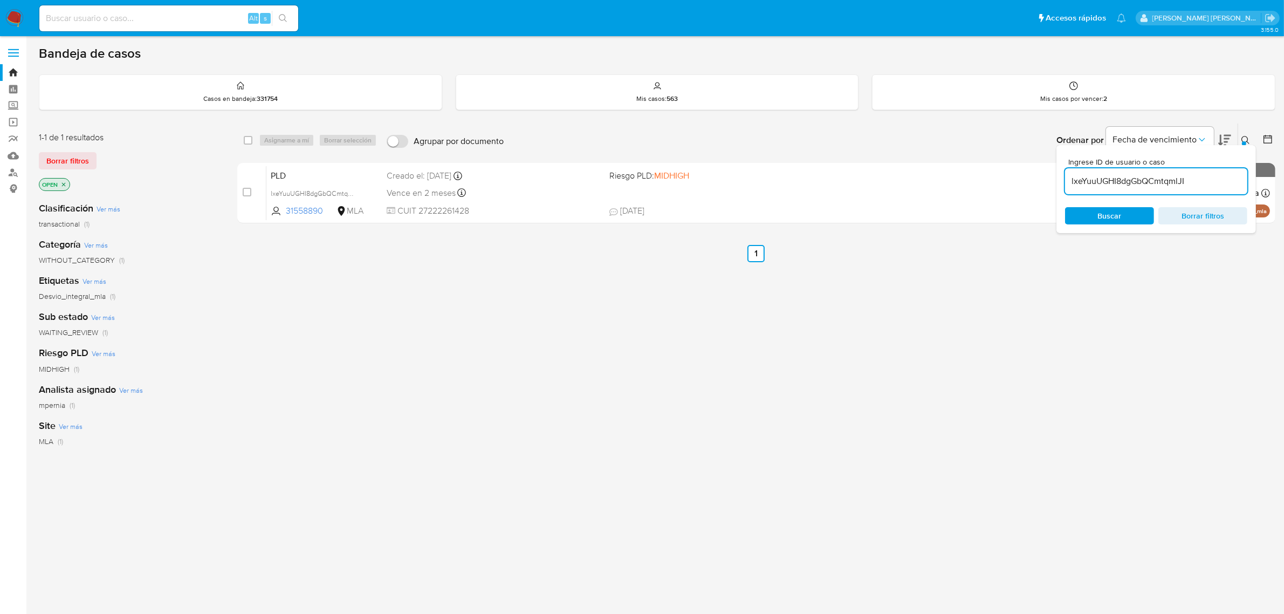
click at [246, 138] on input "checkbox" at bounding box center [248, 140] width 9 height 9
checkbox input "true"
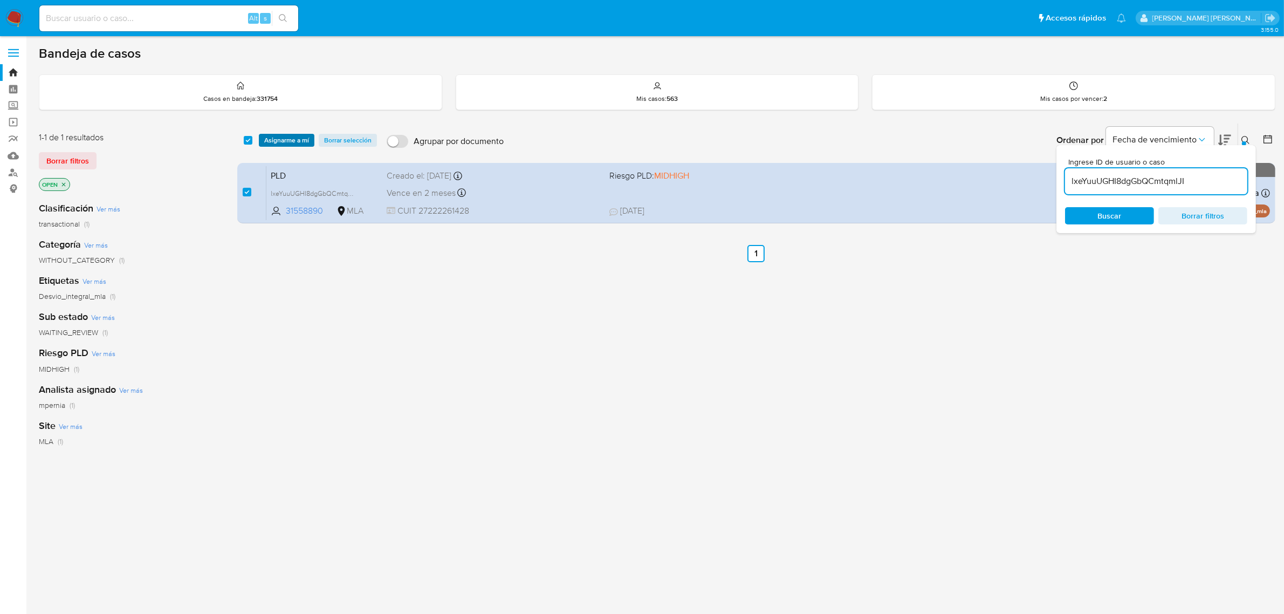
click at [289, 135] on span "Asignarme a mí" at bounding box center [286, 140] width 45 height 11
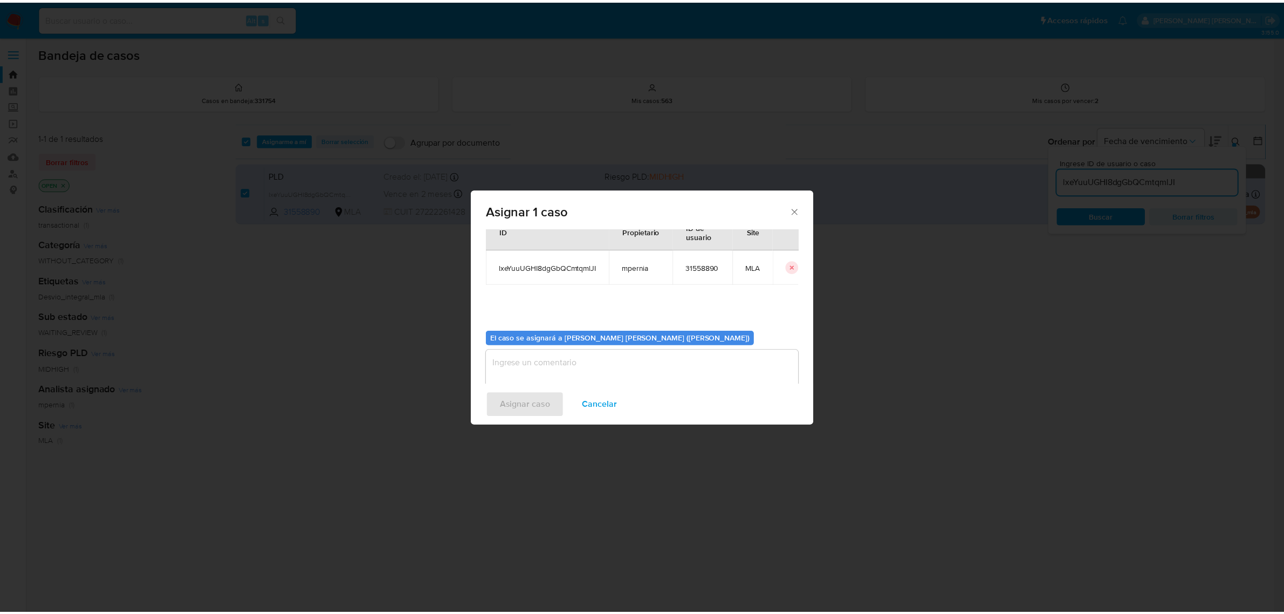
scroll to position [55, 0]
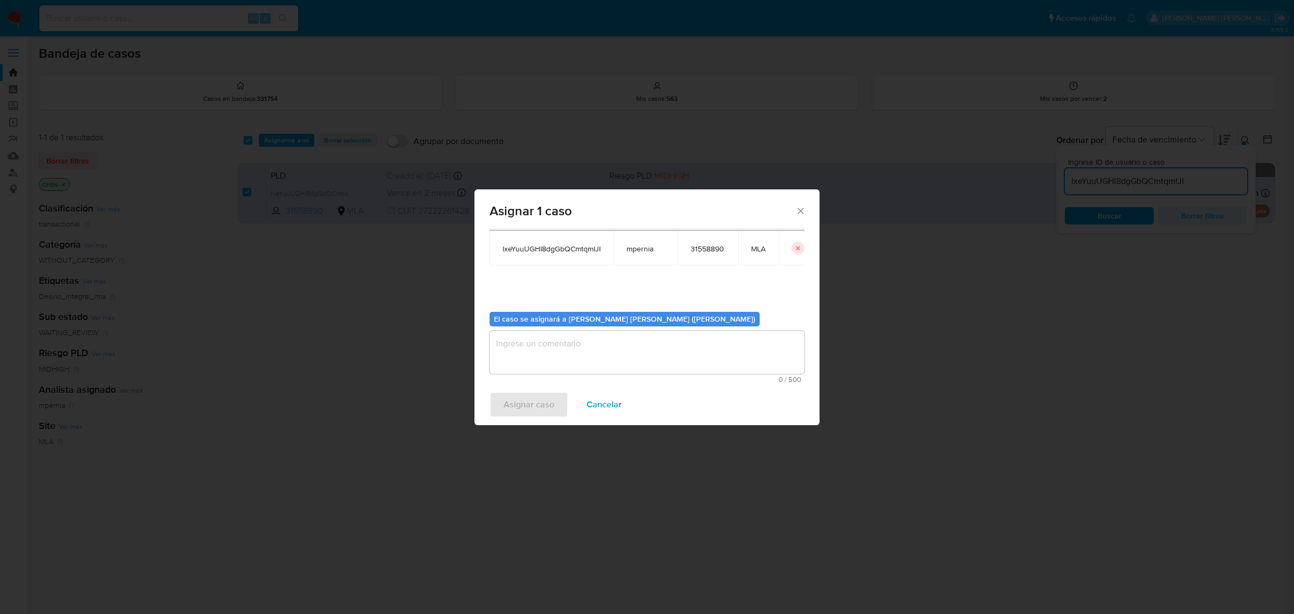
click at [586, 360] on textarea "assign-modal" at bounding box center [647, 352] width 315 height 43
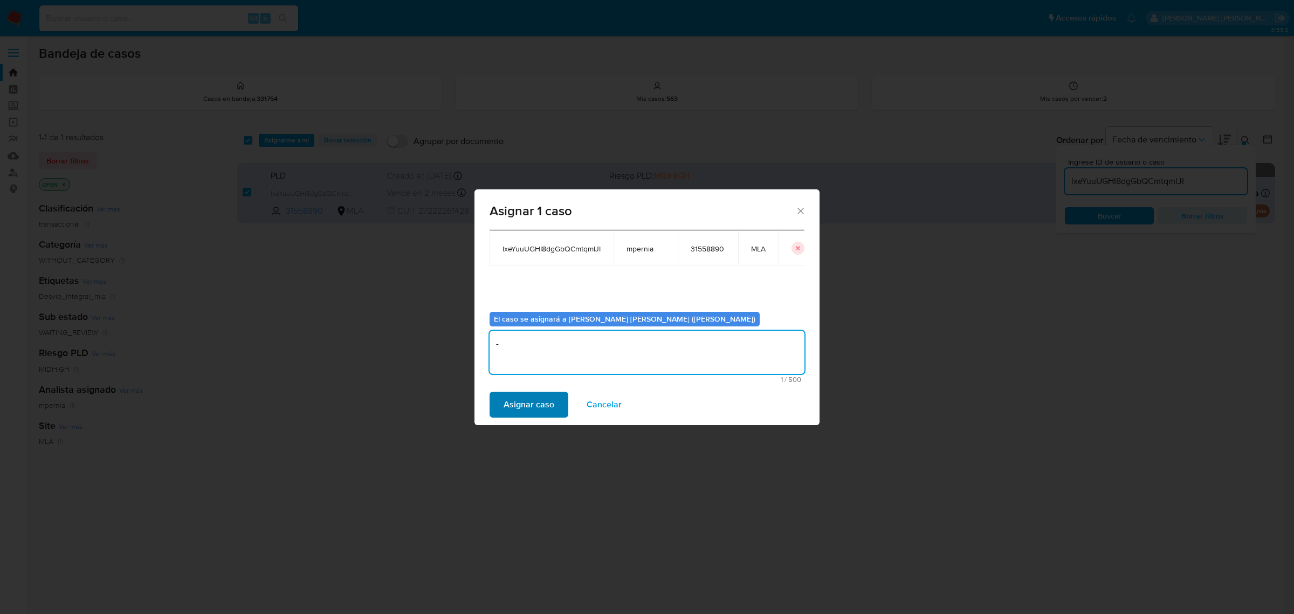
type textarea "-"
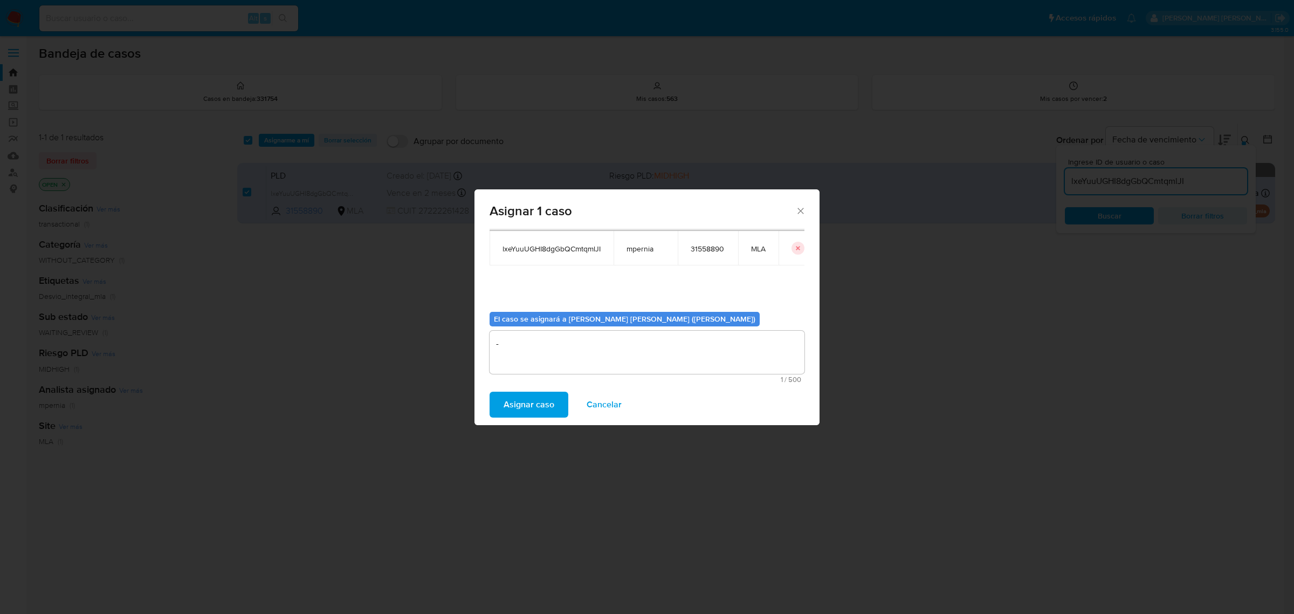
click at [538, 402] on span "Asignar caso" at bounding box center [529, 405] width 51 height 24
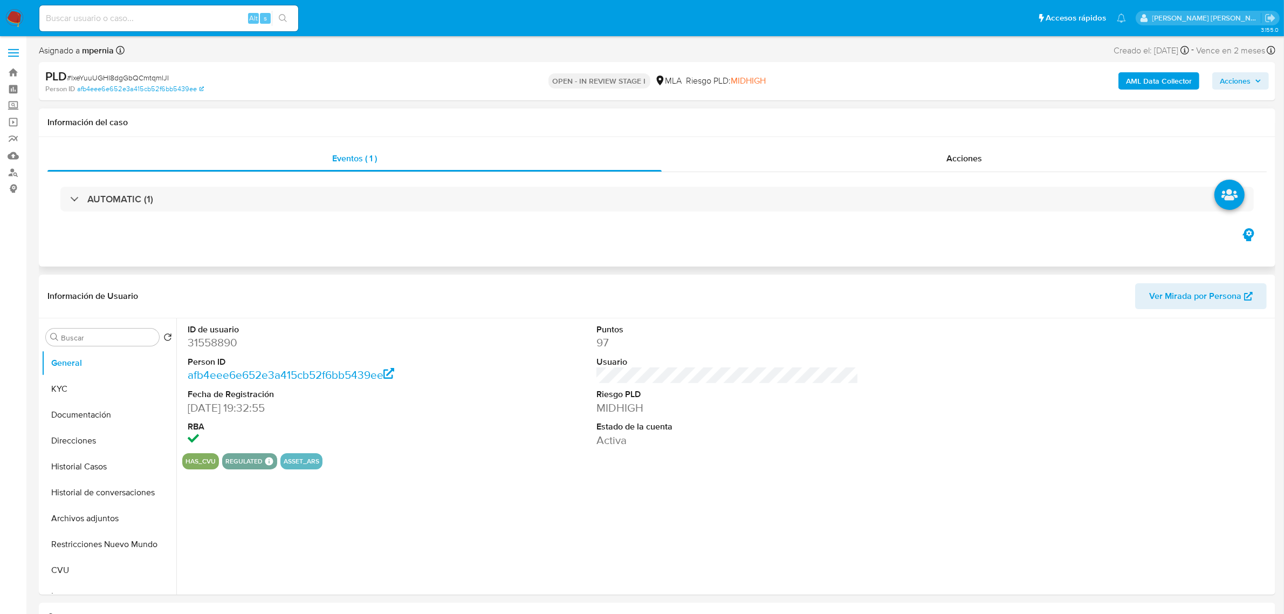
select select "10"
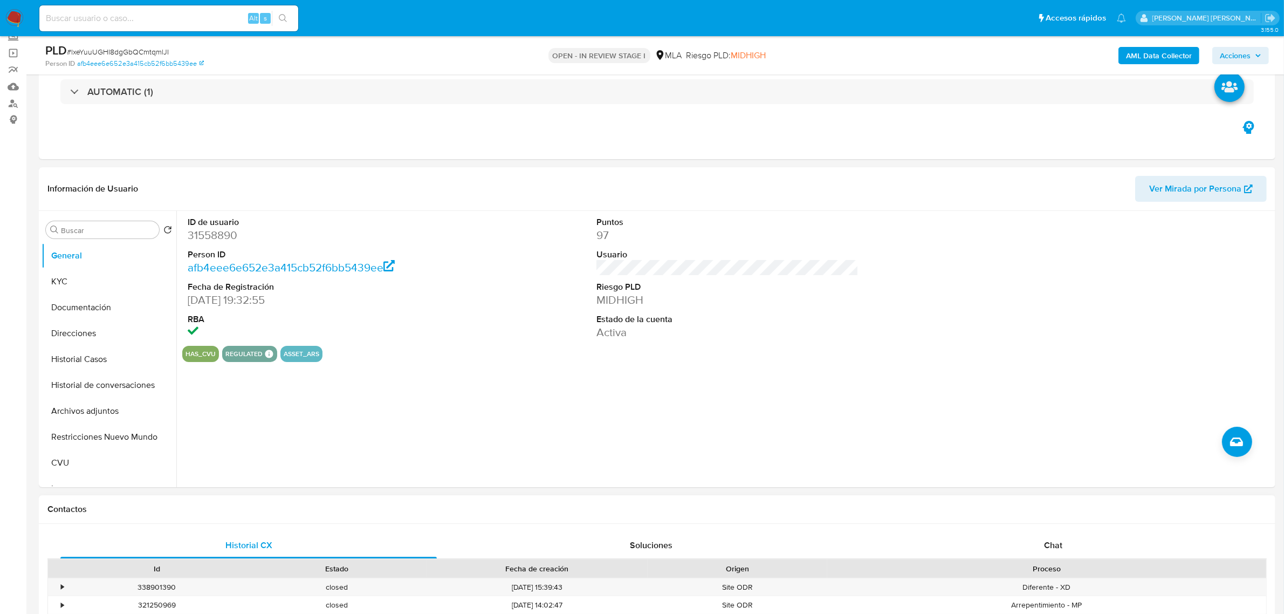
scroll to position [135, 0]
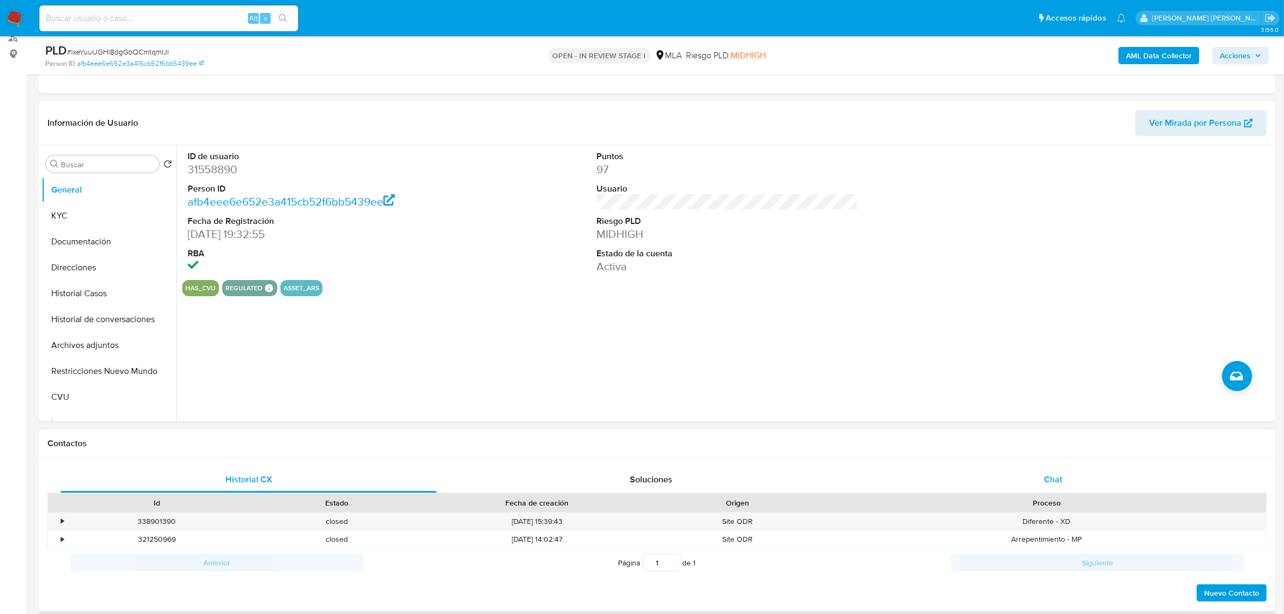
click at [1036, 483] on div "Chat" at bounding box center [1053, 479] width 376 height 26
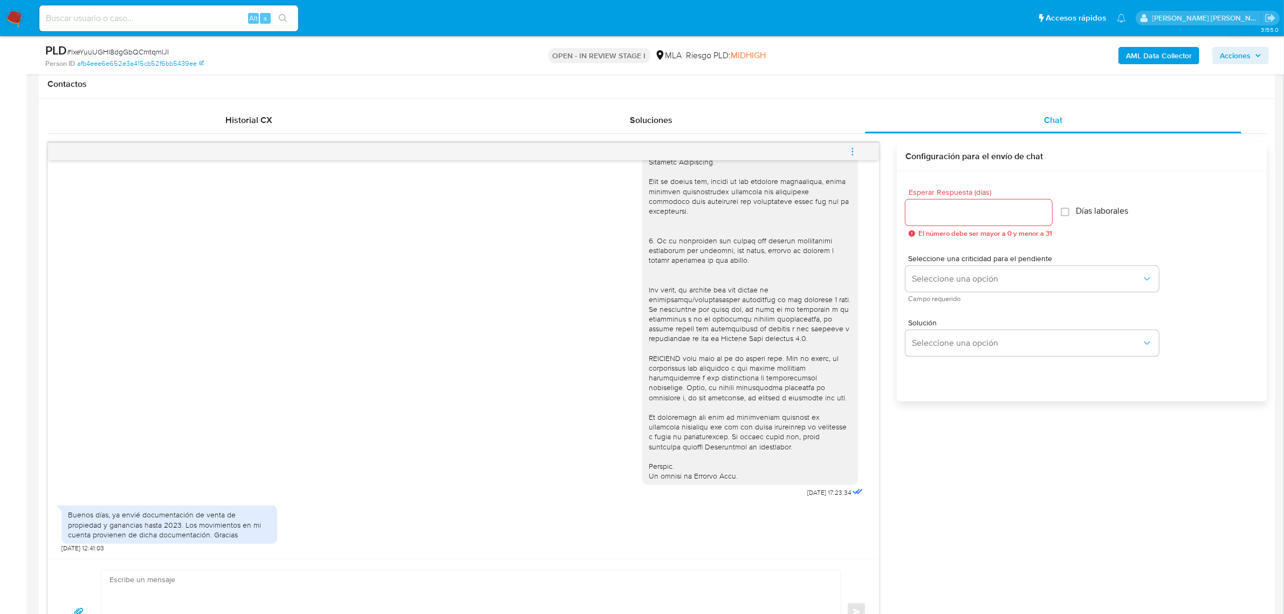
scroll to position [539, 0]
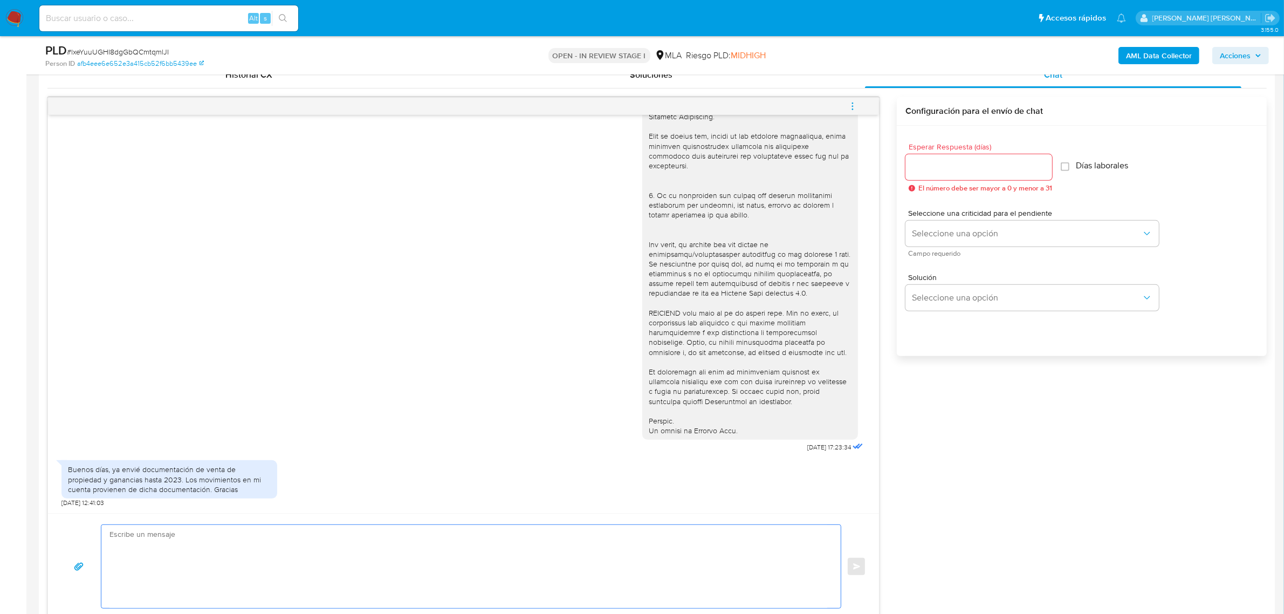
click at [174, 539] on textarea at bounding box center [468, 566] width 718 height 83
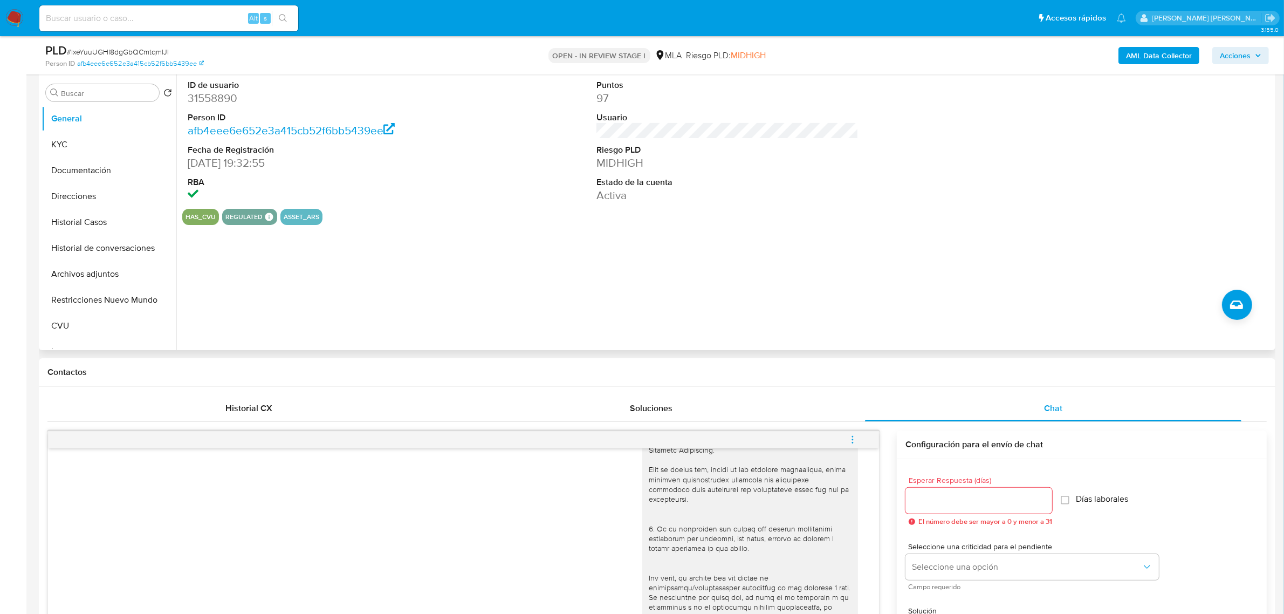
scroll to position [202, 0]
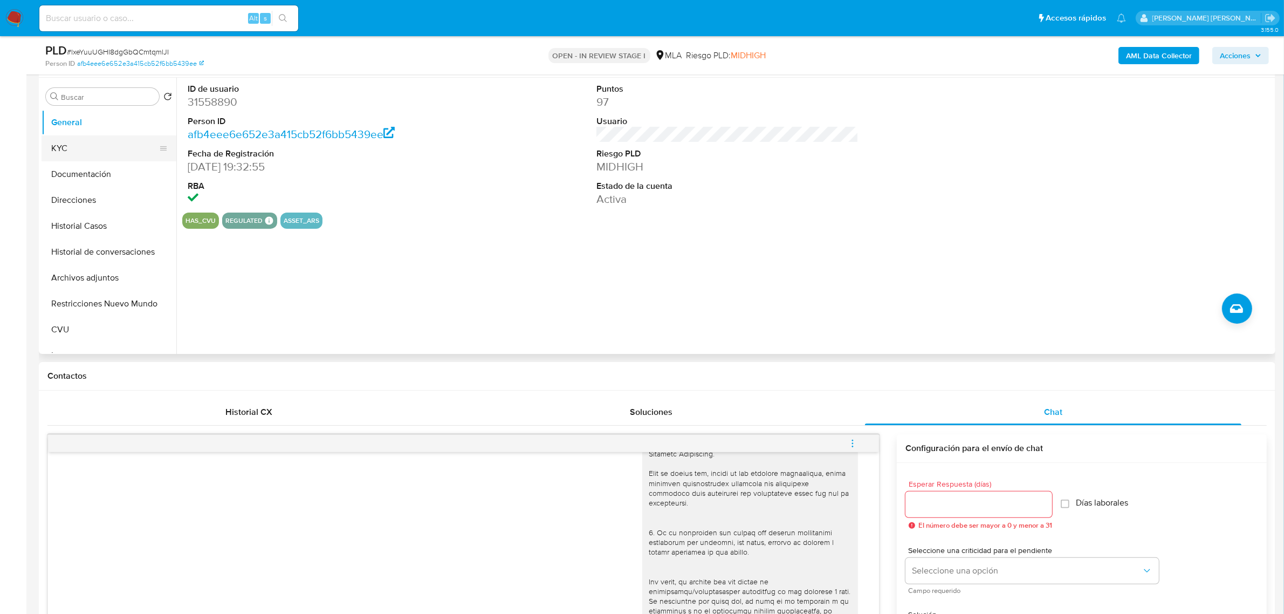
click at [79, 141] on button "KYC" at bounding box center [105, 148] width 126 height 26
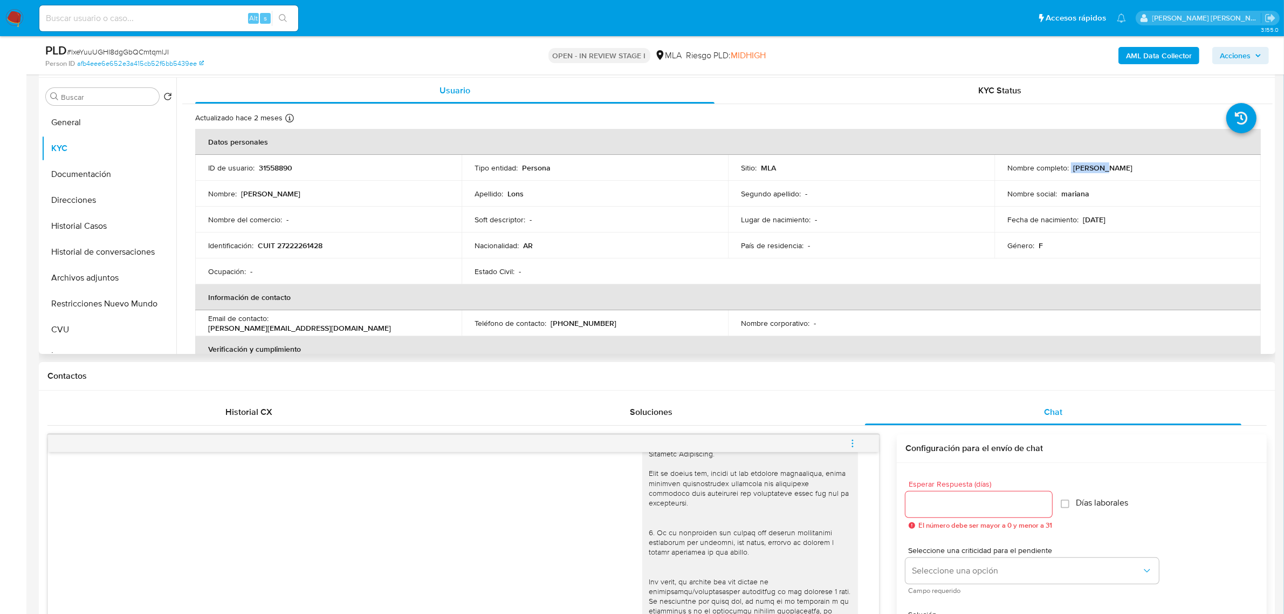
drag, startPoint x: 1067, startPoint y: 171, endPoint x: 1098, endPoint y: 168, distance: 32.0
click at [1098, 168] on div "Nombre completo : [PERSON_NAME]" at bounding box center [1127, 168] width 241 height 10
copy div "[PERSON_NAME]"
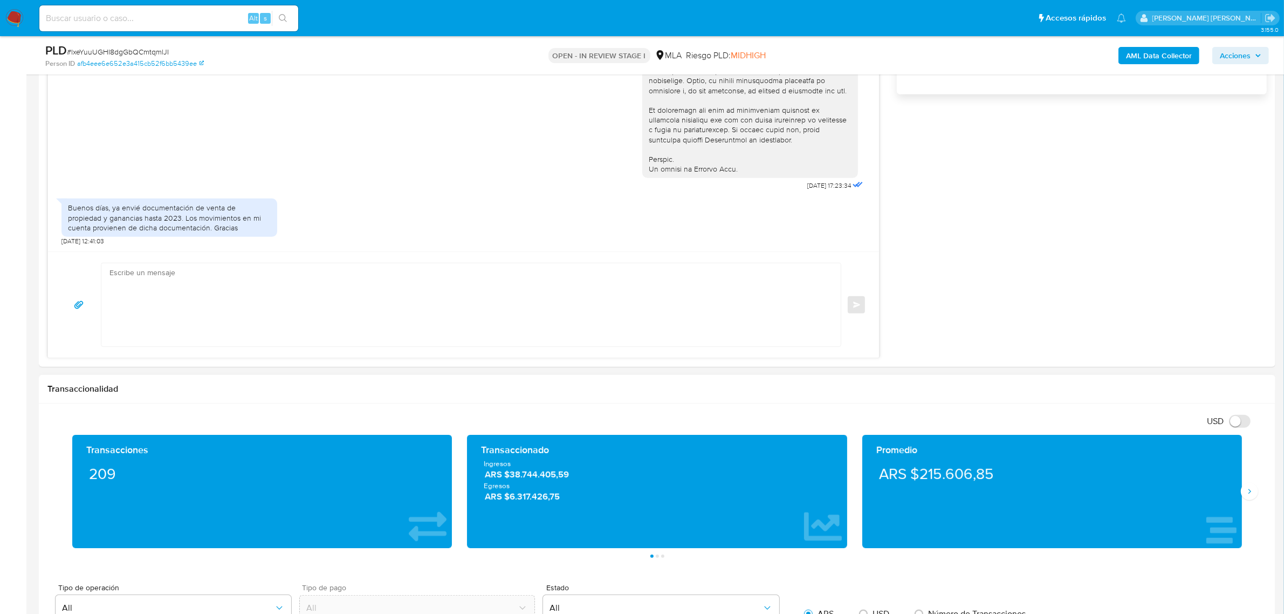
scroll to position [944, 0]
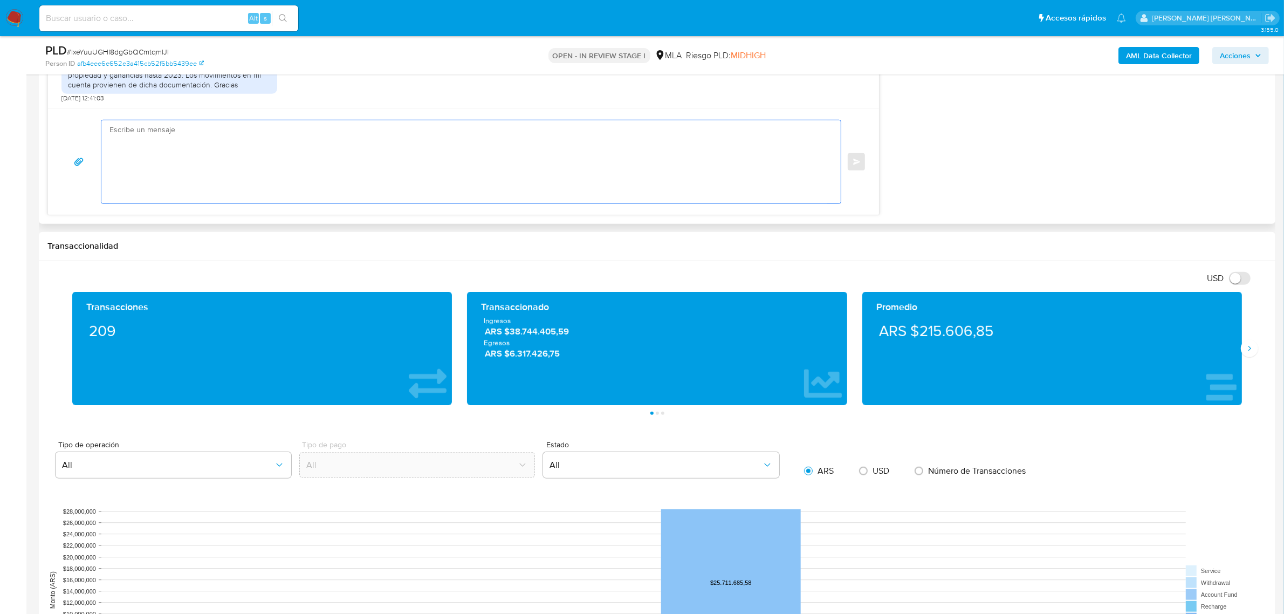
click at [181, 139] on textarea at bounding box center [468, 161] width 718 height 83
paste textarea "[PERSON_NAME]"
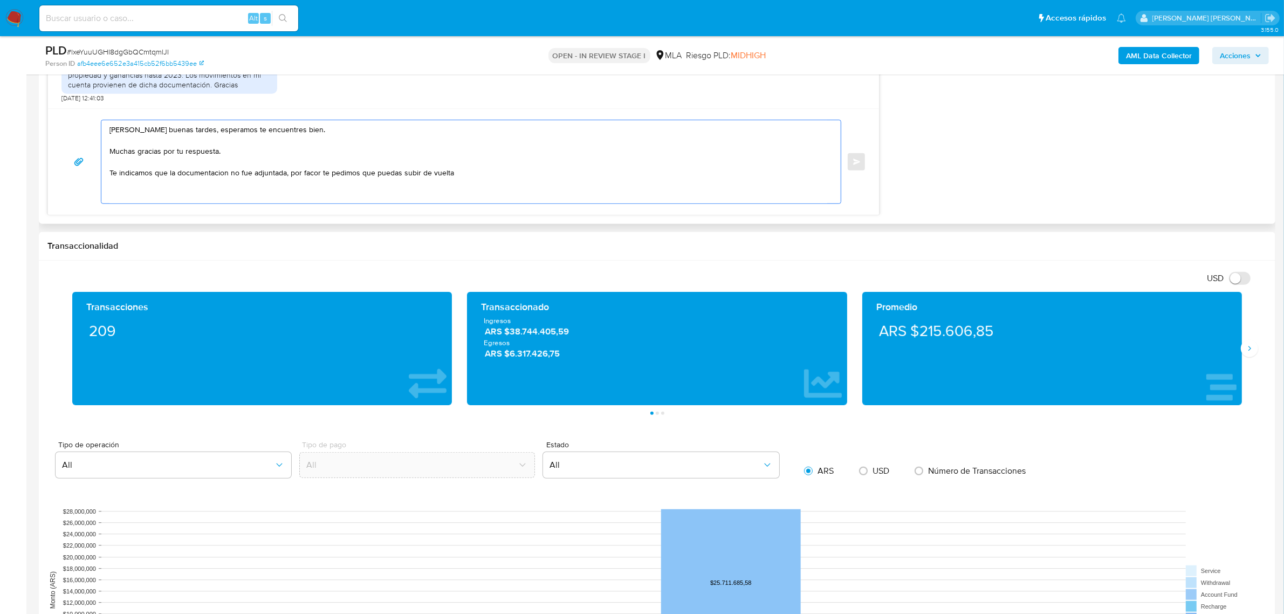
click at [207, 176] on textarea "[PERSON_NAME] buenas tardes, esperamos te encuentres bien. Muchas gracias por t…" at bounding box center [468, 161] width 718 height 83
click at [317, 176] on textarea "[PERSON_NAME] buenas tardes, esperamos te encuentres bien. Muchas gracias por t…" at bounding box center [468, 161] width 718 height 83
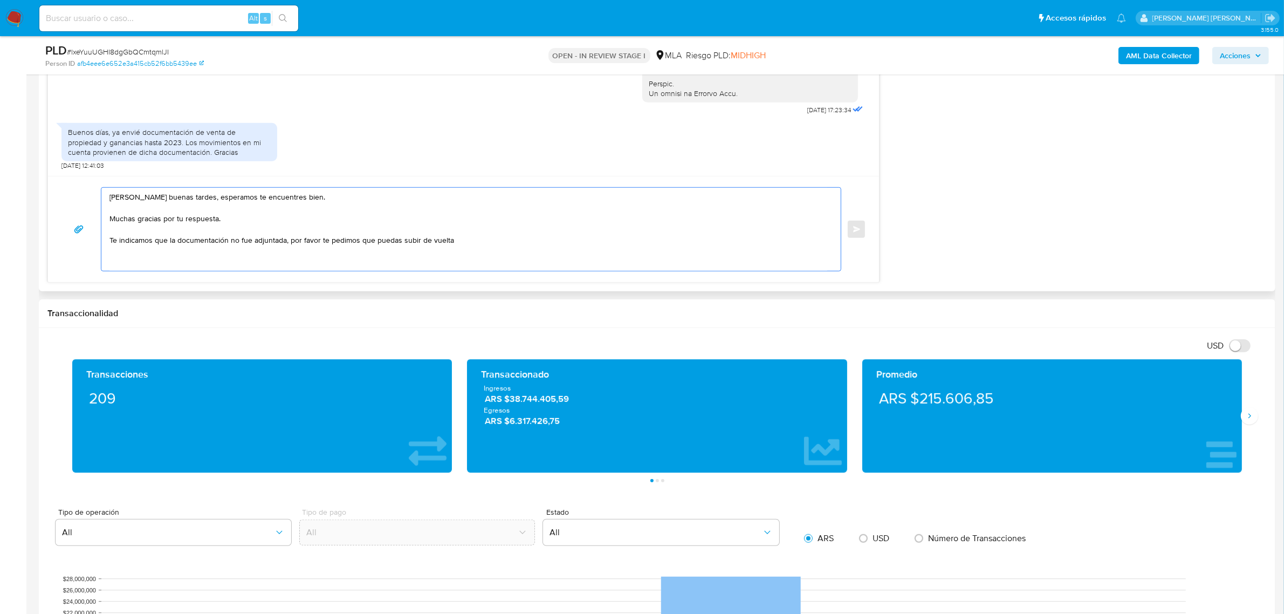
click at [475, 246] on textarea "Mariana buenas tardes, esperamos te encuentres bien. Muchas gracias por tu resp…" at bounding box center [468, 229] width 718 height 83
drag, startPoint x: 205, startPoint y: 134, endPoint x: 146, endPoint y: 145, distance: 60.8
click at [146, 145] on div "Buenos días, ya envié documentación de venta de propiedad y ganancias hasta 202…" at bounding box center [169, 142] width 203 height 30
copy div "venta de propiedad y ganancias hasta 2023"
click at [519, 241] on textarea "Mariana buenas tardes, esperamos te encuentres bien. Muchas gracias por tu resp…" at bounding box center [468, 229] width 718 height 83
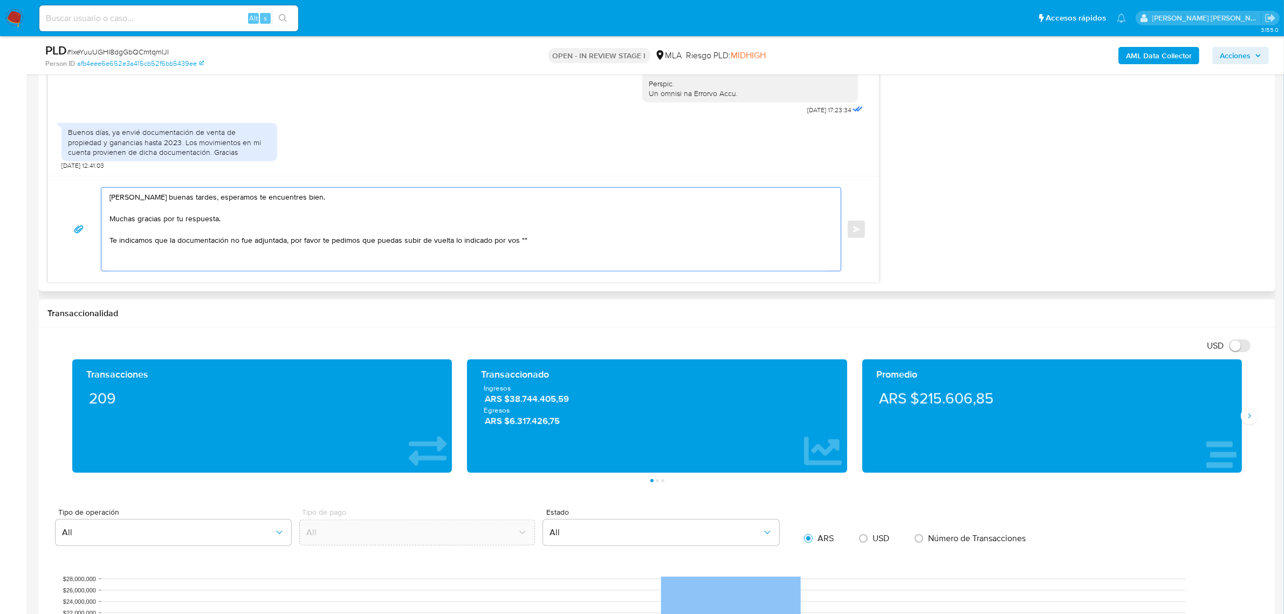
paste textarea "venta de propiedad y ganancias hasta 2023"
drag, startPoint x: 203, startPoint y: 134, endPoint x: 141, endPoint y: 138, distance: 62.1
click at [141, 138] on div "Buenos días, ya envié documentación de venta de propiedad y ganancias hasta 202…" at bounding box center [169, 142] width 203 height 30
copy div "documentación de"
click at [520, 238] on textarea "Mariana buenas tardes, esperamos te encuentres bien. Muchas gracias por tu resp…" at bounding box center [468, 229] width 718 height 83
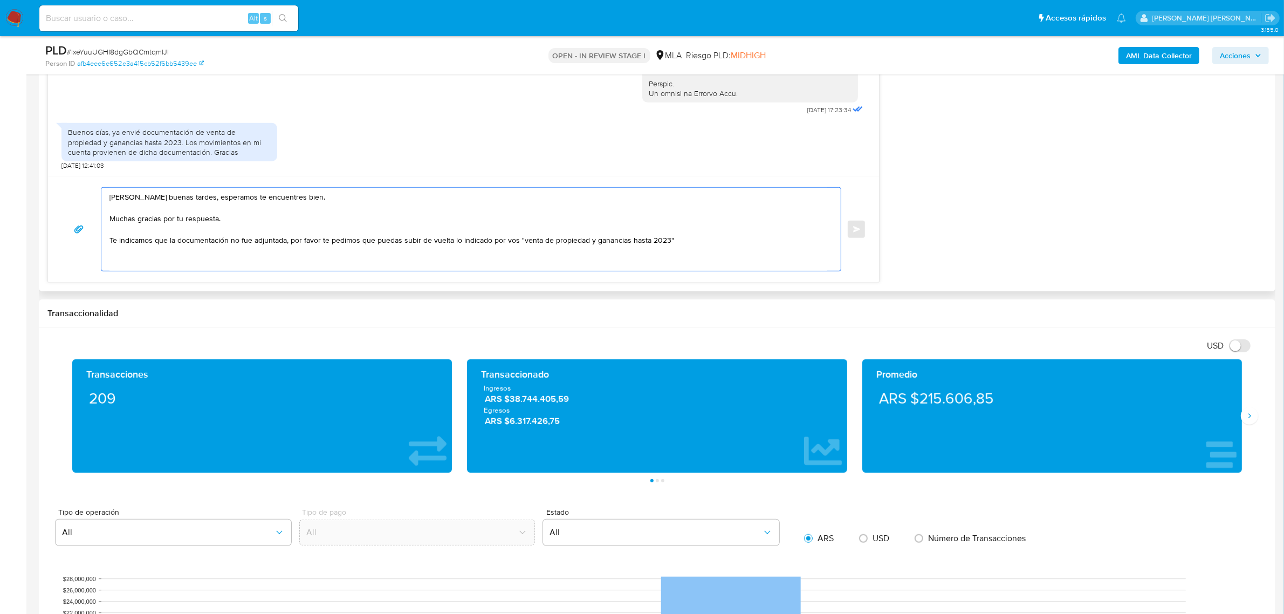
paste textarea "documentación de"
click at [751, 243] on textarea "Mariana buenas tardes, esperamos te encuentres bien. Muchas gracias por tu resp…" at bounding box center [468, 229] width 718 height 83
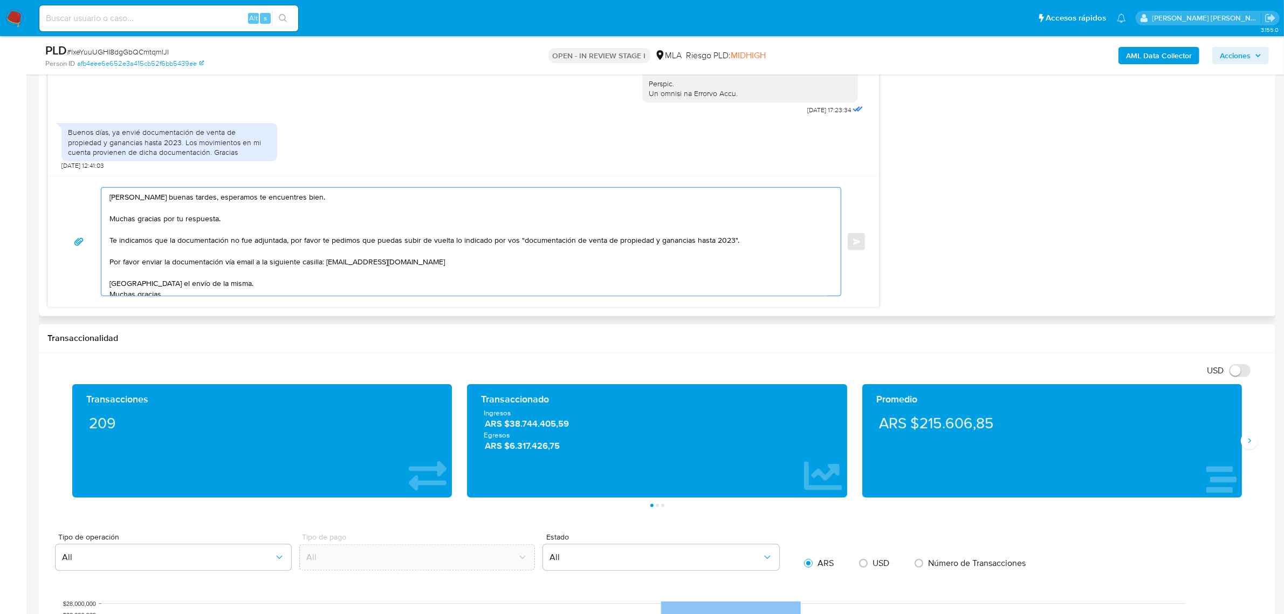
drag, startPoint x: 139, startPoint y: 265, endPoint x: 108, endPoint y: 266, distance: 31.3
click at [108, 266] on div "Mariana buenas tardes, esperamos te encuentres bien. Muchas gracias por tu resp…" at bounding box center [468, 242] width 734 height 108
drag, startPoint x: 319, startPoint y: 265, endPoint x: 235, endPoint y: 262, distance: 84.2
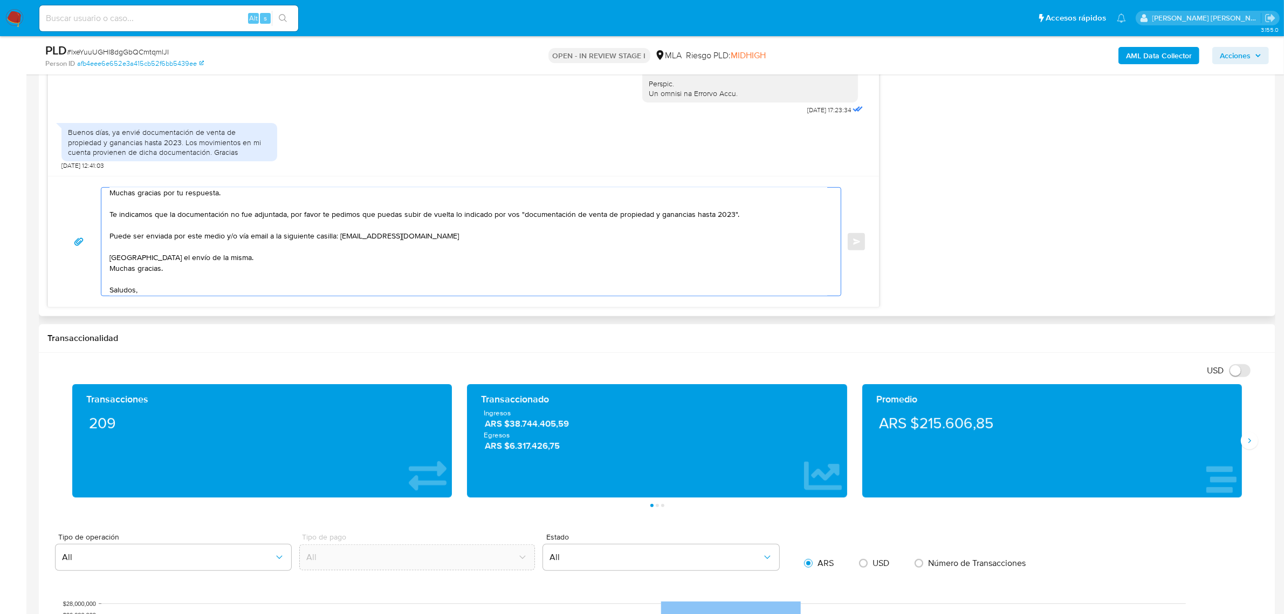
scroll to position [39, 0]
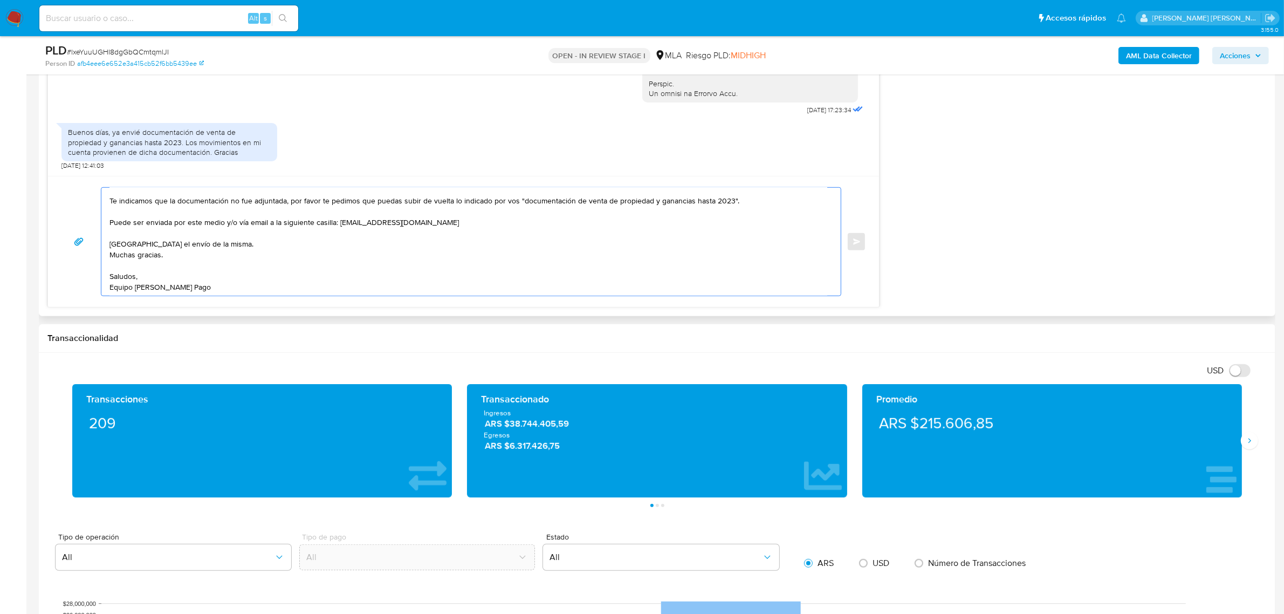
click at [146, 258] on textarea "Mariana buenas tardes, esperamos te encuentres bien. Muchas gracias por tu resp…" at bounding box center [468, 242] width 718 height 108
click at [146, 257] on textarea "Mariana buenas tardes, esperamos te encuentres bien. Muchas gracias por tu resp…" at bounding box center [468, 242] width 718 height 108
click at [130, 255] on textarea "Mariana buenas tardes, esperamos te encuentres bien. Muchas gracias por tu resp…" at bounding box center [468, 242] width 718 height 108
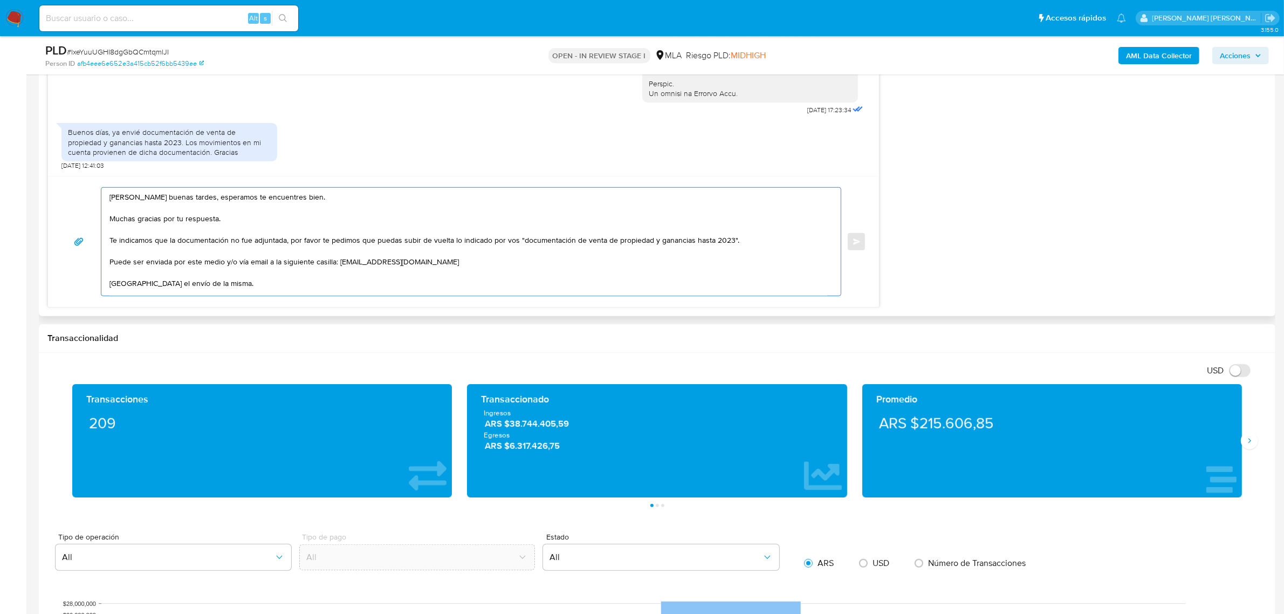
scroll to position [29, 0]
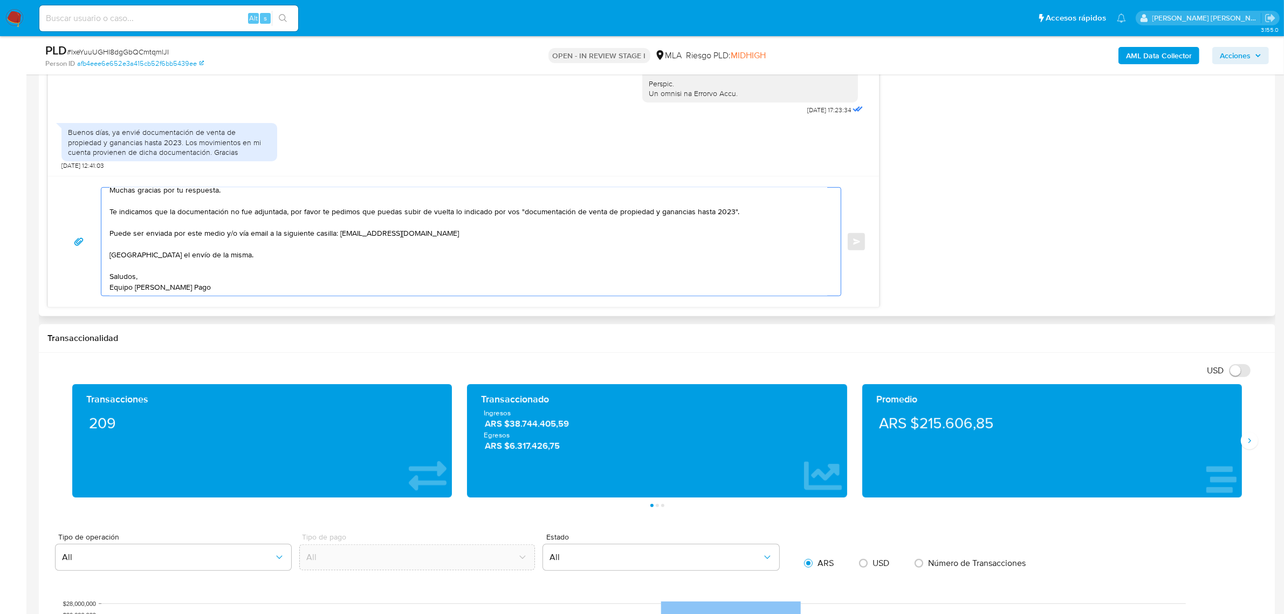
click at [181, 248] on textarea "Mariana buenas tardes, esperamos te encuentres bien. Muchas gracias por tu resp…" at bounding box center [468, 242] width 718 height 108
drag, startPoint x: 292, startPoint y: 256, endPoint x: 330, endPoint y: 257, distance: 38.3
click at [330, 257] on textarea "Mariana buenas tardes, esperamos te encuentres bien. Muchas gracias por tu resp…" at bounding box center [468, 242] width 718 height 108
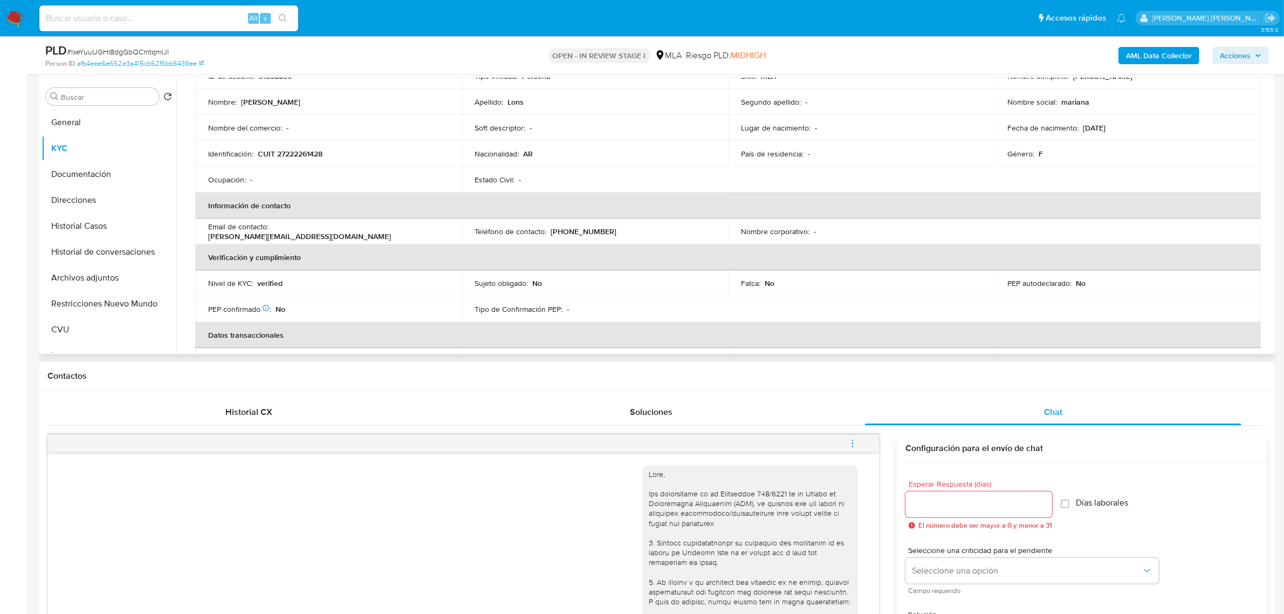
scroll to position [67, 0]
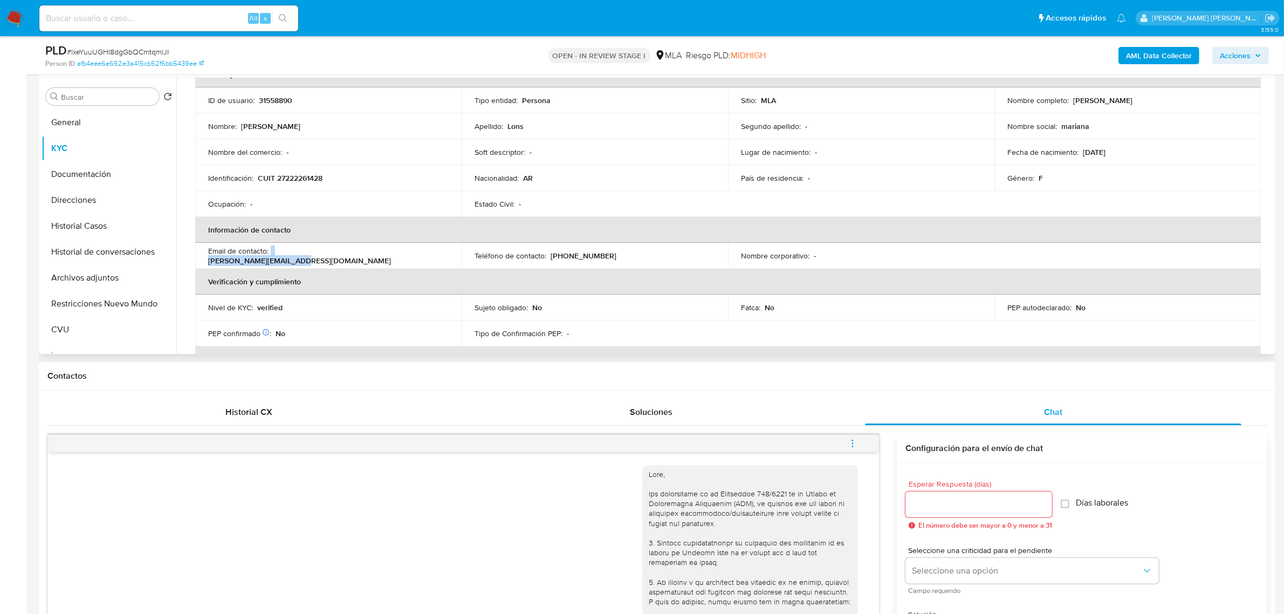
drag, startPoint x: 271, startPoint y: 257, endPoint x: 362, endPoint y: 255, distance: 91.2
click at [362, 255] on div "Email de contacto : mariana.lons@icloud.com" at bounding box center [328, 255] width 241 height 19
copy div "mariana.lons@icloud.com"
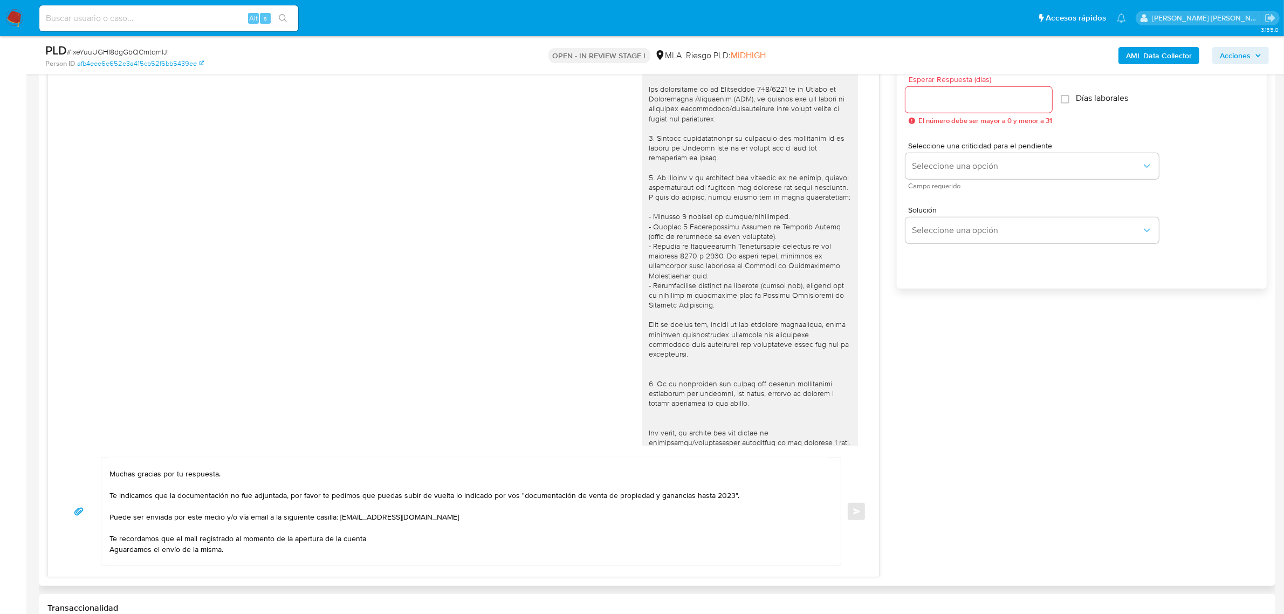
scroll to position [39, 0]
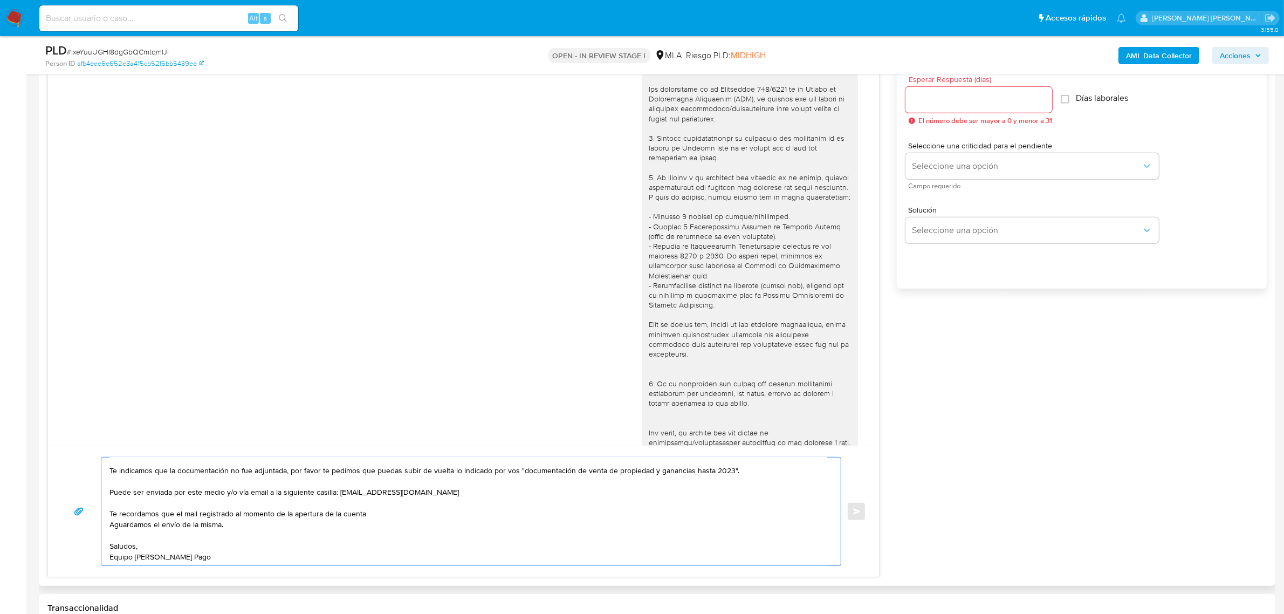
click at [384, 510] on textarea "Mariana buenas tardes, esperamos te encuentres bien. Muchas gracias por tu resp…" at bounding box center [468, 511] width 718 height 108
click at [318, 516] on textarea "Mariana buenas tardes, esperamos te encuentres bien. Muchas gracias por tu resp…" at bounding box center [468, 511] width 718 height 108
click at [367, 516] on textarea "Mariana buenas tardes, esperamos te encuentres bien. Muchas gracias por tu resp…" at bounding box center [468, 511] width 718 height 108
paste textarea "mariana.lons@icloud.com"
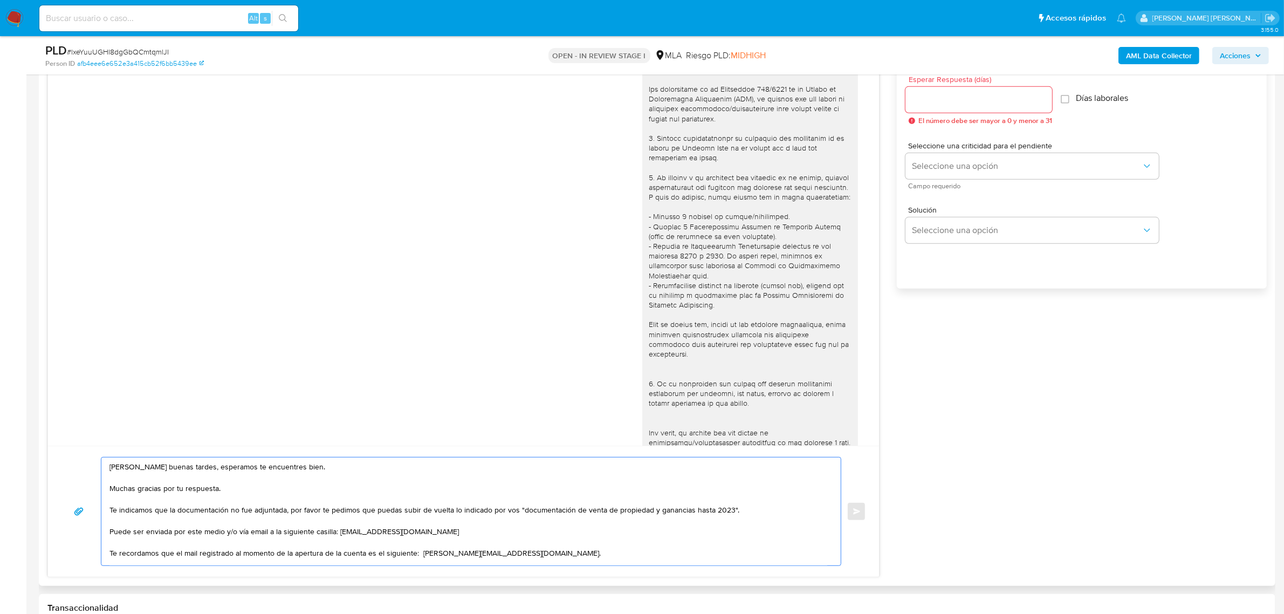
click at [111, 467] on textarea "Mariana buenas tardes, esperamos te encuentres bien. Muchas gracias por tu resp…" at bounding box center [468, 511] width 718 height 108
click at [360, 512] on textarea "Mariana buenas tardes, esperamos te encuentres bien. Muchas gracias por tu resp…" at bounding box center [468, 511] width 718 height 108
drag, startPoint x: 130, startPoint y: 534, endPoint x: 107, endPoint y: 533, distance: 23.2
click at [107, 533] on div "Mariana buenas tardes, esperamos te encuentres bien. Muchas gracias por tu resp…" at bounding box center [468, 511] width 734 height 108
click at [200, 530] on textarea "Mariana buenas tardes, esperamos te encuentres bien. Muchas gracias por tu resp…" at bounding box center [468, 511] width 718 height 108
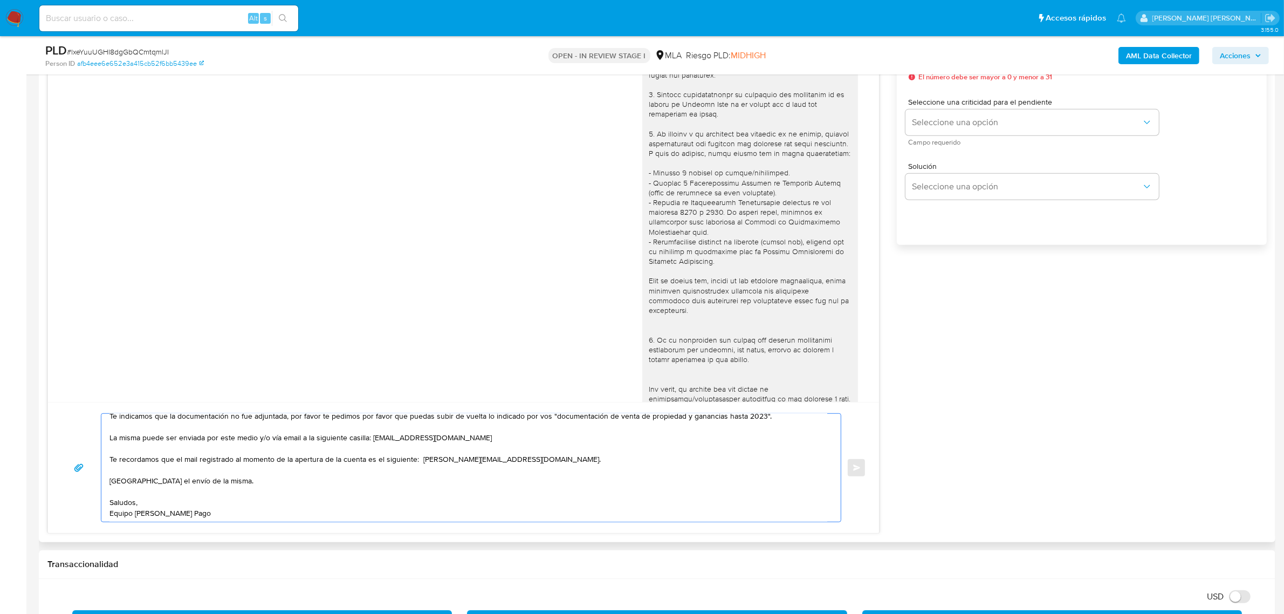
scroll to position [674, 0]
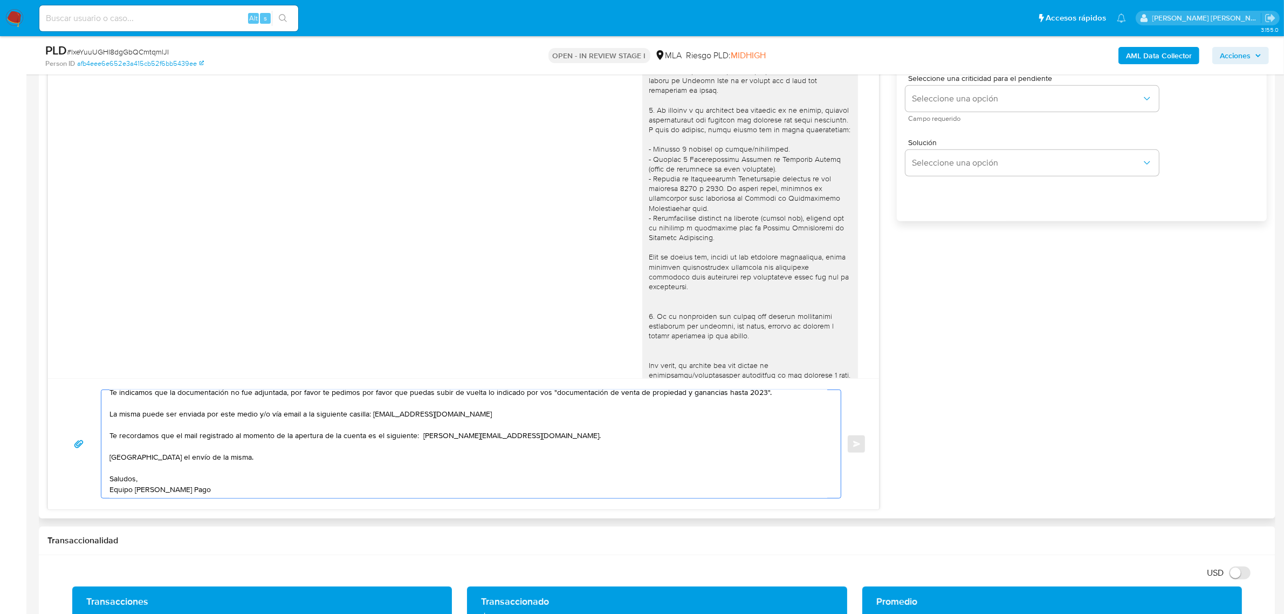
click at [154, 447] on textarea "Mariana buenas tardes, esperamos te encuentres bien. Muchas gracias por tu resp…" at bounding box center [468, 444] width 718 height 108
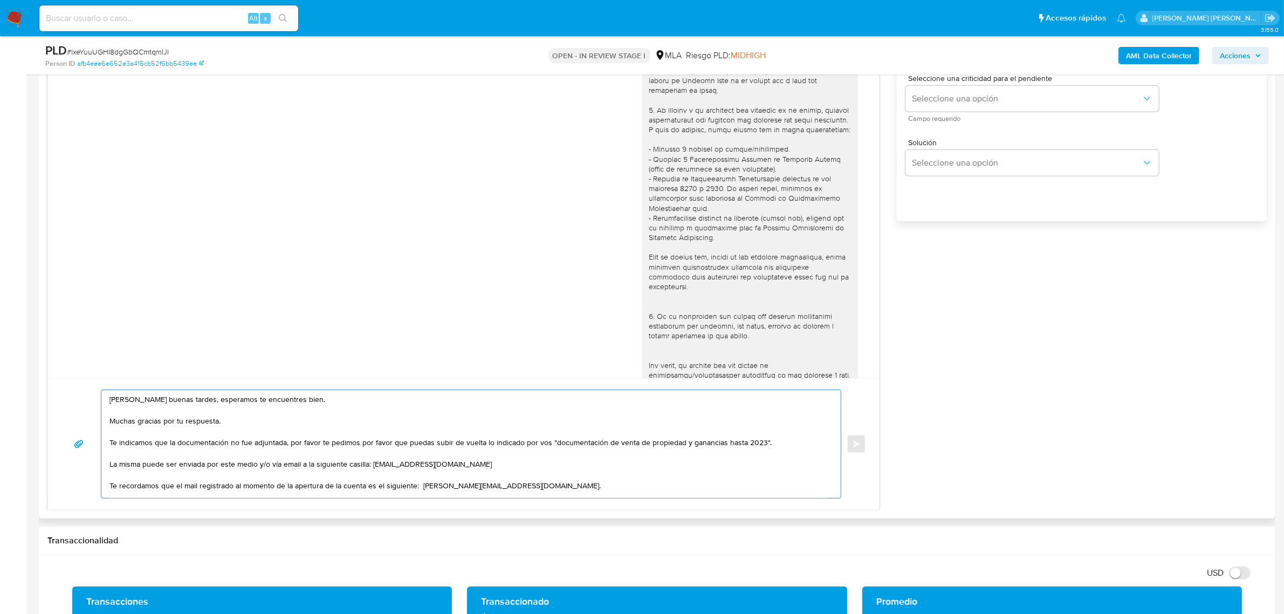
scroll to position [50, 0]
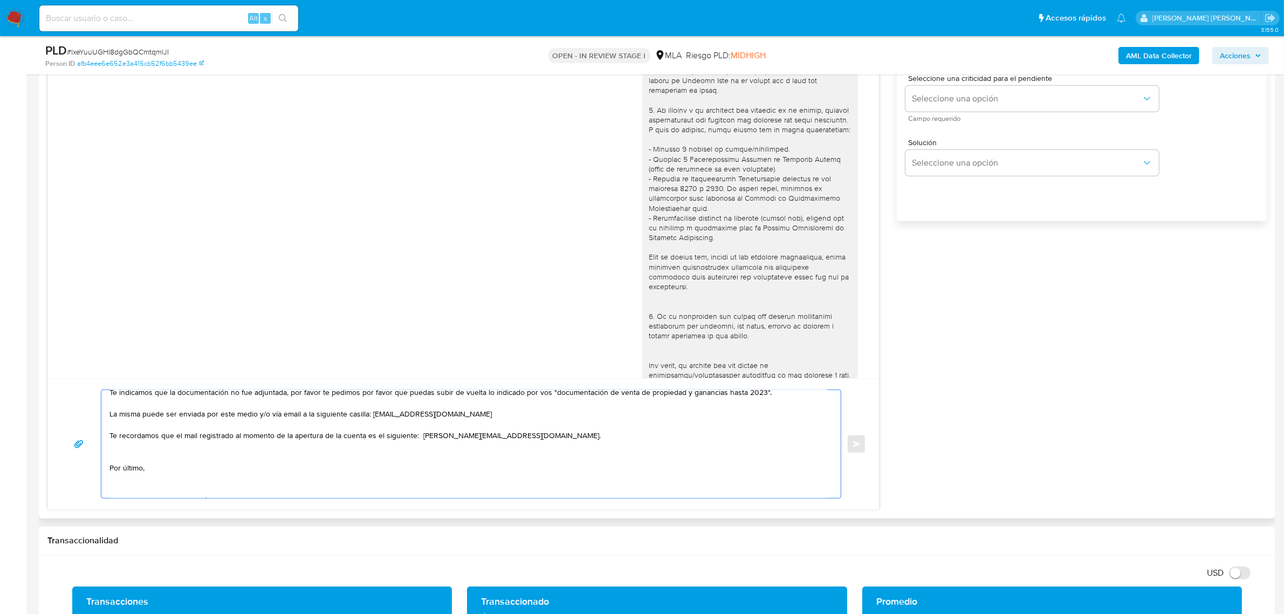
click at [223, 460] on textarea "Mariana buenas tardes, esperamos te encuentres bien. Muchas gracias por tu resp…" at bounding box center [468, 444] width 718 height 108
click at [222, 464] on textarea "Mariana buenas tardes, esperamos te encuentres bien. Muchas gracias por tu resp…" at bounding box center [468, 444] width 718 height 108
paste textarea "En función de las operaciones registradas en tu cuenta de Mercado Pago,"
click at [150, 471] on textarea "Mariana buenas tardes, esperamos te encuentres bien. Muchas gracias por tu resp…" at bounding box center [468, 444] width 718 height 108
click at [415, 471] on textarea "Mariana buenas tardes, esperamos te encuentres bien. Muchas gracias por tu resp…" at bounding box center [468, 444] width 718 height 108
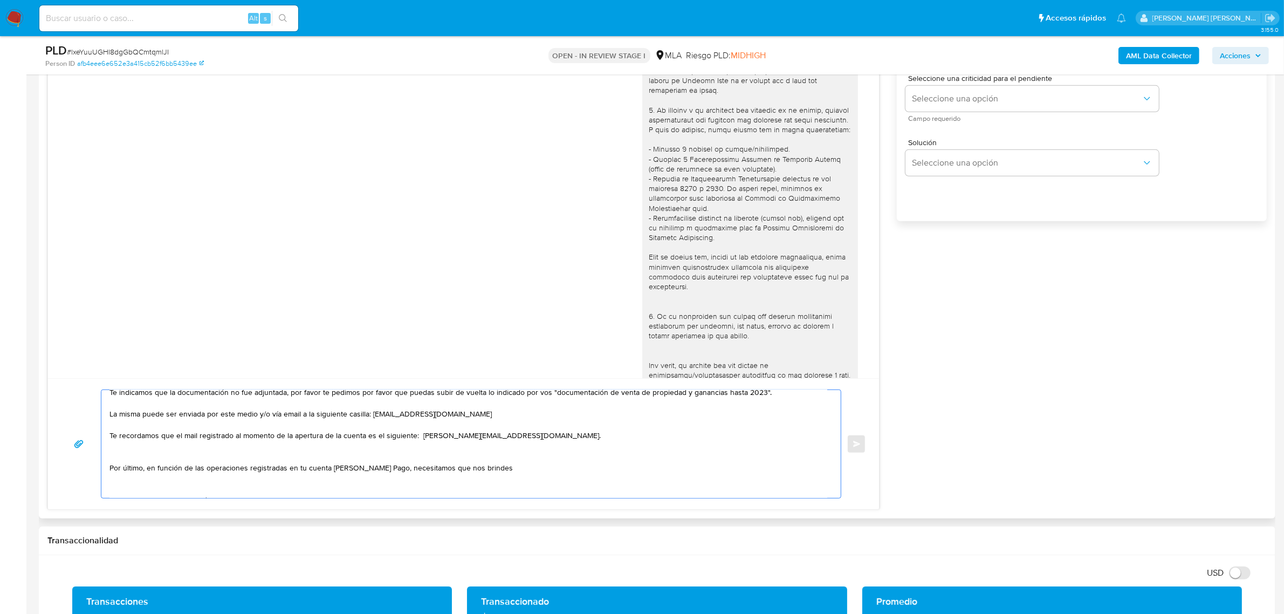
paste textarea "el vínculo con las siguientes contrapartes con las que operaste, el motivo de l…"
paste textarea "- Facundo Lopez - 20382149190 (ACTIVIDAD: Enseñanza de gimnasia, deportes y act…"
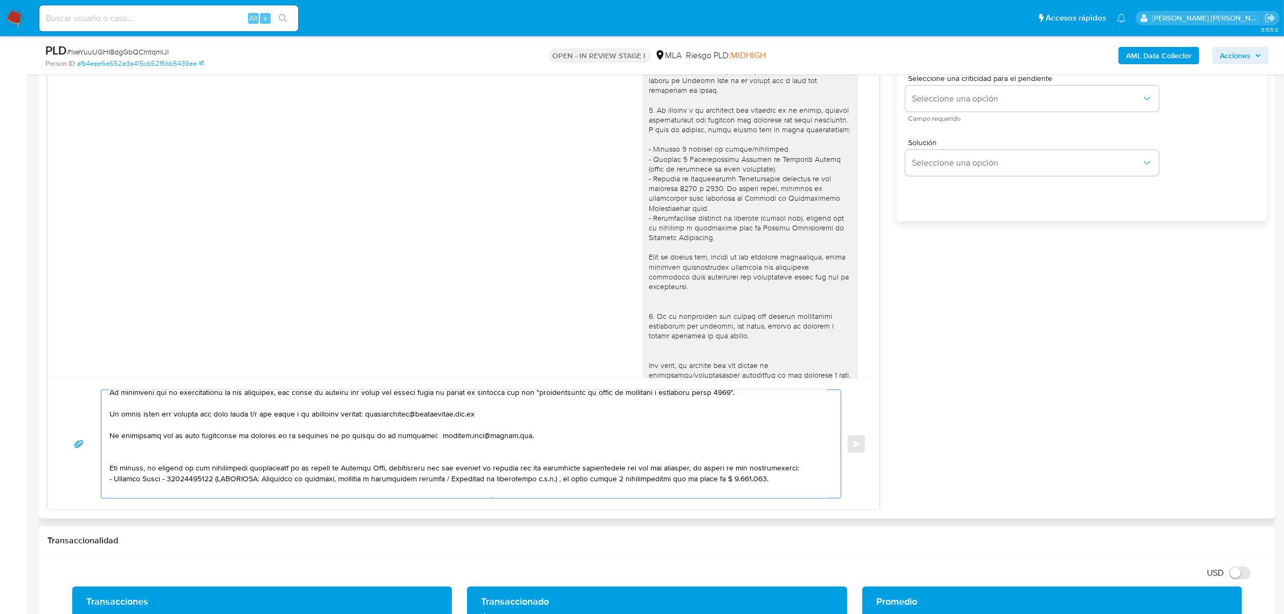
scroll to position [122, 0]
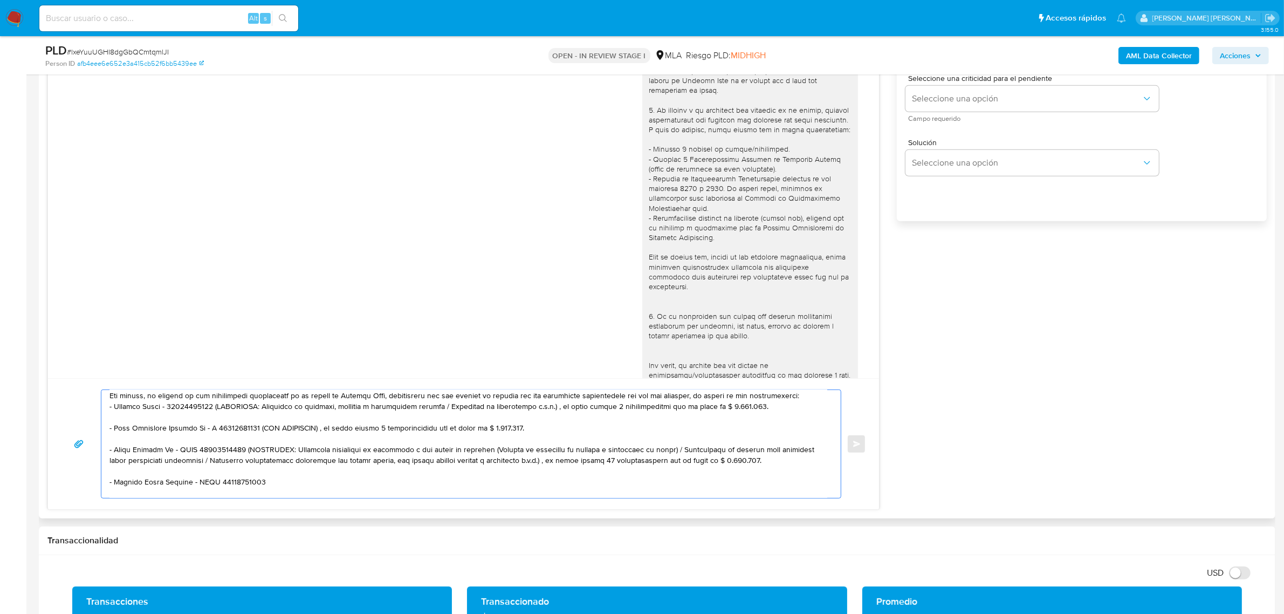
drag, startPoint x: 216, startPoint y: 406, endPoint x: 224, endPoint y: 419, distance: 15.6
click at [224, 419] on textarea at bounding box center [468, 444] width 718 height 108
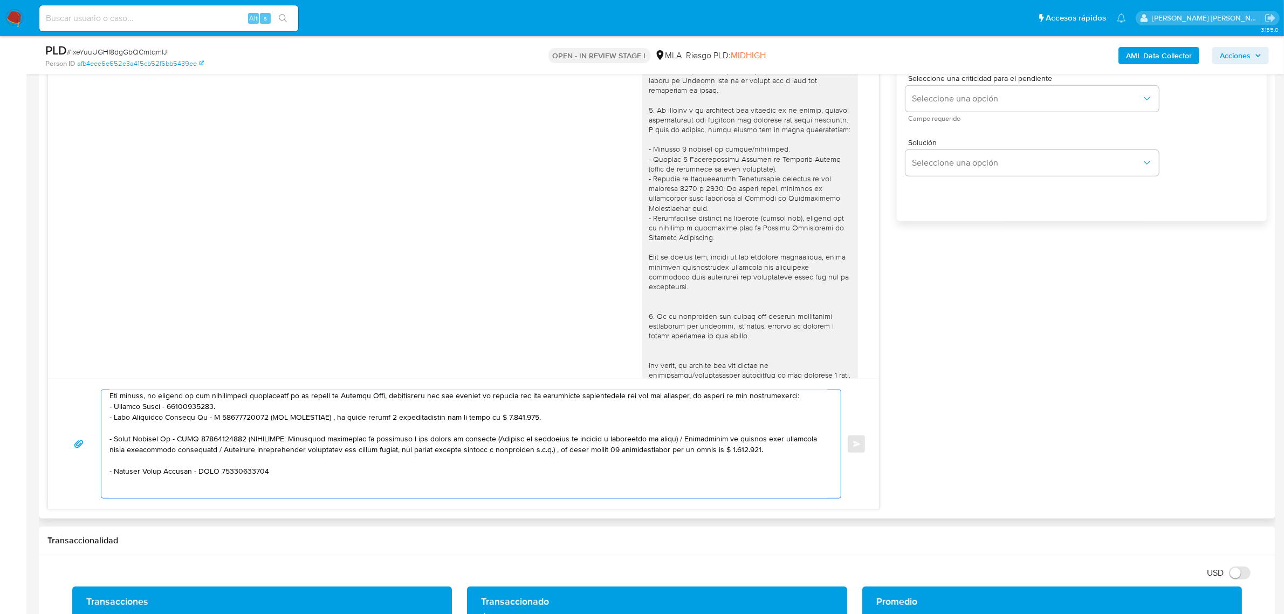
drag, startPoint x: 263, startPoint y: 417, endPoint x: 265, endPoint y: 427, distance: 10.1
click at [265, 427] on textarea at bounding box center [468, 444] width 718 height 108
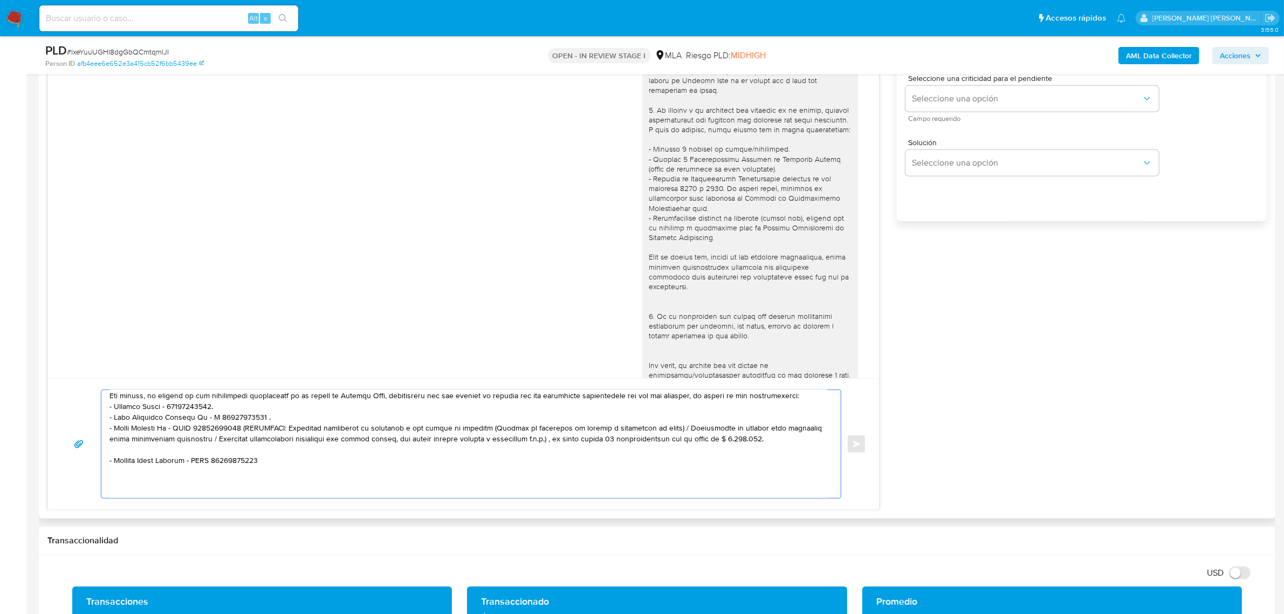
click at [263, 432] on textarea at bounding box center [468, 444] width 718 height 108
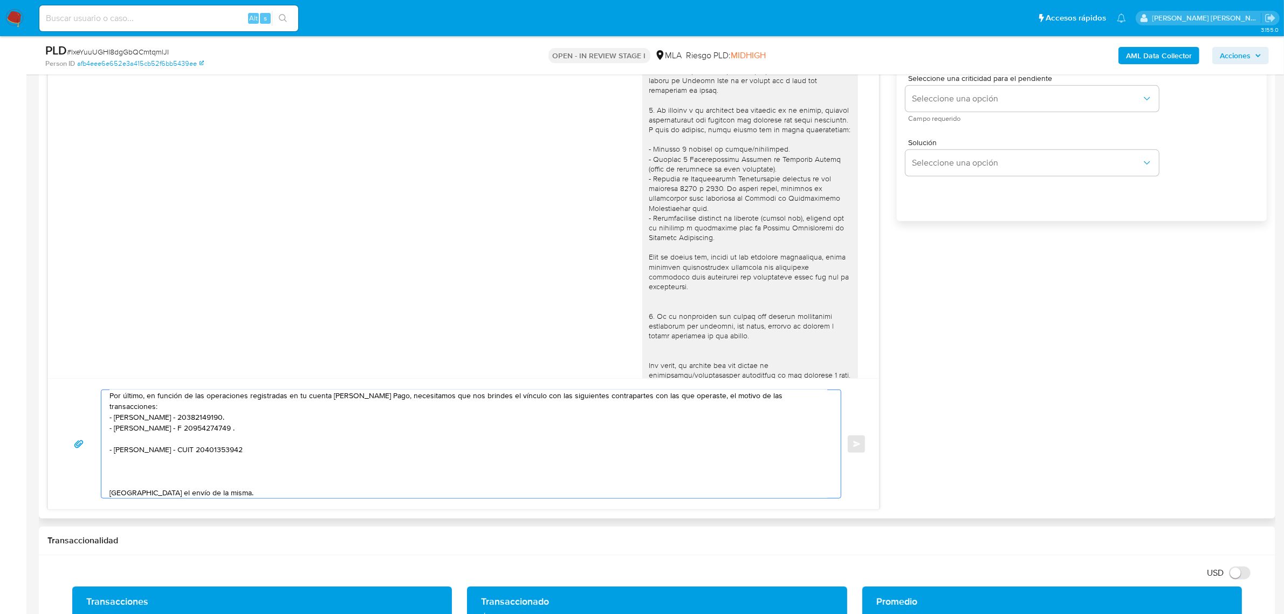
click at [215, 416] on textarea "Mariana buenas tardes, esperamos te encuentres bien. Muchas gracias por tu resp…" at bounding box center [468, 444] width 718 height 108
click at [170, 411] on textarea "Mariana buenas tardes, esperamos te encuentres bien. Muchas gracias por tu resp…" at bounding box center [468, 444] width 718 height 108
click at [201, 440] on textarea "Mariana buenas tardes, esperamos te encuentres bien. Muchas gracias por tu resp…" at bounding box center [468, 444] width 718 height 108
click at [174, 462] on textarea "Mariana buenas tardes, esperamos te encuentres bien. Muchas gracias por tu resp…" at bounding box center [468, 444] width 718 height 108
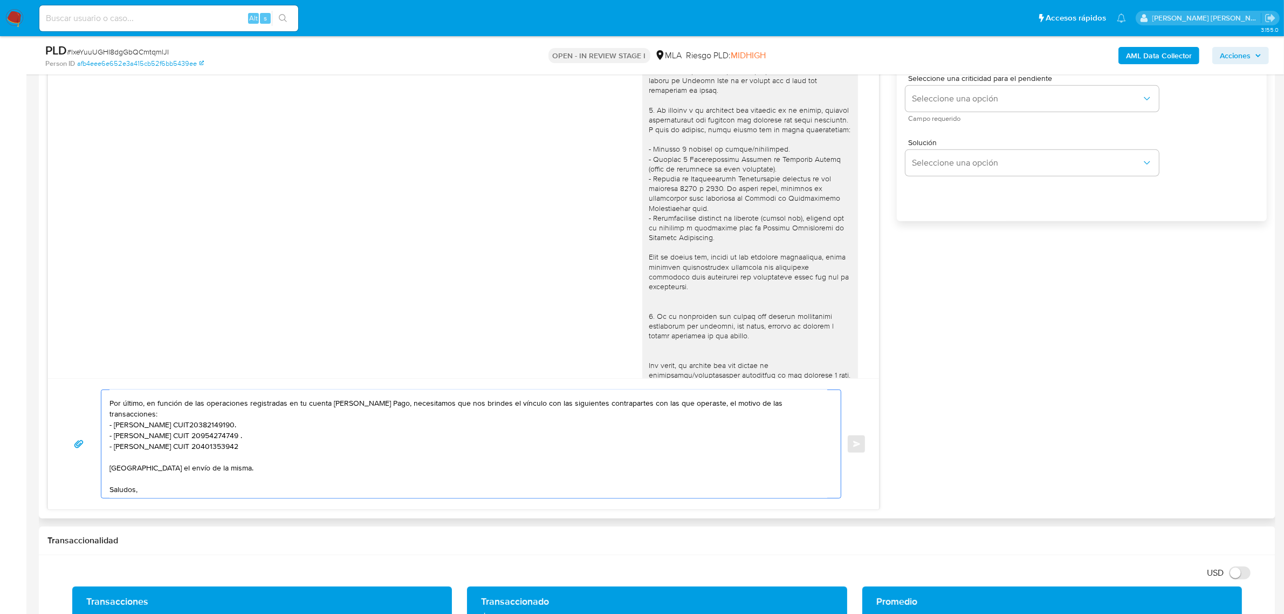
drag, startPoint x: 153, startPoint y: 457, endPoint x: 229, endPoint y: 459, distance: 76.6
click at [229, 459] on textarea "Mariana buenas tardes, esperamos te encuentres bien. Muchas gracias por tu resp…" at bounding box center [468, 444] width 718 height 108
click at [168, 454] on textarea "Mariana buenas tardes, esperamos te encuentres bien. Muchas gracias por tu resp…" at bounding box center [468, 444] width 718 height 108
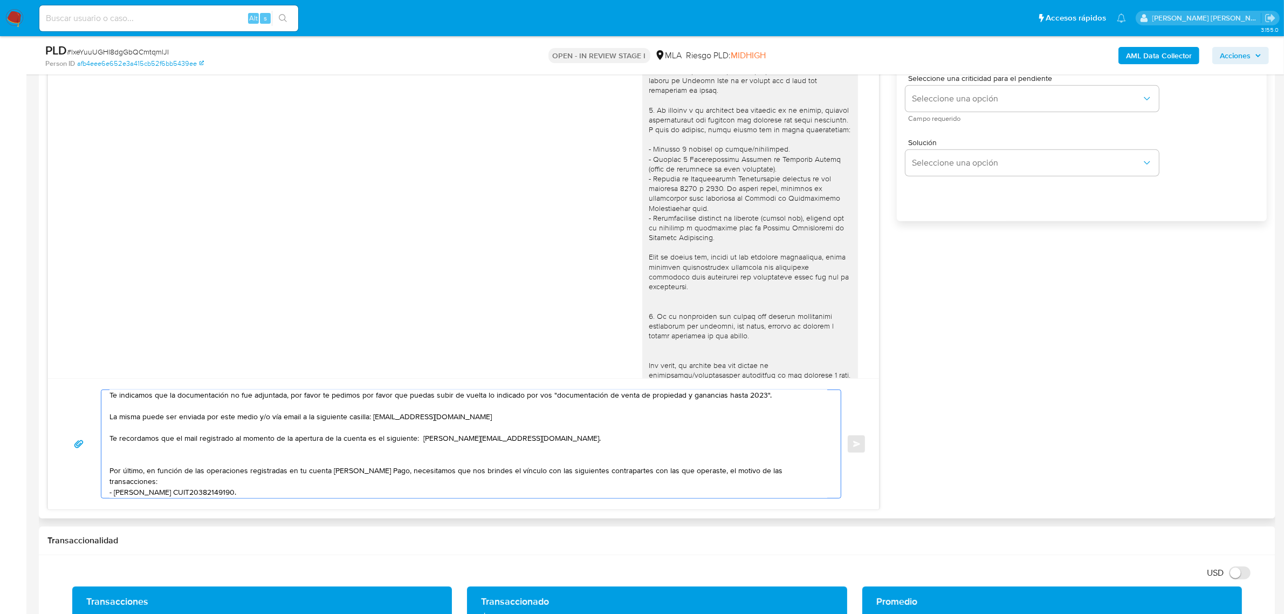
click at [508, 443] on textarea "Mariana buenas tardes, esperamos te encuentres bien. Muchas gracias por tu resp…" at bounding box center [468, 444] width 718 height 108
click at [571, 441] on textarea "Mariana buenas tardes, esperamos te encuentres bien. Muchas gracias por tu resp…" at bounding box center [468, 444] width 718 height 108
type textarea "Mariana buenas tardes, esperamos te encuentres bien. Muchas gracias por tu resp…"
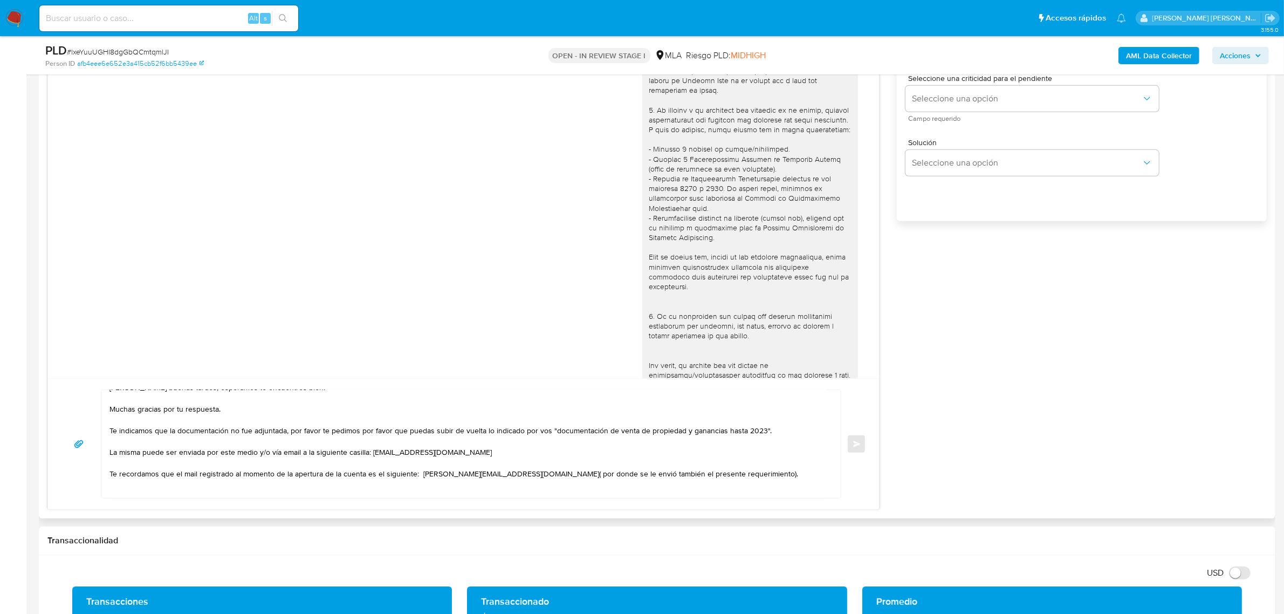
scroll to position [0, 0]
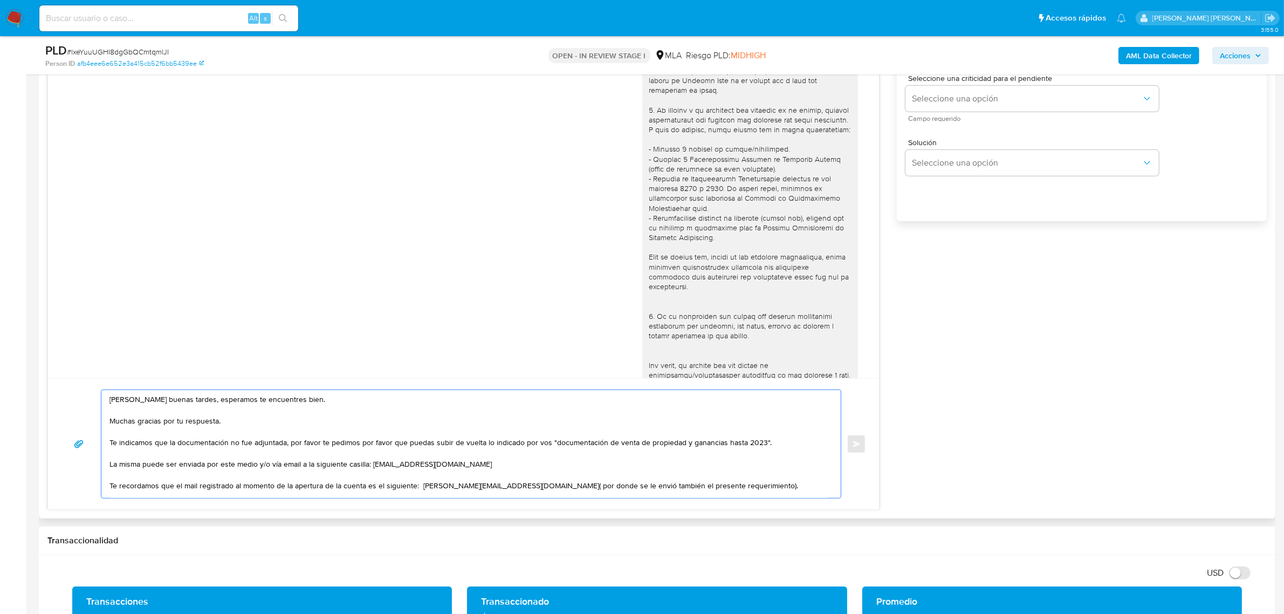
click at [289, 445] on textarea "Mariana buenas tardes, esperamos te encuentres bien. Muchas gracias por tu resp…" at bounding box center [468, 444] width 718 height 108
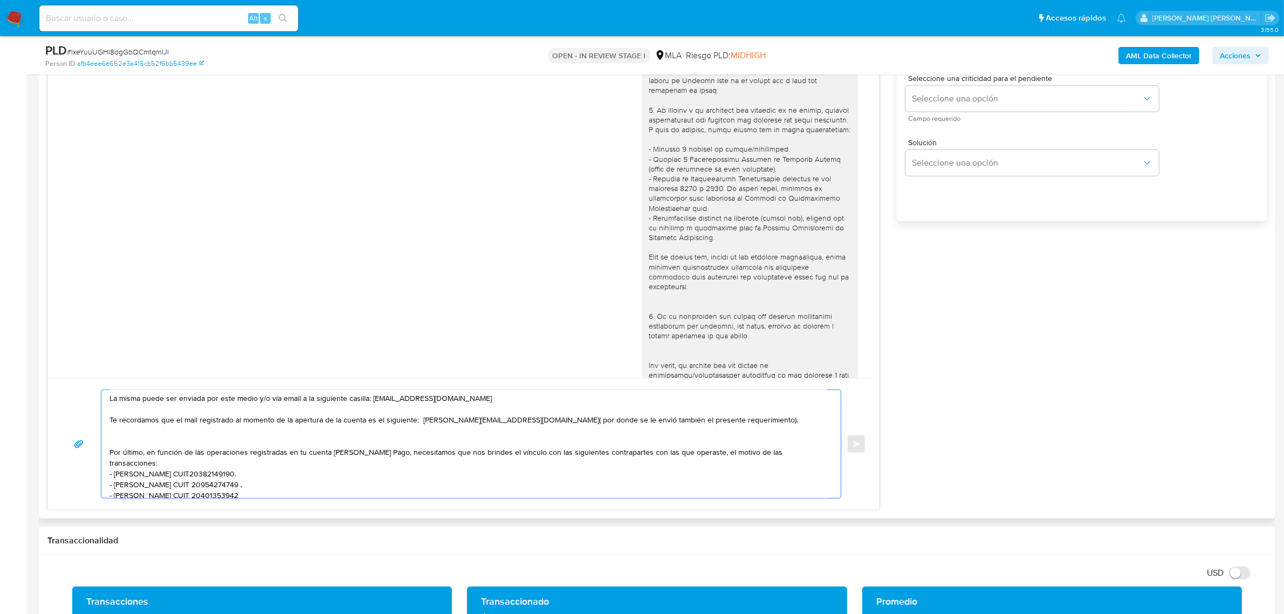
scroll to position [115, 0]
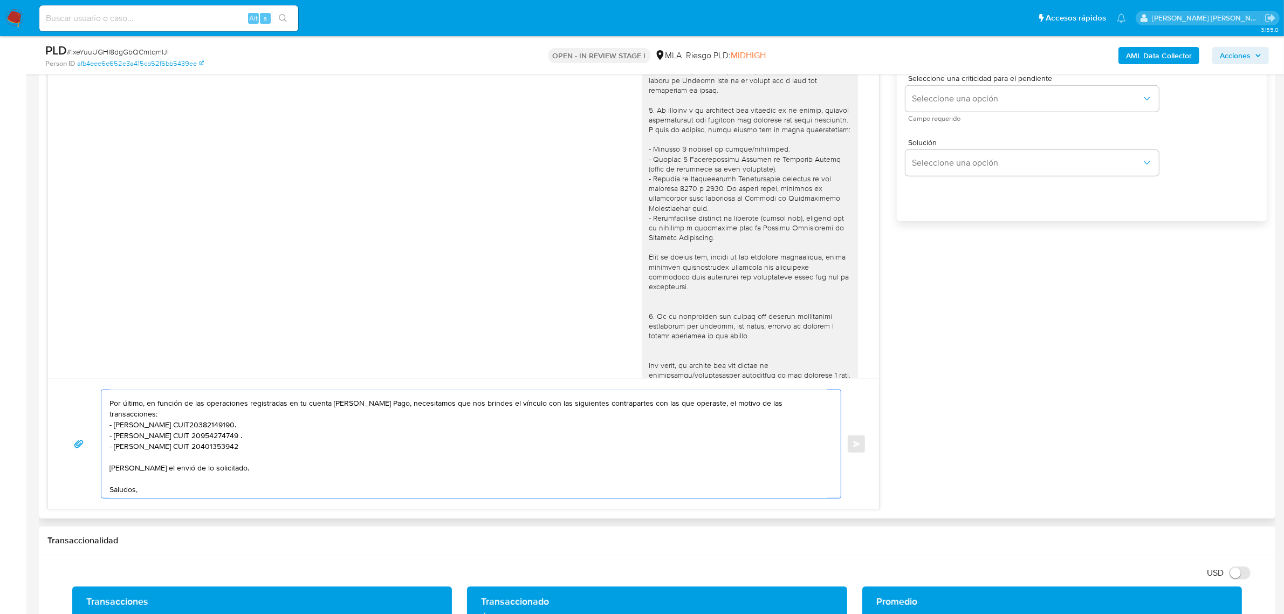
drag, startPoint x: 109, startPoint y: 400, endPoint x: 379, endPoint y: 505, distance: 289.4
click at [379, 505] on div "Mariana buenas tardes, esperamos te encuentres bien. Muchas gracias por tu resp…" at bounding box center [463, 443] width 831 height 131
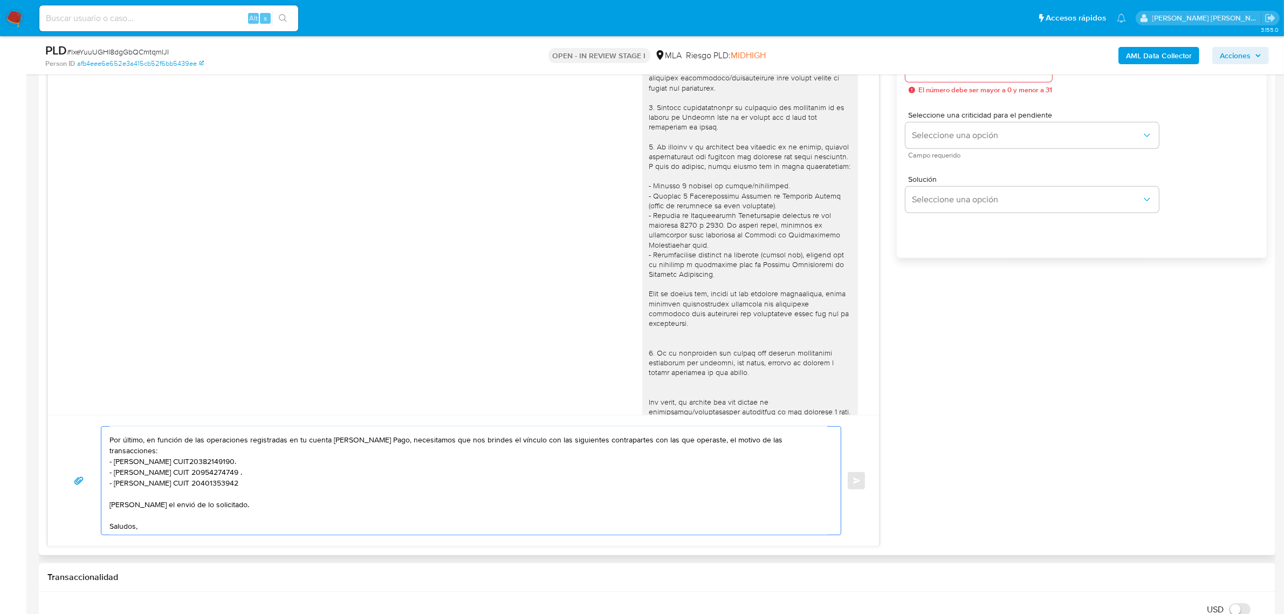
scroll to position [539, 0]
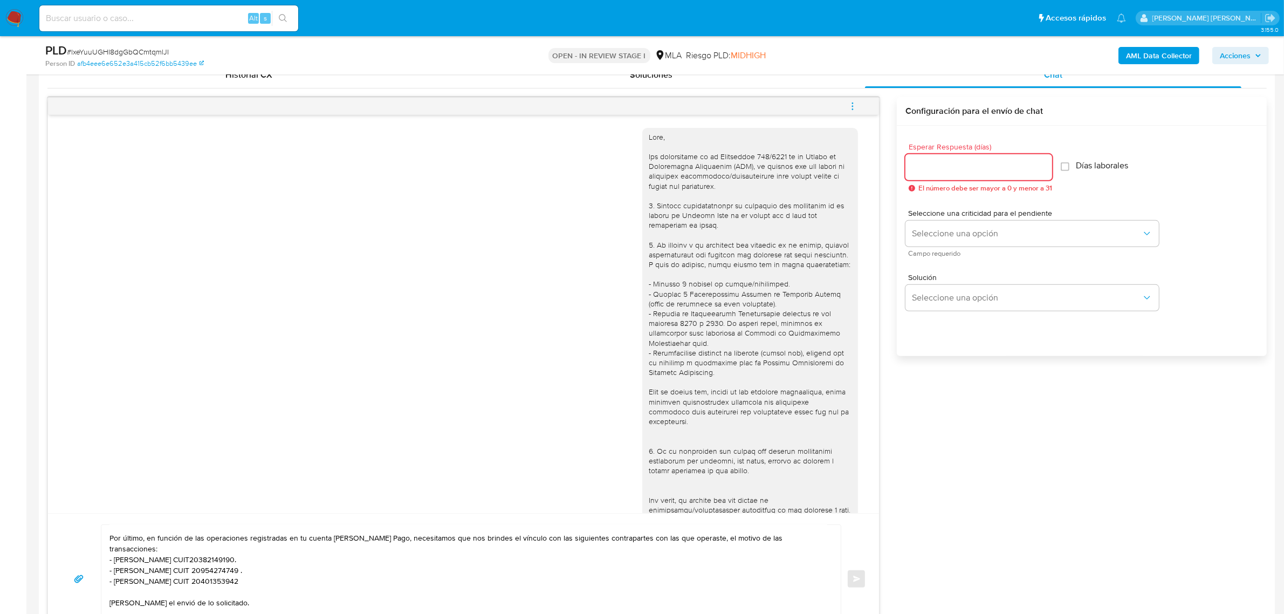
click at [933, 168] on input "Esperar Respuesta (días)" at bounding box center [978, 167] width 147 height 14
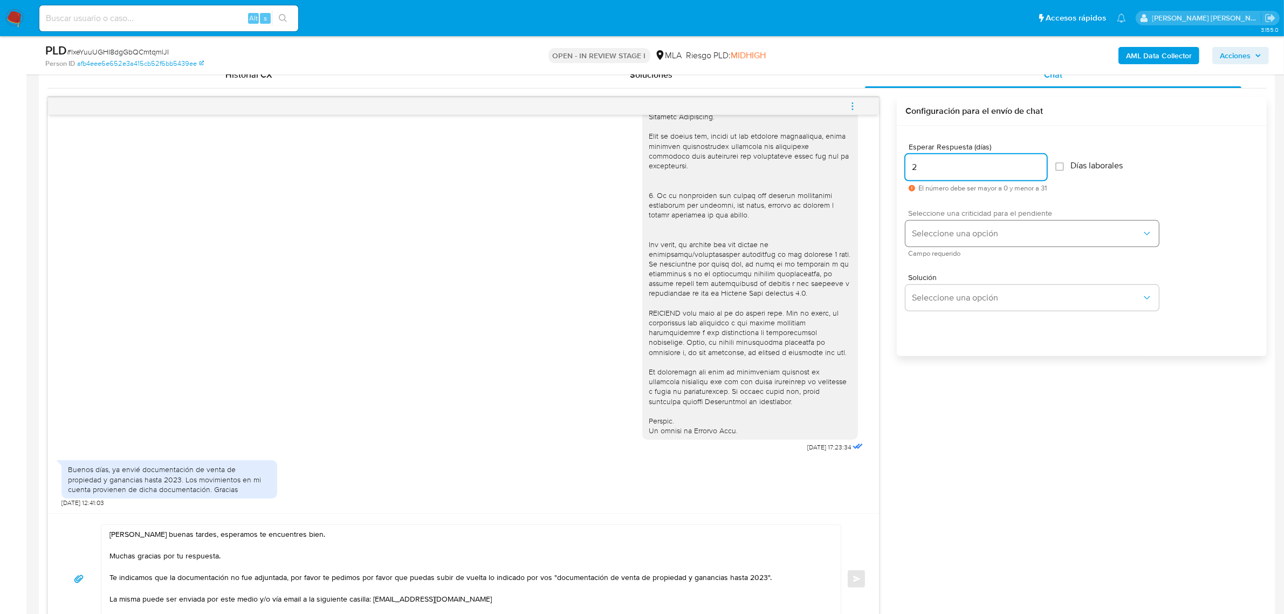
type input "2"
click at [986, 233] on span "Seleccione una opción" at bounding box center [1027, 233] width 230 height 11
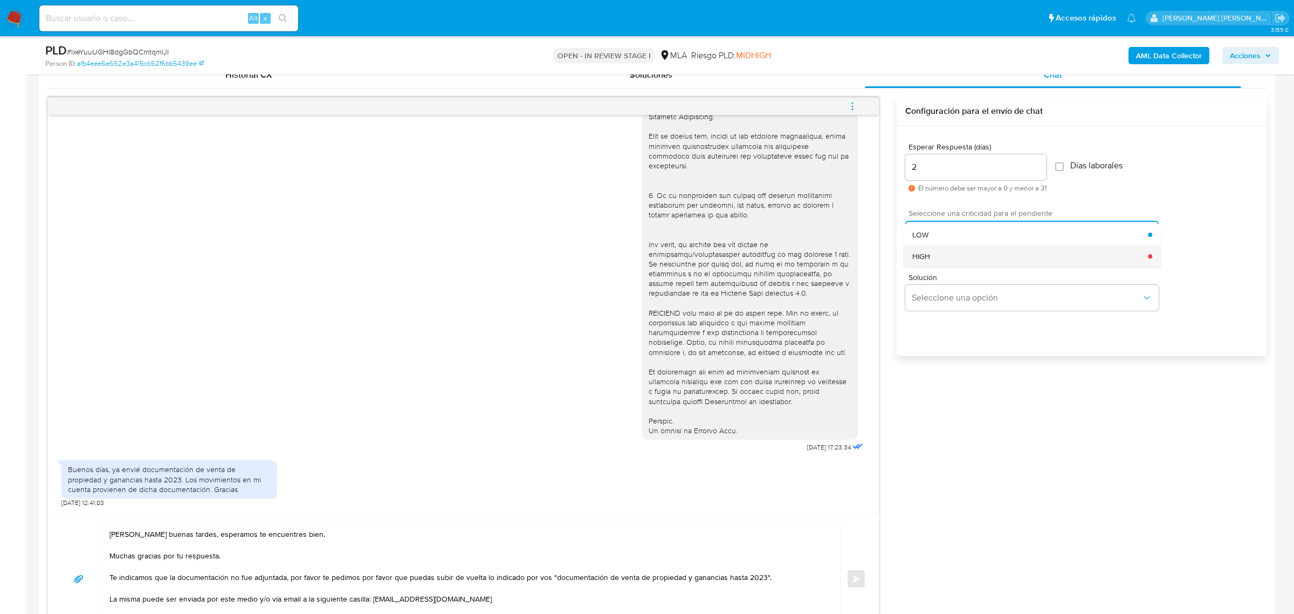
click at [944, 259] on div "HIGH" at bounding box center [1030, 256] width 236 height 22
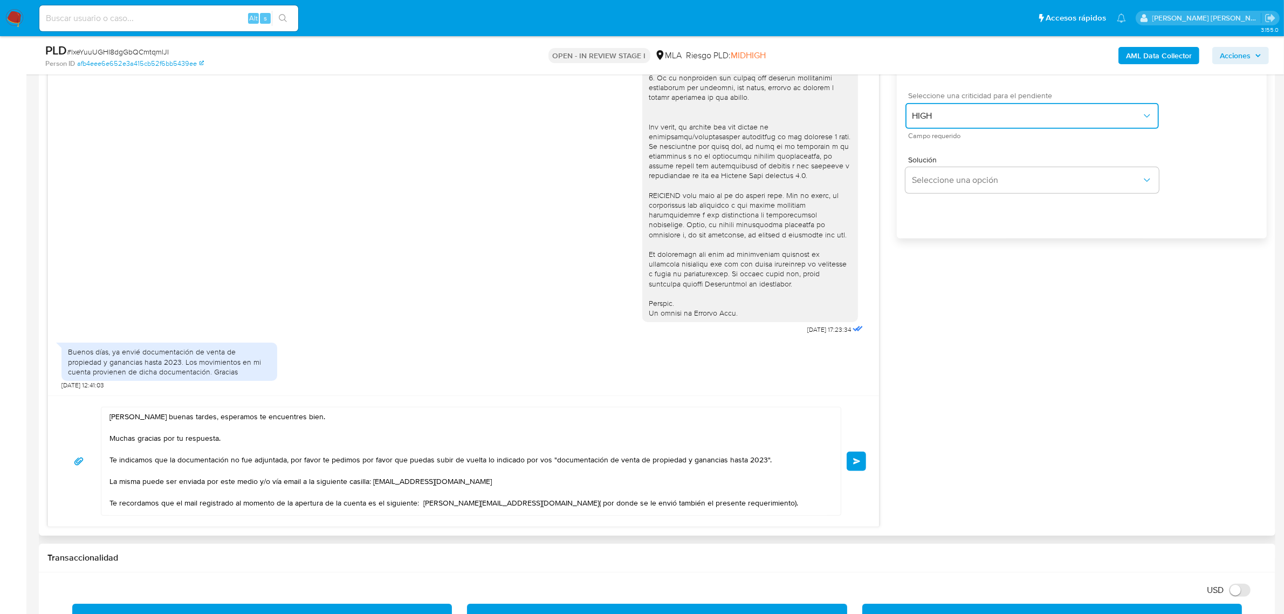
scroll to position [741, 0]
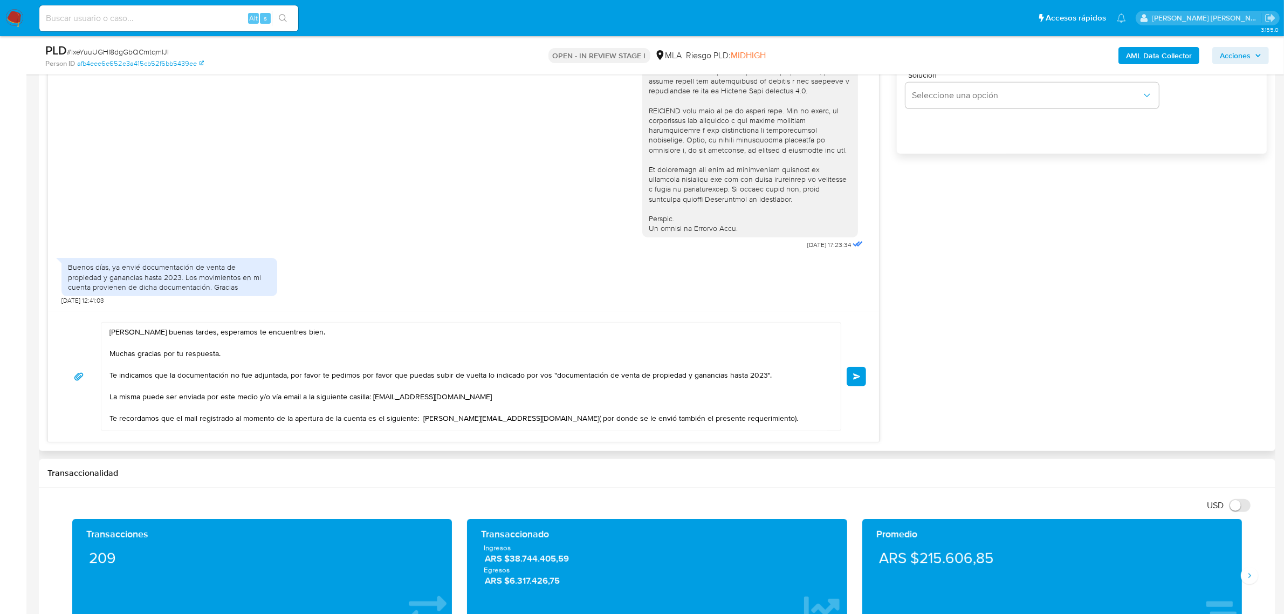
click at [859, 372] on button "Enviar" at bounding box center [856, 376] width 19 height 19
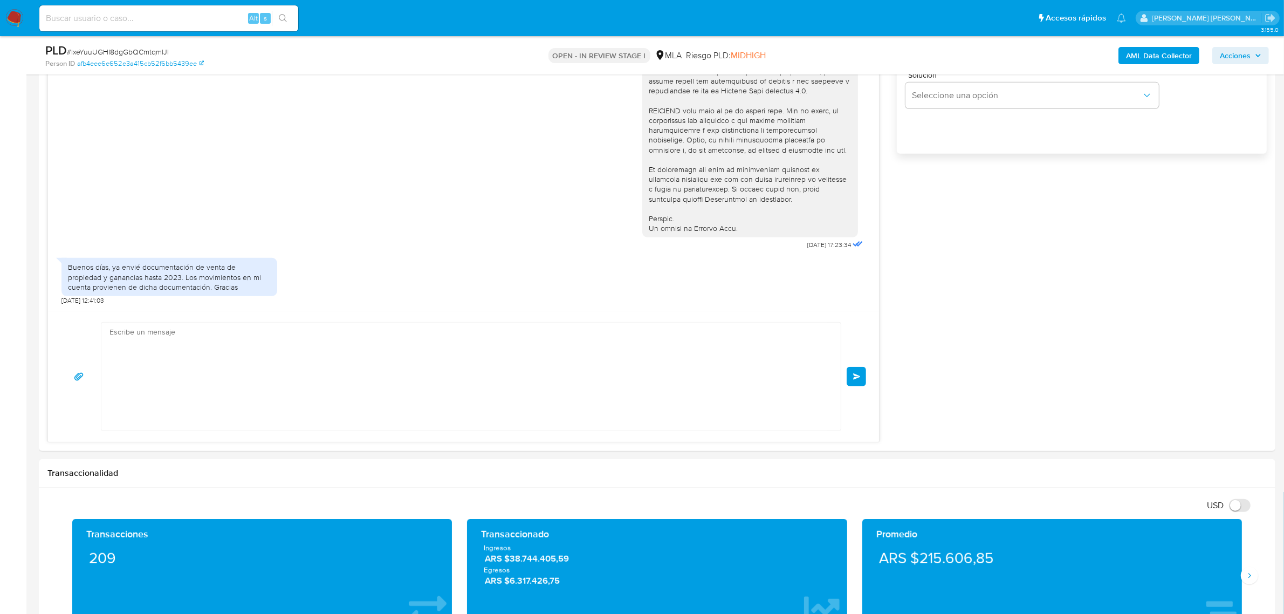
scroll to position [602, 0]
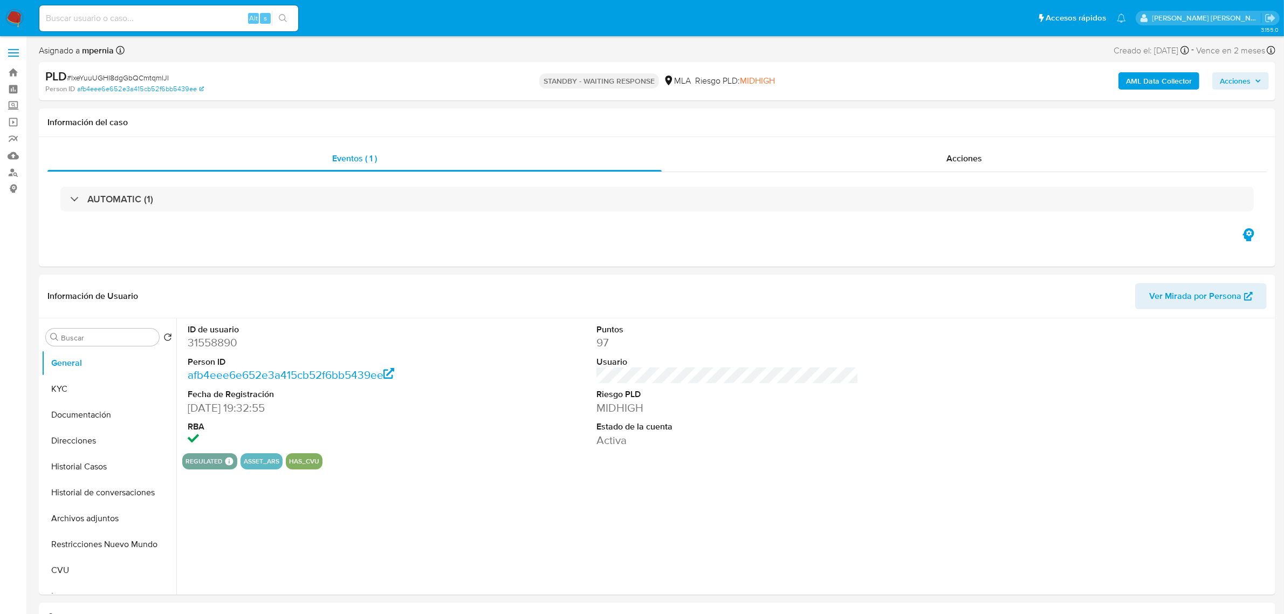
select select "10"
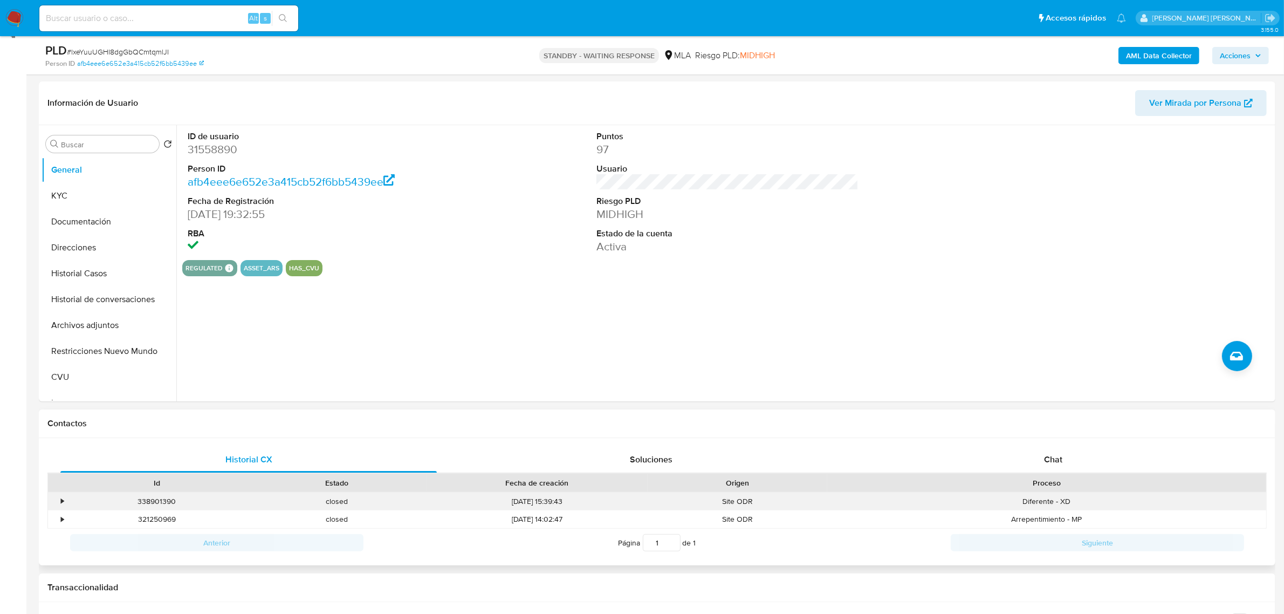
scroll to position [270, 0]
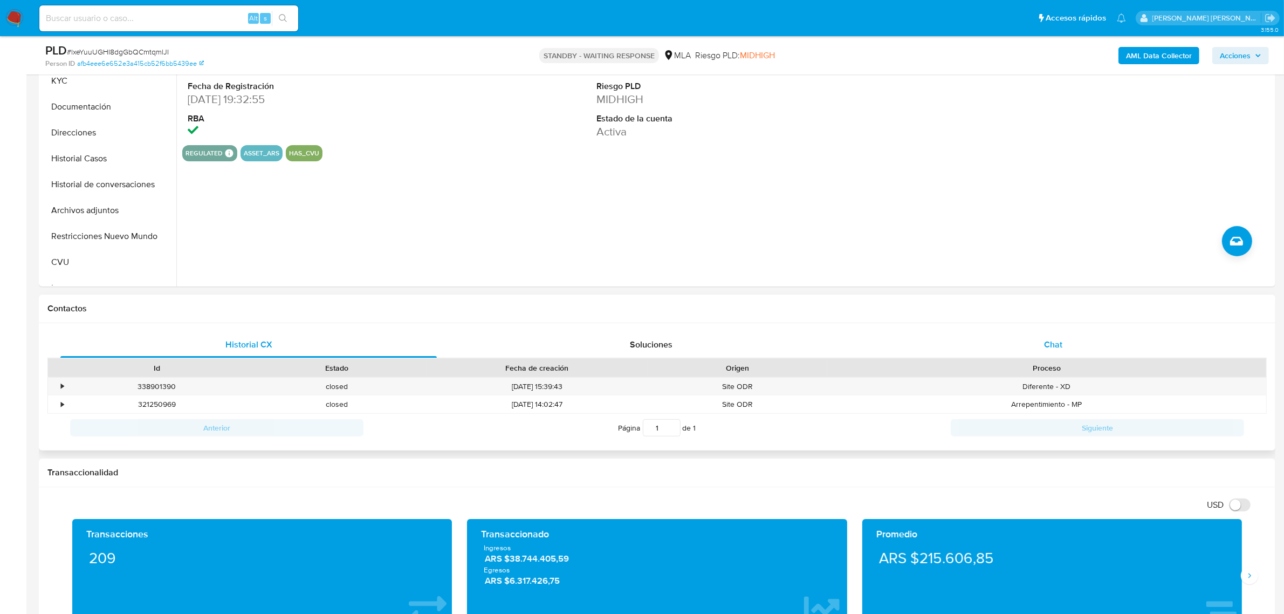
click at [1066, 353] on div "Chat" at bounding box center [1053, 345] width 376 height 26
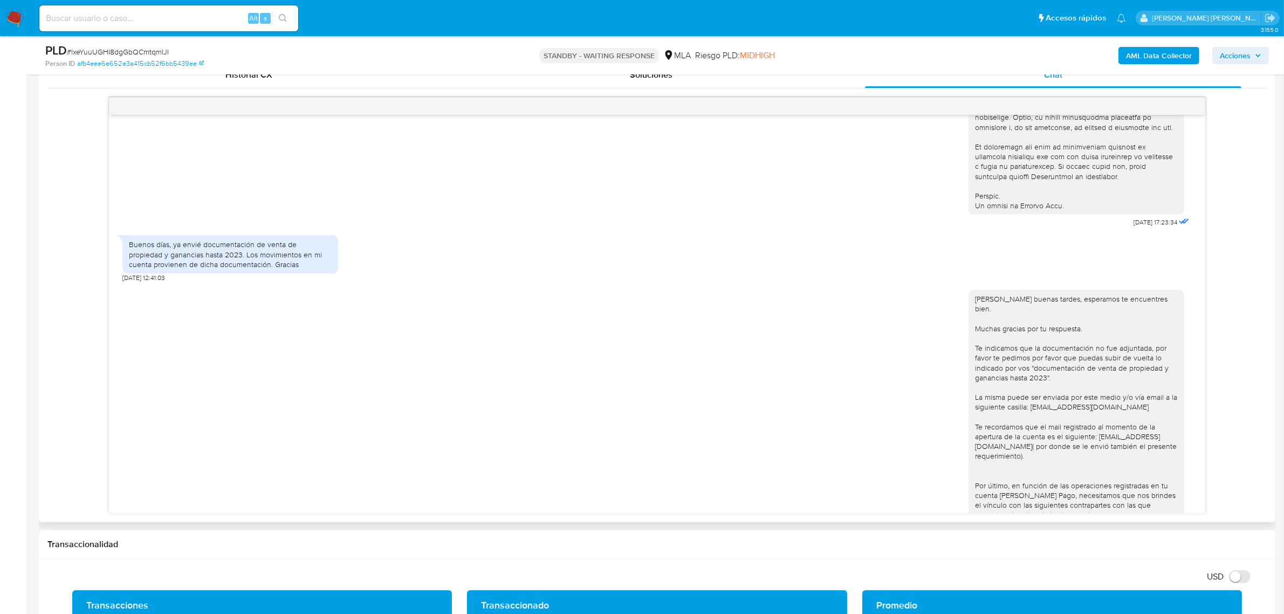
scroll to position [467, 0]
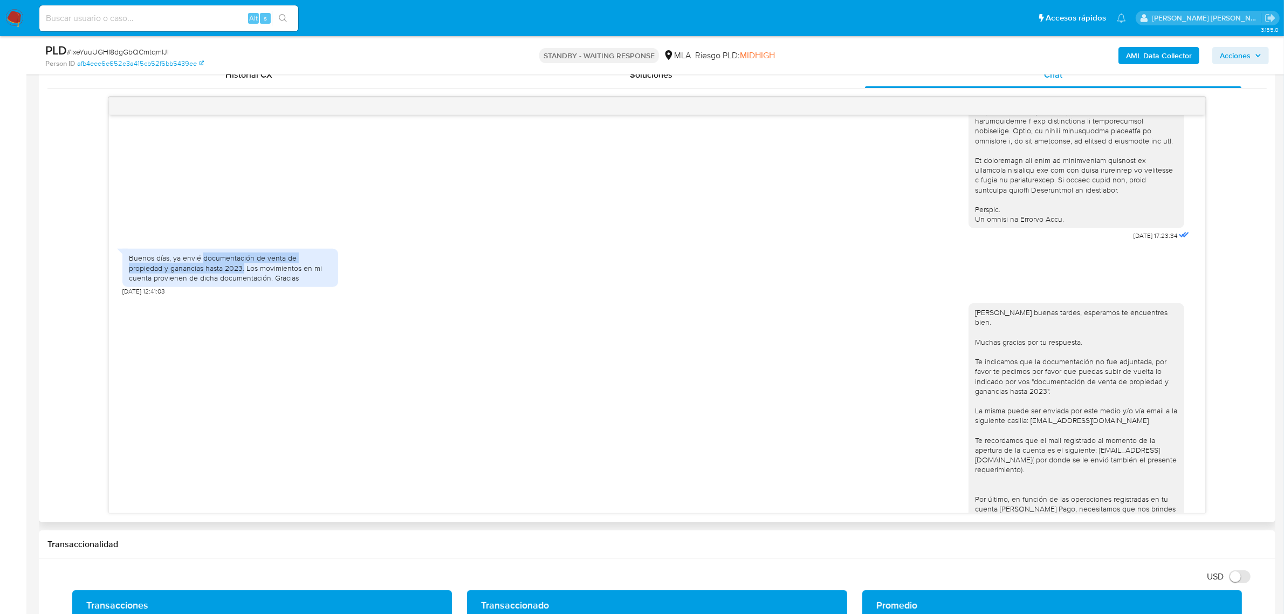
drag, startPoint x: 202, startPoint y: 280, endPoint x: 208, endPoint y: 286, distance: 8.0
click at [208, 283] on div "Buenos días, ya envié documentación de venta de propiedad y ganancias hasta 202…" at bounding box center [230, 268] width 203 height 30
click at [241, 283] on div "Buenos días, ya envié documentación de venta de propiedad y ganancias hasta 202…" at bounding box center [230, 268] width 203 height 30
drag, startPoint x: 182, startPoint y: 279, endPoint x: 244, endPoint y: 298, distance: 64.8
click at [244, 283] on div "Buenos días, ya envié documentación de venta de propiedad y ganancias hasta 202…" at bounding box center [230, 268] width 203 height 30
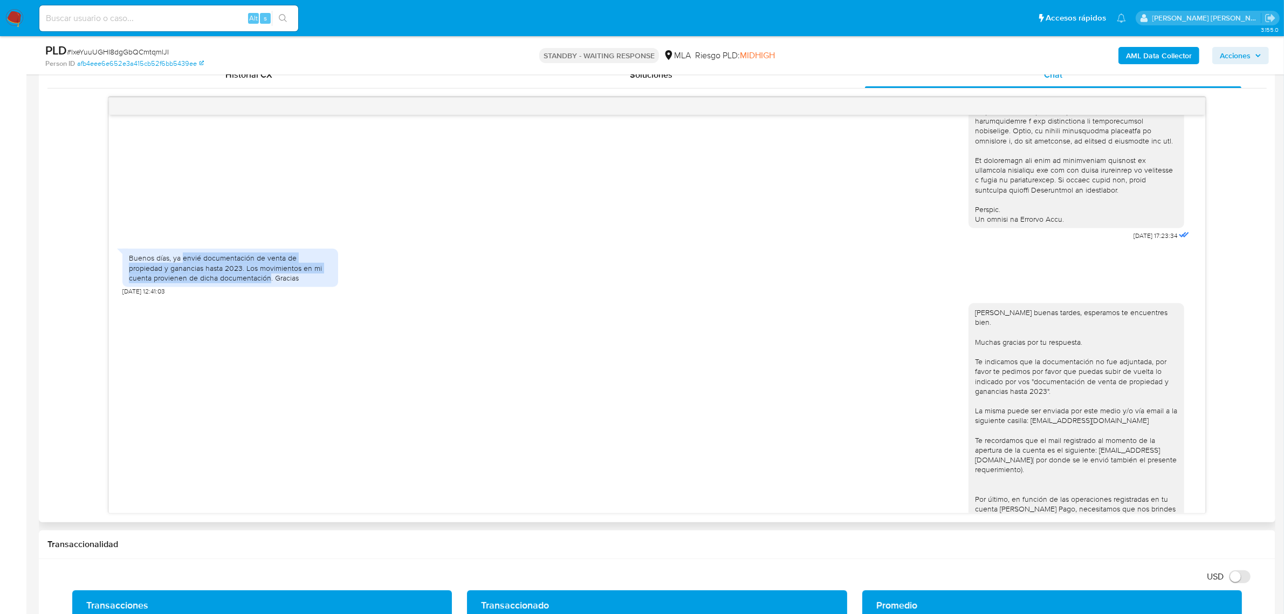
copy div "envié documentación de venta de propiedad y ganancias hasta 2023. Los movimient…"
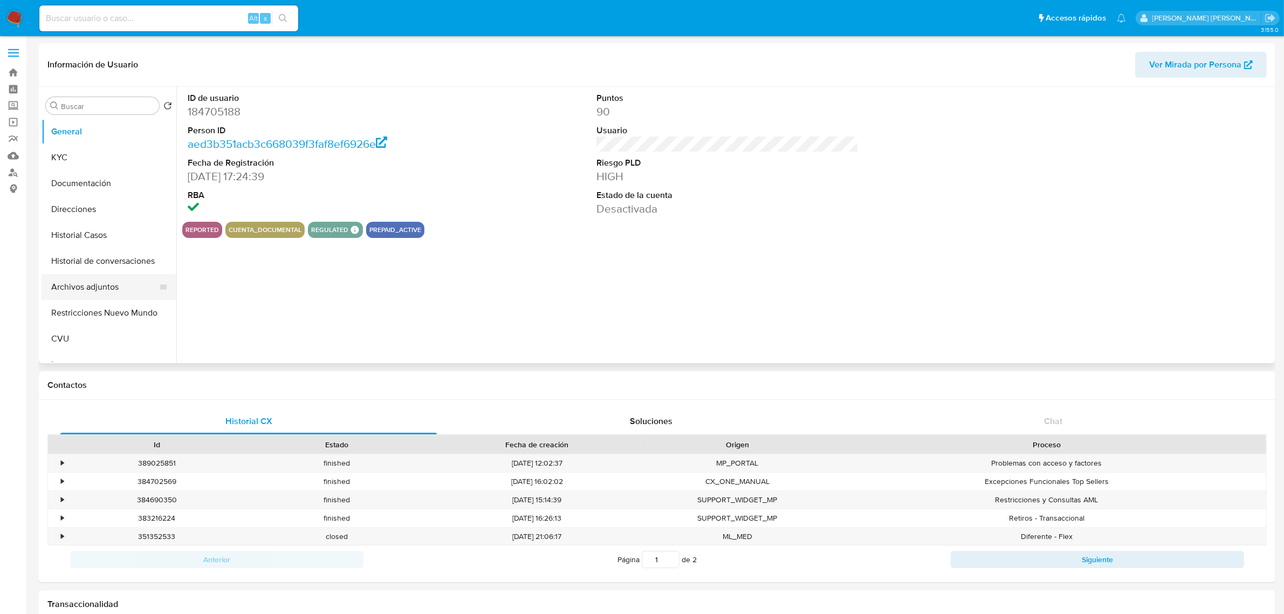
select select "10"
click at [83, 235] on button "Historial Casos" at bounding box center [105, 235] width 126 height 26
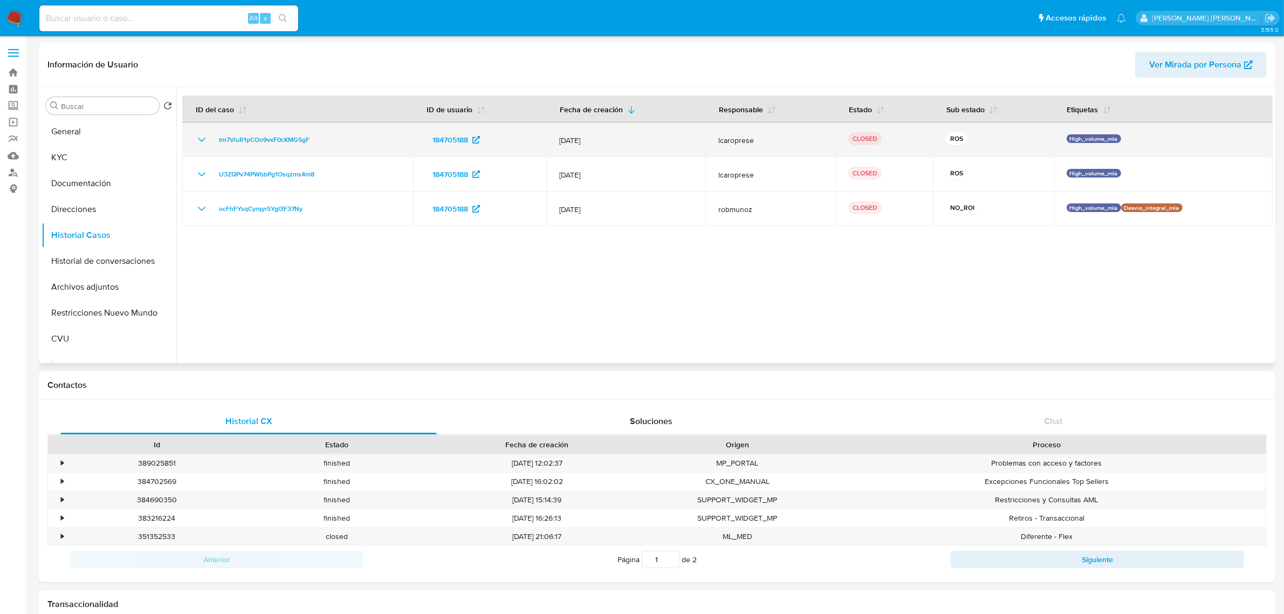
click at [203, 139] on icon "Mostrar/Ocultar" at bounding box center [201, 139] width 13 height 13
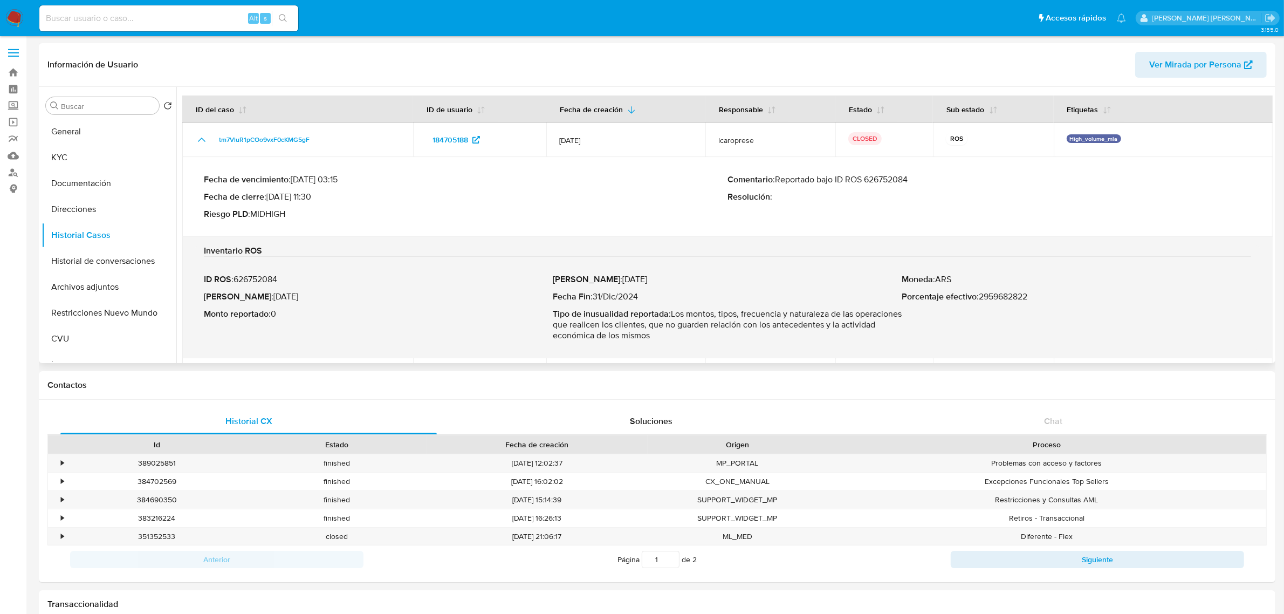
drag, startPoint x: 931, startPoint y: 179, endPoint x: 777, endPoint y: 180, distance: 154.2
click at [777, 180] on p "Comentario : Reportado bajo ID ROS 626752084" at bounding box center [989, 179] width 524 height 11
click at [90, 282] on button "Archivos adjuntos" at bounding box center [105, 287] width 126 height 26
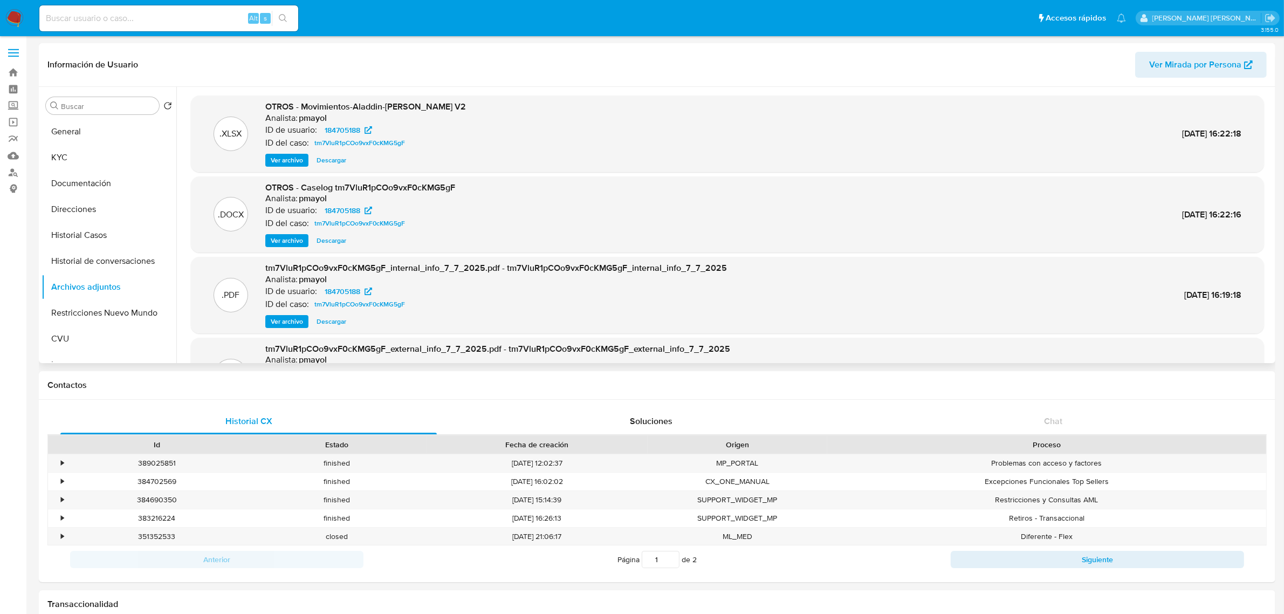
click at [292, 244] on span "Ver archivo" at bounding box center [287, 240] width 32 height 11
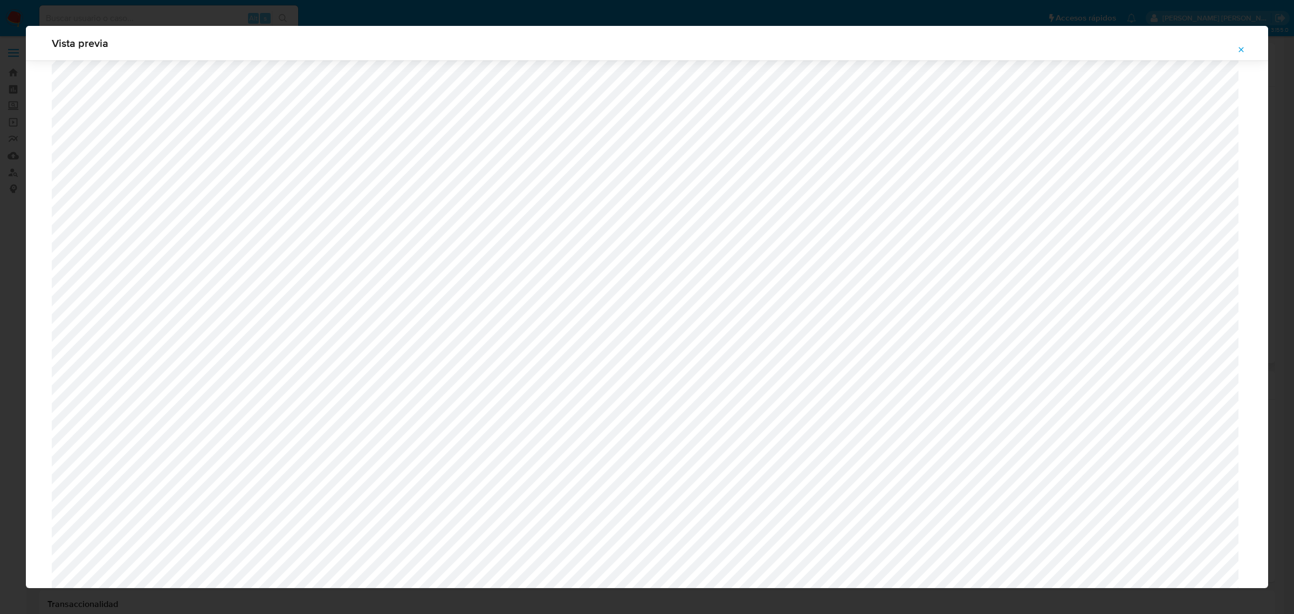
scroll to position [720, 0]
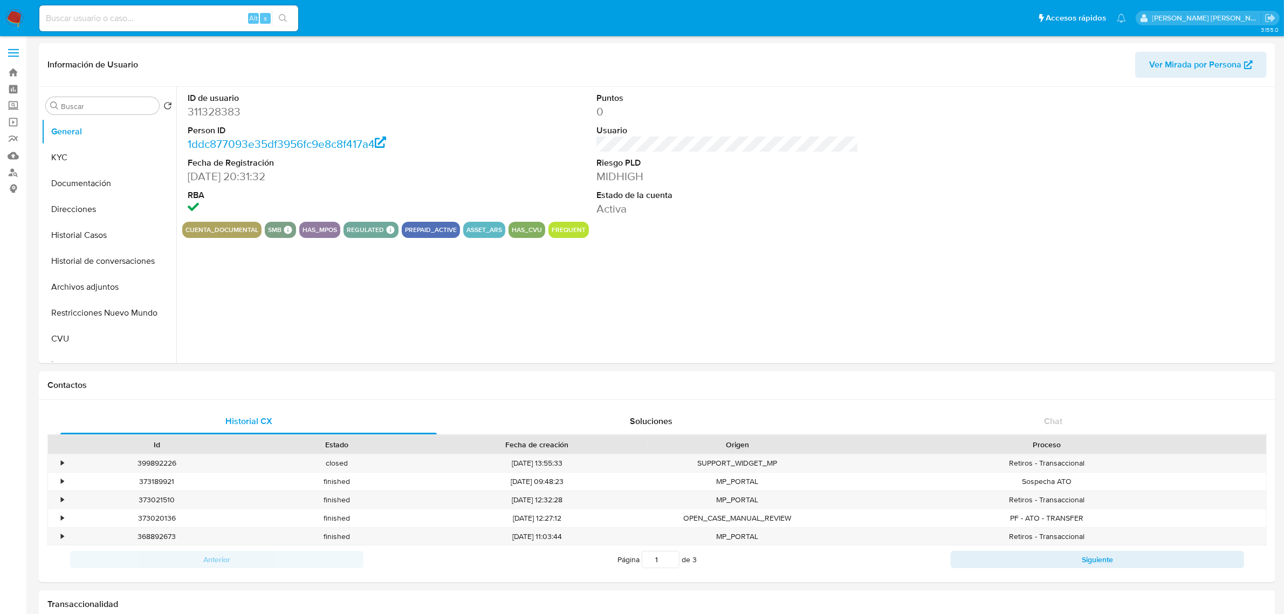
select select "10"
click at [96, 235] on button "Historial Casos" at bounding box center [105, 235] width 126 height 26
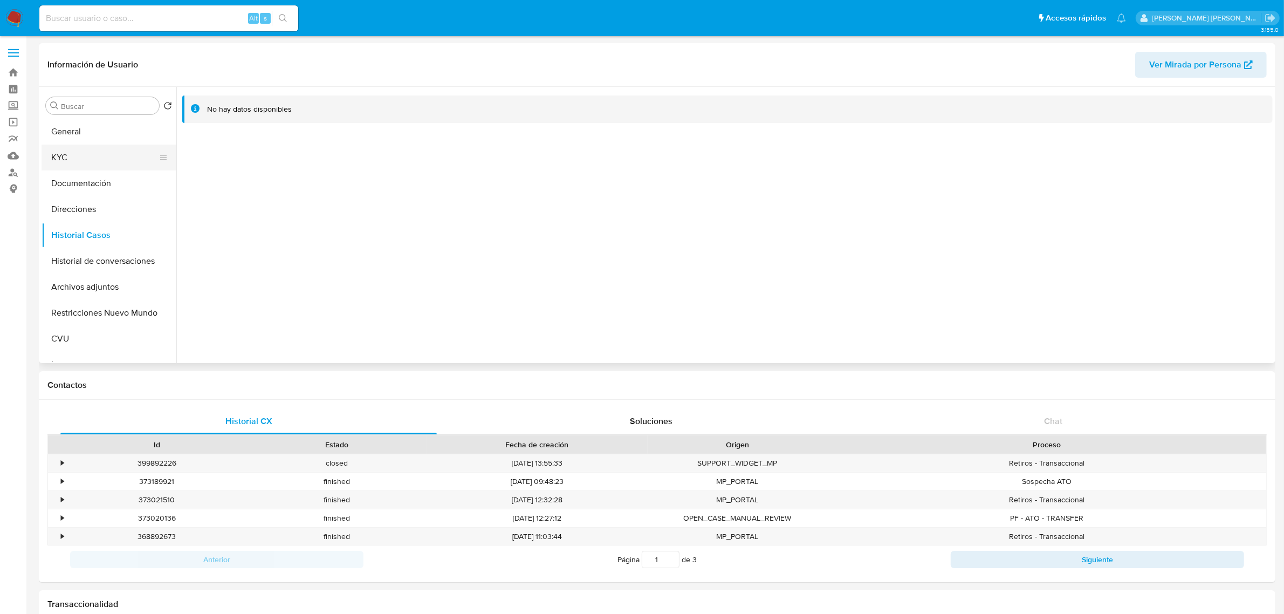
click at [63, 157] on button "KYC" at bounding box center [105, 158] width 126 height 26
